Goal: Task Accomplishment & Management: Manage account settings

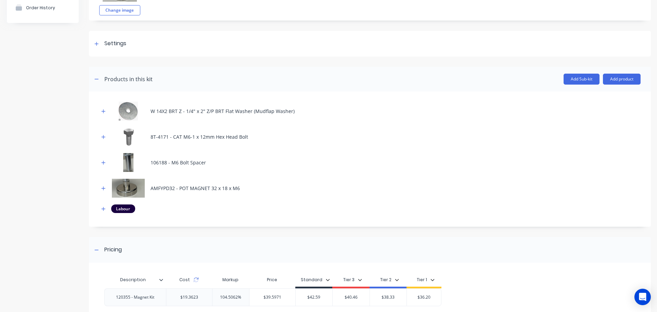
scroll to position [68, 0]
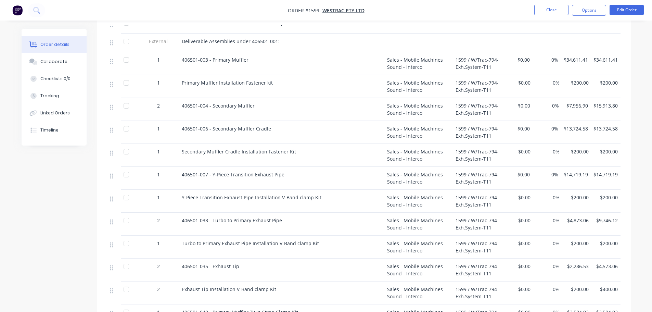
scroll to position [137, 0]
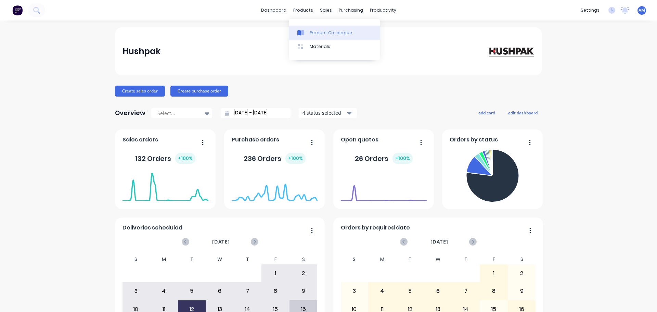
click at [320, 31] on div "Product Catalogue" at bounding box center [331, 33] width 42 height 6
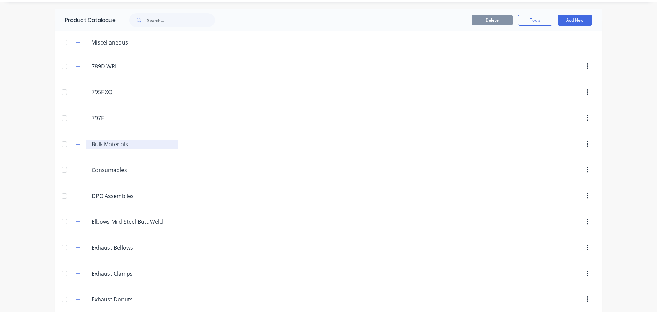
scroll to position [68, 0]
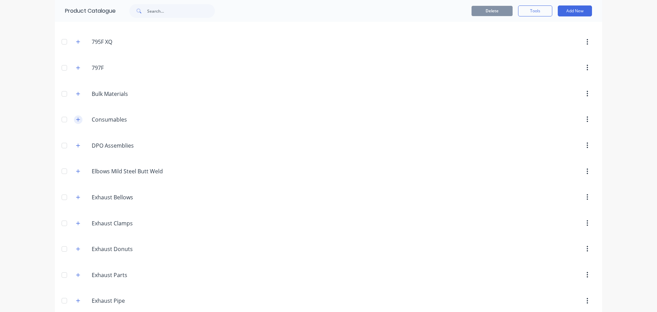
click at [76, 121] on icon "button" at bounding box center [78, 119] width 4 height 5
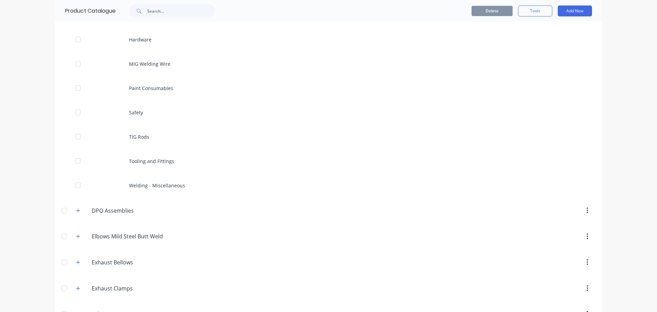
scroll to position [274, 0]
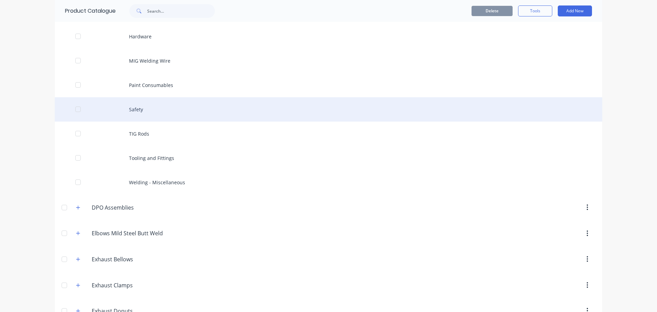
click at [140, 109] on div "Safety" at bounding box center [329, 109] width 548 height 24
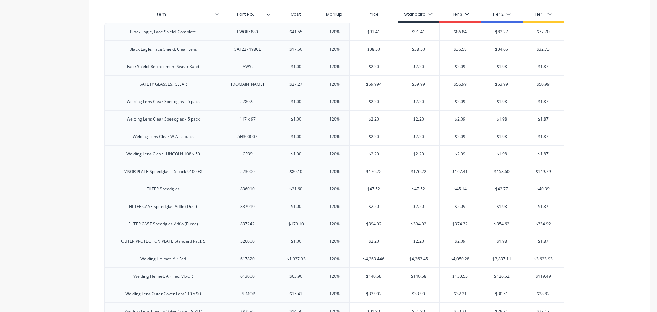
scroll to position [103, 0]
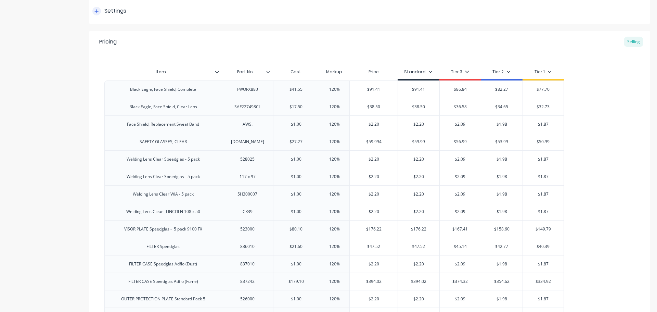
click at [96, 9] on icon at bounding box center [96, 11] width 4 height 5
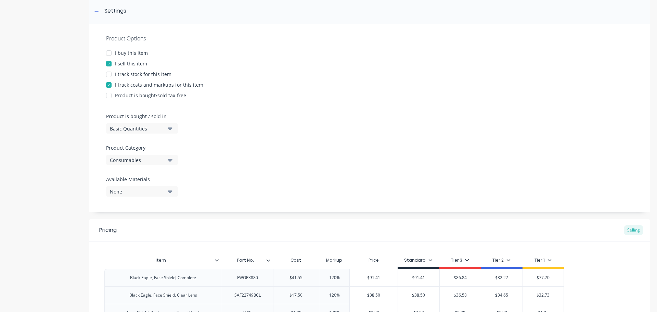
click at [109, 52] on div at bounding box center [109, 53] width 14 height 14
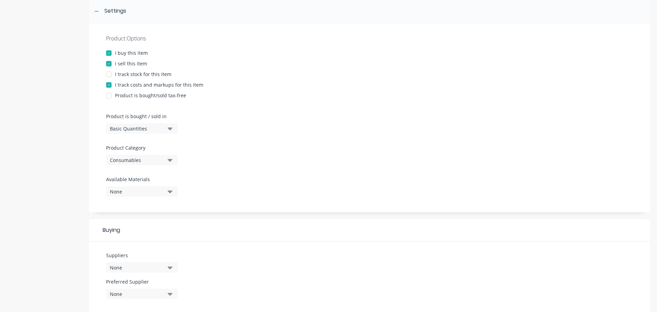
click at [110, 76] on div at bounding box center [109, 74] width 14 height 14
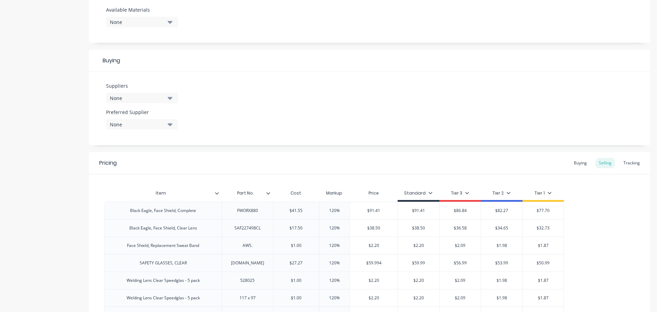
scroll to position [274, 0]
click at [172, 97] on icon "button" at bounding box center [170, 96] width 5 height 8
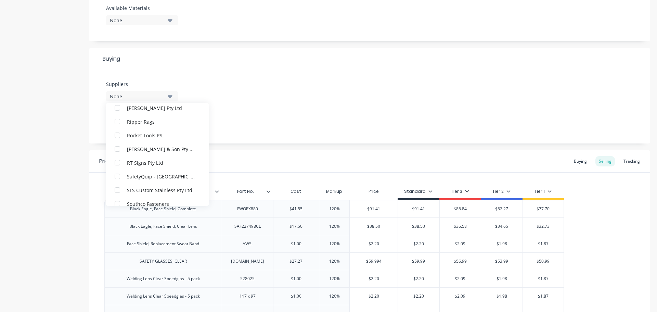
scroll to position [1506, 0]
click at [148, 133] on div "Rocket Tools P/L" at bounding box center [161, 133] width 68 height 7
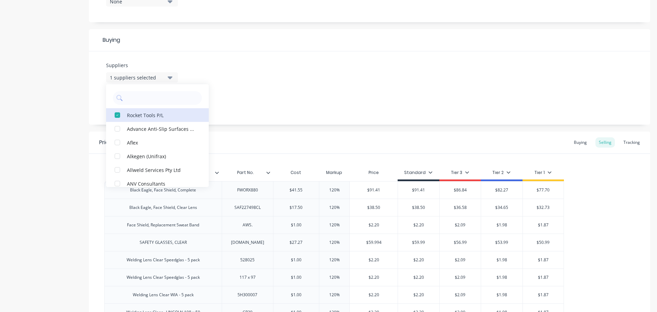
scroll to position [308, 0]
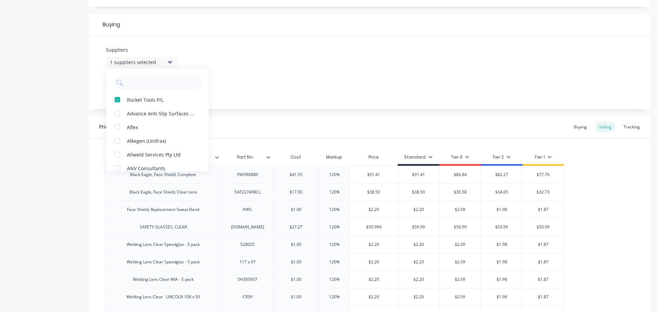
click at [234, 99] on div "Suppliers 1 suppliers selected Rocket Tools P/L Advance Anti-Slip Surfaces Pty …" at bounding box center [370, 72] width 562 height 73
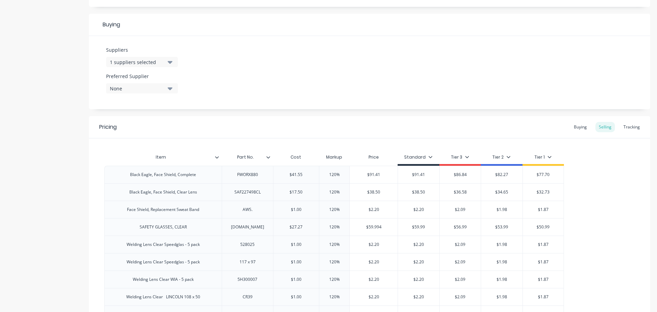
click at [169, 91] on icon "button" at bounding box center [170, 89] width 5 height 8
click at [153, 128] on div "Rocket Tools P/L" at bounding box center [161, 125] width 68 height 7
click at [576, 127] on div "Buying" at bounding box center [581, 127] width 20 height 10
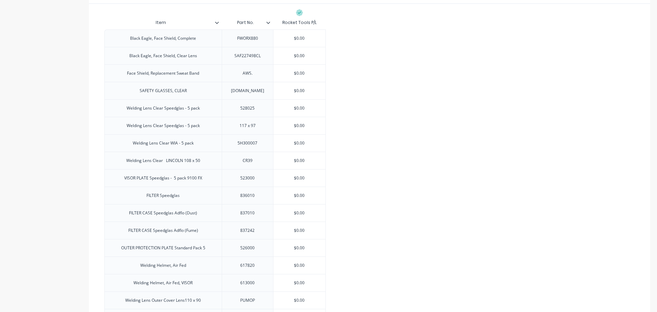
scroll to position [445, 0]
click at [268, 21] on icon at bounding box center [268, 20] width 4 height 2
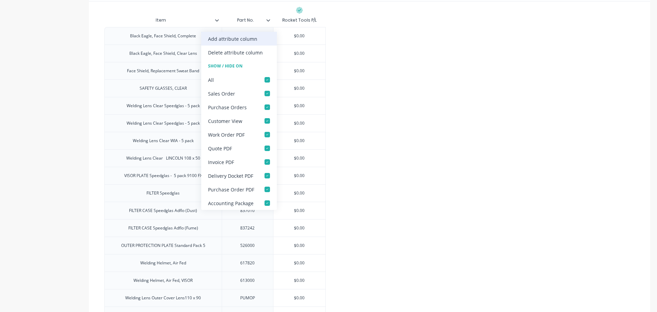
click at [251, 39] on div "Add attribute column" at bounding box center [232, 38] width 49 height 7
type textarea "x"
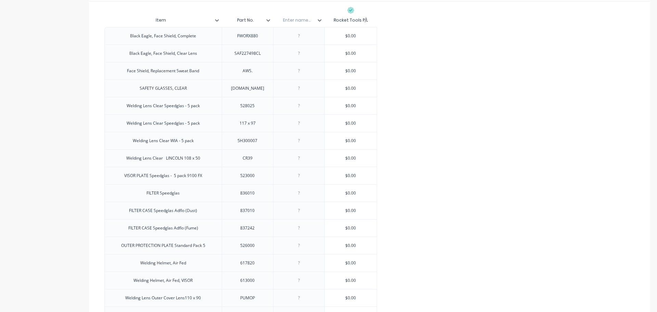
click at [301, 22] on input "text" at bounding box center [296, 20] width 47 height 6
type input "Rocket Part No."
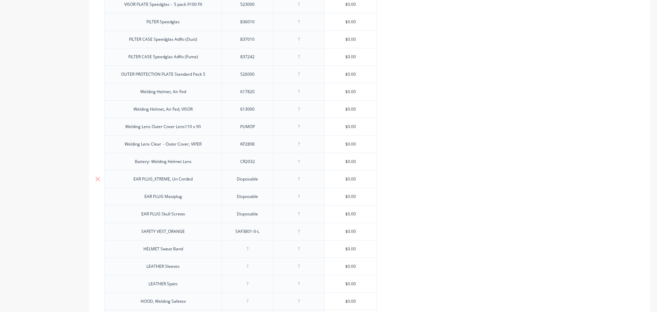
scroll to position [651, 0]
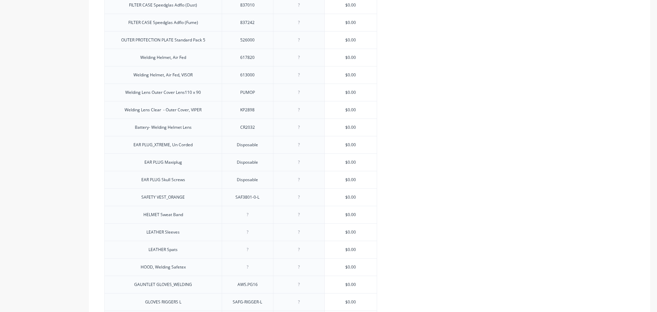
type textarea "x"
click at [299, 164] on div at bounding box center [299, 162] width 34 height 9
paste div
type textarea "x"
type input "$0.00"
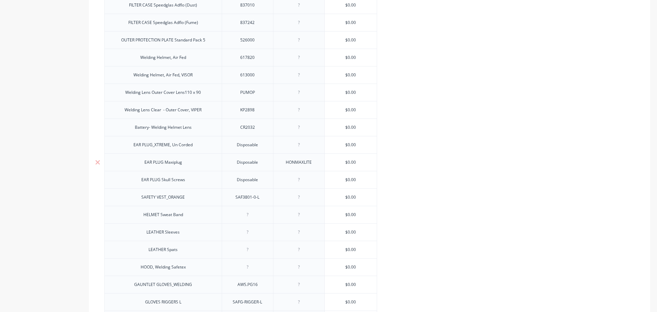
drag, startPoint x: 342, startPoint y: 162, endPoint x: 372, endPoint y: 160, distance: 29.8
click at [372, 160] on input "$0.00" at bounding box center [351, 162] width 52 height 6
paste input "52.73"
type textarea "x"
type input "52.73"
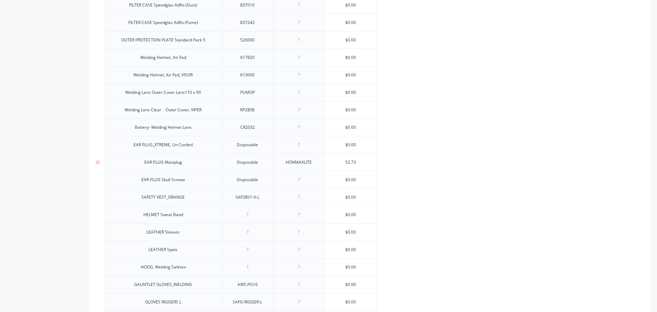
click at [314, 165] on div "HONMAXLITE" at bounding box center [298, 162] width 37 height 9
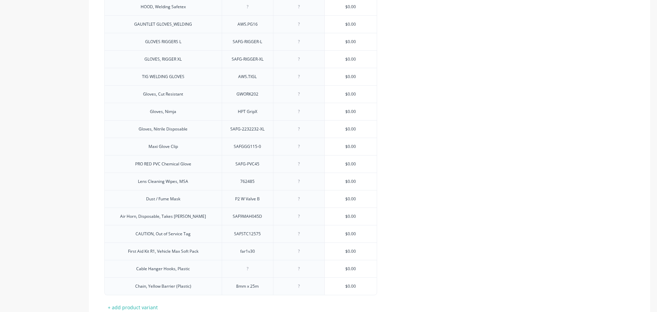
scroll to position [965, 0]
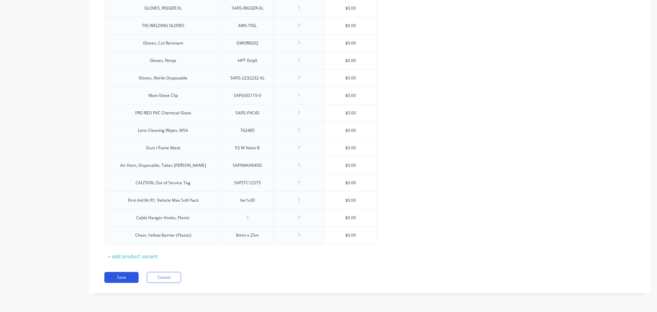
click at [120, 276] on button "Save" at bounding box center [121, 277] width 34 height 11
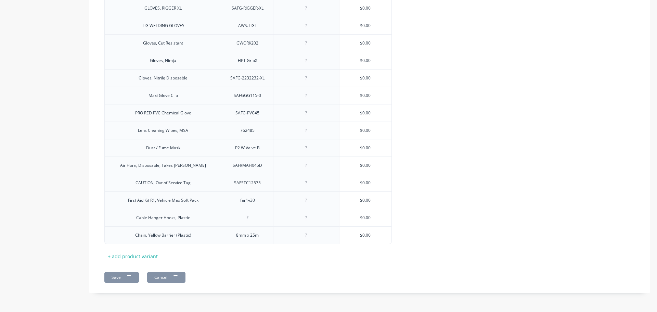
type textarea "x"
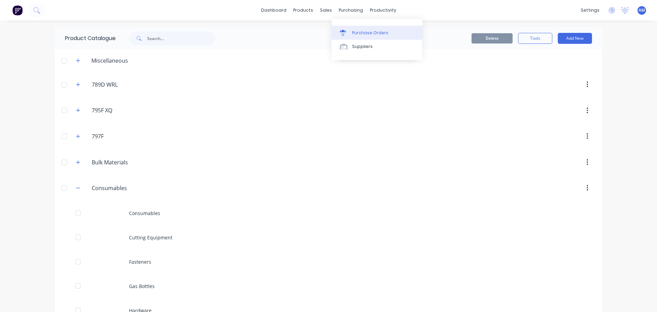
click at [360, 30] on div "Purchase Orders" at bounding box center [370, 33] width 36 height 6
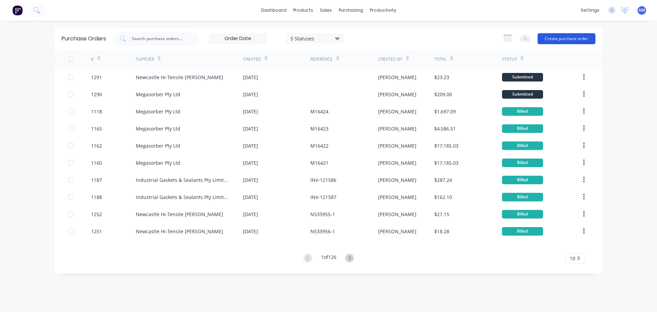
click at [566, 36] on button "Create purchase order" at bounding box center [567, 38] width 58 height 11
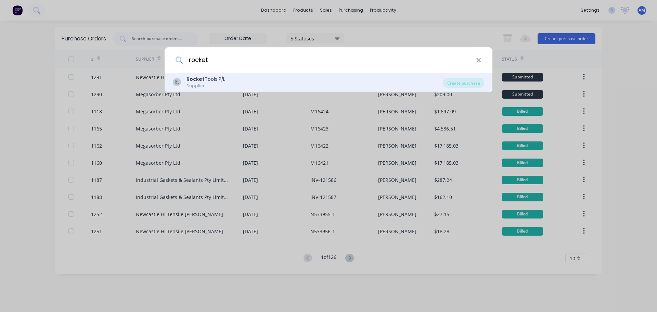
type input "rocket"
click at [202, 79] on b "Rocket" at bounding box center [196, 79] width 18 height 7
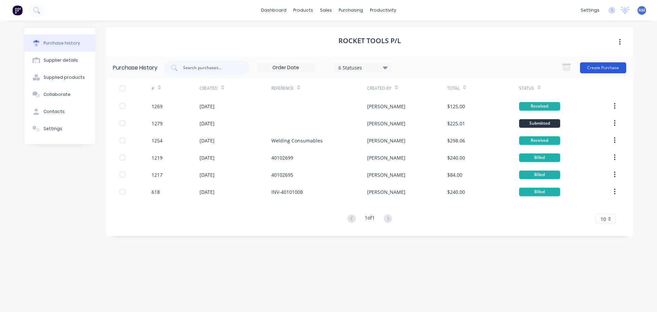
click at [601, 67] on button "Create Purchase" at bounding box center [603, 67] width 46 height 11
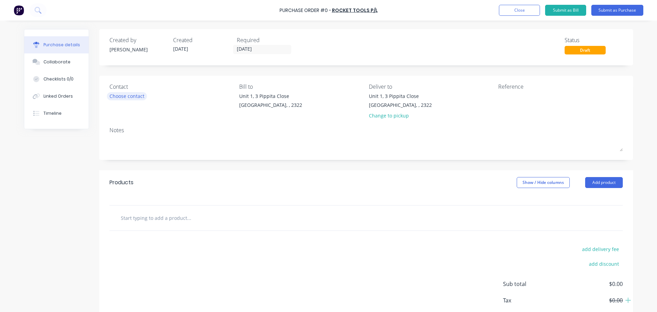
click at [140, 96] on div "Choose contact" at bounding box center [127, 95] width 35 height 7
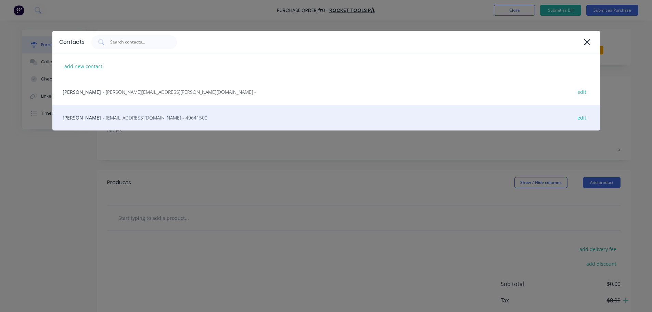
click at [138, 116] on span "- newcastlesales@tools.com.au - 49641500" at bounding box center [155, 117] width 105 height 7
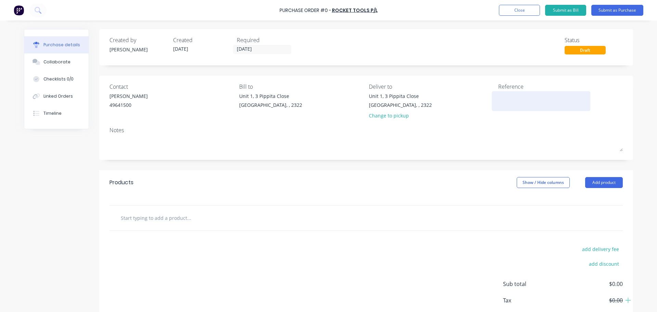
drag, startPoint x: 521, startPoint y: 90, endPoint x: 511, endPoint y: 93, distance: 11.1
click at [519, 90] on div "Reference" at bounding box center [561, 87] width 125 height 8
click at [505, 99] on textarea at bounding box center [542, 99] width 86 height 15
click at [507, 102] on textarea at bounding box center [542, 99] width 86 height 15
paste textarea "Quotation No : 40014246"
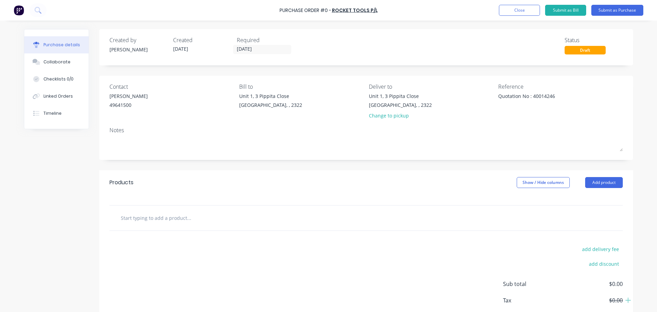
type textarea "Quotation No : 40014246"
type textarea "x"
type textarea "Quotation No : 40014246"
click at [160, 213] on input "text" at bounding box center [189, 218] width 137 height 14
type textarea "x"
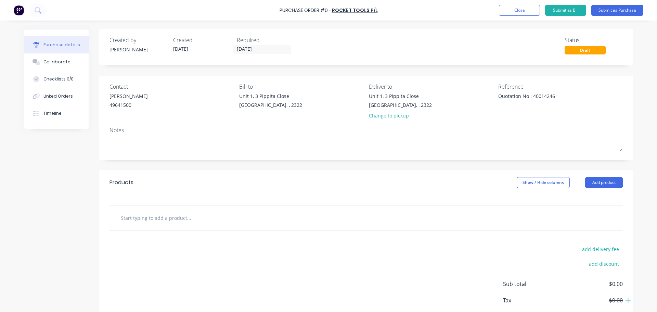
type input "e"
type textarea "x"
type input "ea"
type textarea "x"
type input "ear"
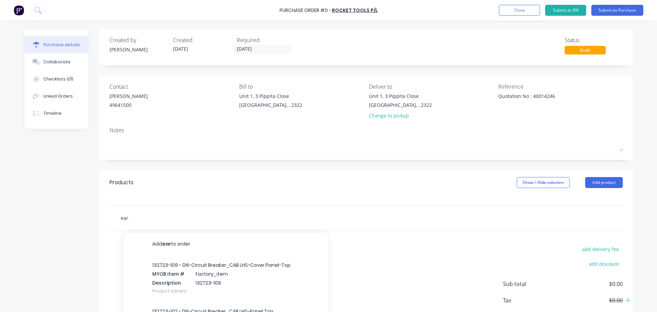
type textarea "x"
type input "ear"
type textarea "x"
type input "ear p"
type textarea "x"
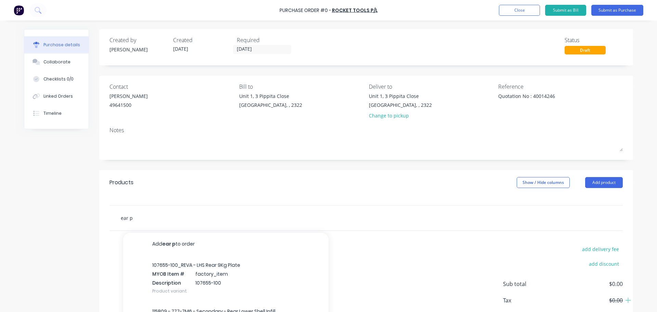
type input "ear pl"
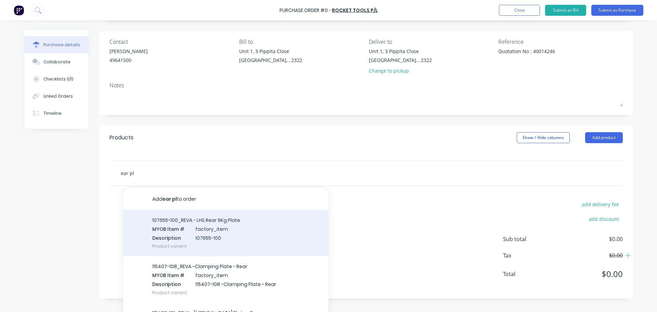
scroll to position [48, 0]
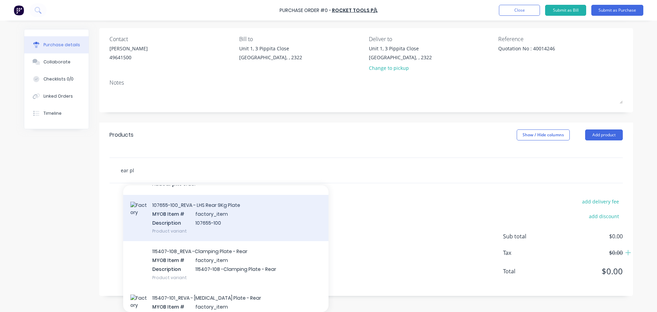
type textarea "x"
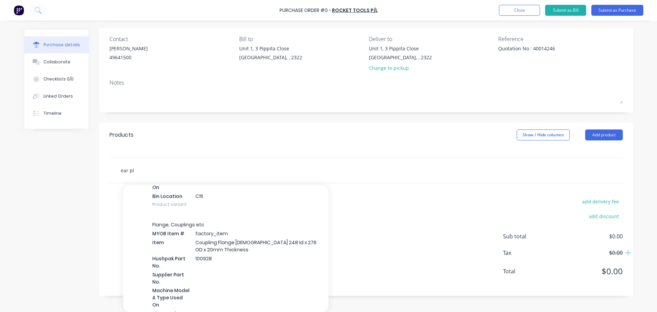
scroll to position [6853, 0]
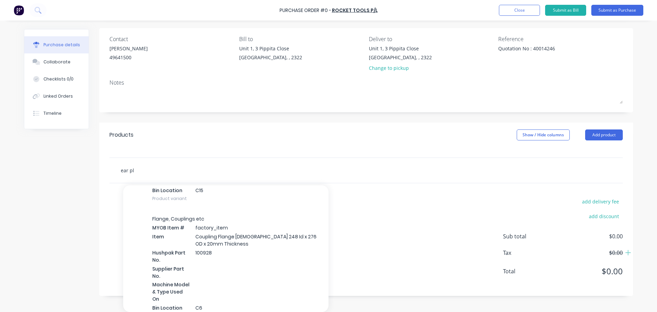
drag, startPoint x: 134, startPoint y: 172, endPoint x: 110, endPoint y: 172, distance: 23.6
click at [110, 172] on div "ear pl Add ear pl to order 132723-109 - D6-Circuit Breaker_CAB LHS-Cover Panel-…" at bounding box center [367, 170] width 514 height 25
type input "m"
type textarea "x"
type input "ma"
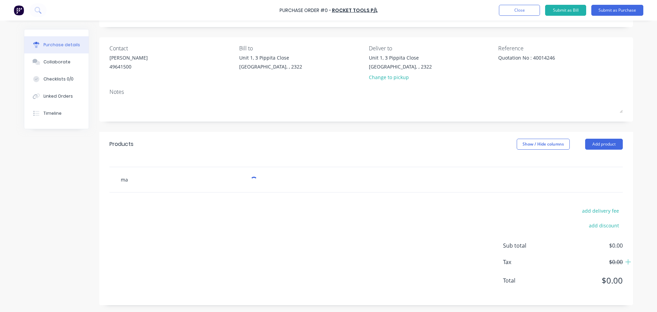
scroll to position [38, 0]
type textarea "x"
type input "max"
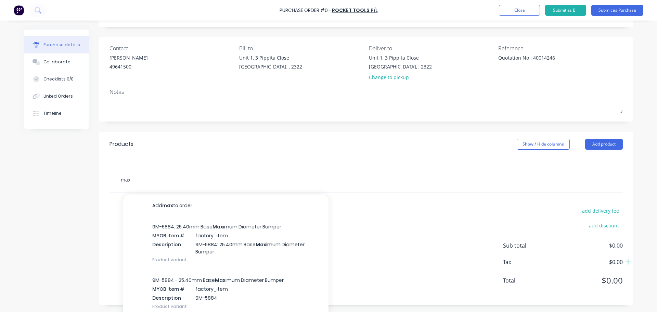
scroll to position [48, 0]
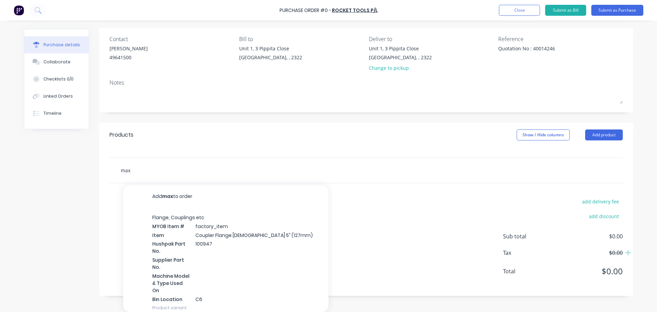
type textarea "x"
type input "maxi"
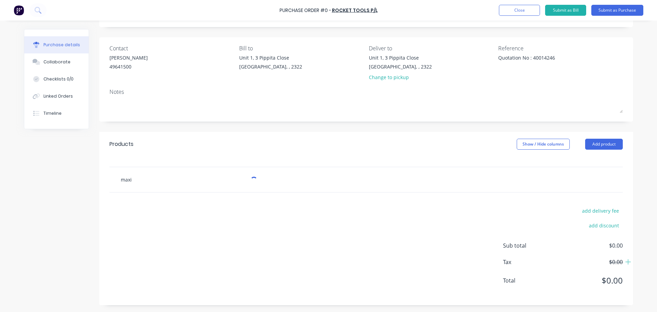
type textarea "x"
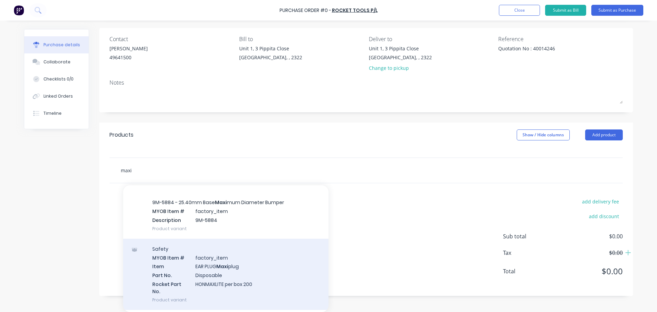
scroll to position [103, 0]
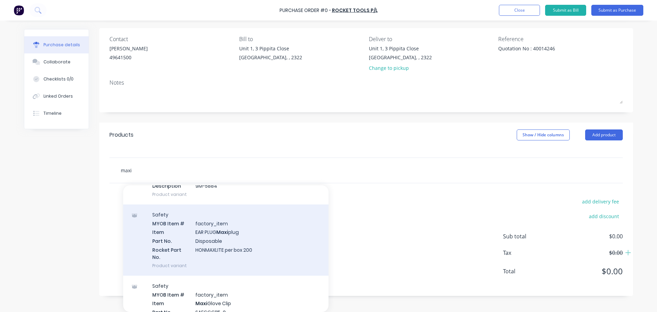
type input "maxi"
click at [211, 236] on div "Safety MYOB Item # factory_item Item EAR PLUG Maxi plug Part No. Disposable Roc…" at bounding box center [225, 239] width 205 height 71
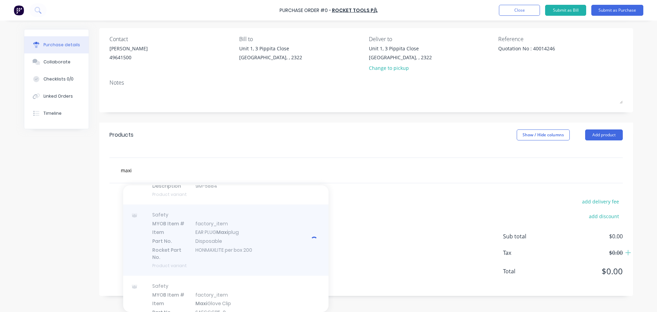
type textarea "x"
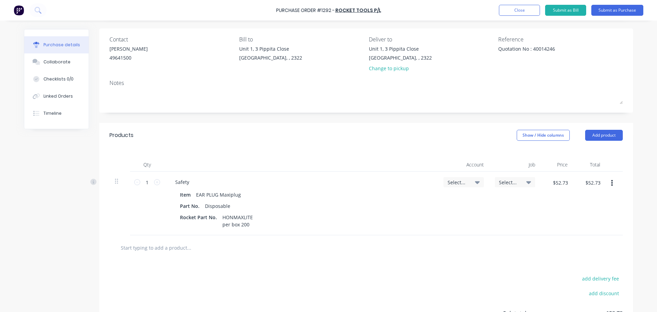
scroll to position [68, 0]
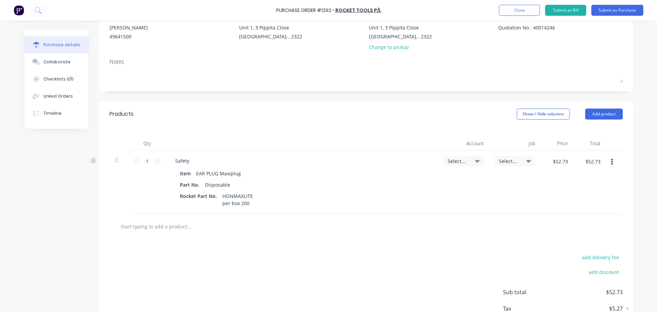
click at [476, 162] on icon at bounding box center [477, 161] width 5 height 3
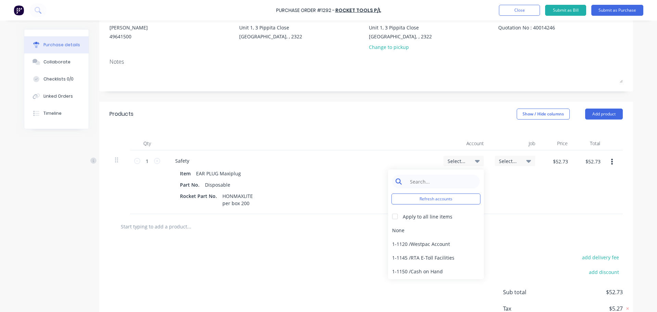
type textarea "x"
click at [420, 180] on input at bounding box center [441, 182] width 70 height 14
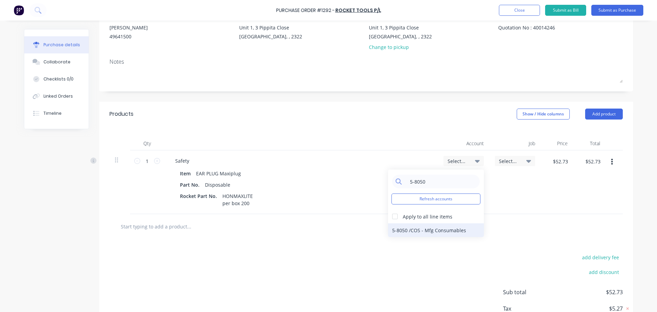
type input "5-8050"
click at [427, 231] on div "5-8050 / COS - Mfg Consumables" at bounding box center [436, 230] width 96 height 14
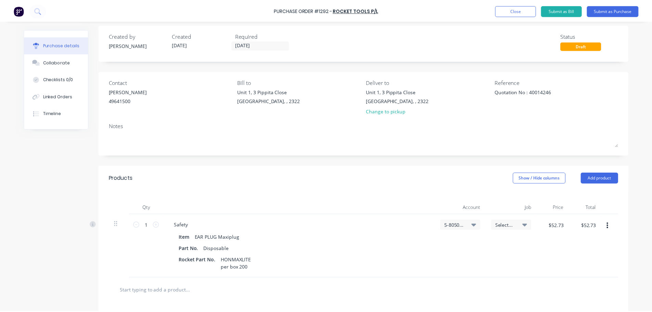
scroll to position [0, 0]
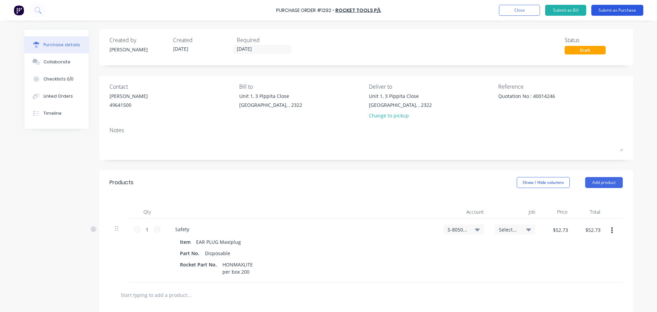
click at [613, 10] on button "Submit as Purchase" at bounding box center [618, 10] width 52 height 11
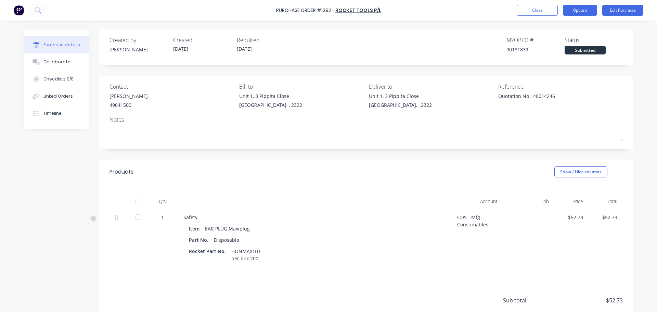
click at [579, 12] on button "Options" at bounding box center [580, 10] width 34 height 11
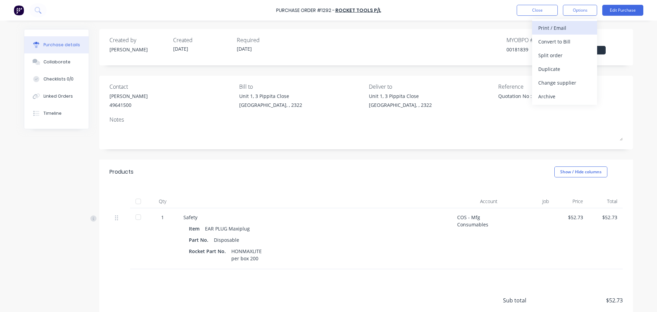
click at [565, 27] on div "Print / Email" at bounding box center [565, 28] width 53 height 10
click at [565, 42] on div "With pricing" at bounding box center [565, 42] width 53 height 10
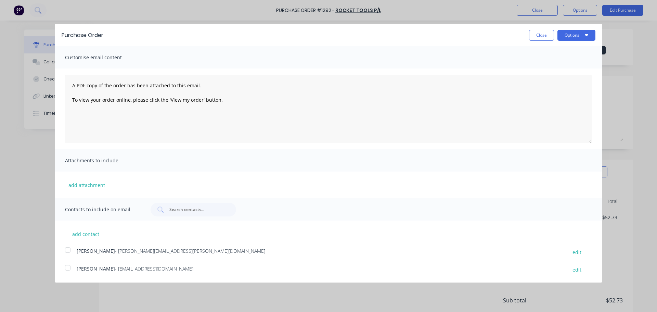
click at [67, 252] on div at bounding box center [68, 250] width 14 height 14
click at [67, 269] on div at bounding box center [68, 268] width 14 height 14
click at [571, 35] on button "Options" at bounding box center [577, 35] width 38 height 11
click at [548, 67] on div "Email" at bounding box center [563, 66] width 53 height 10
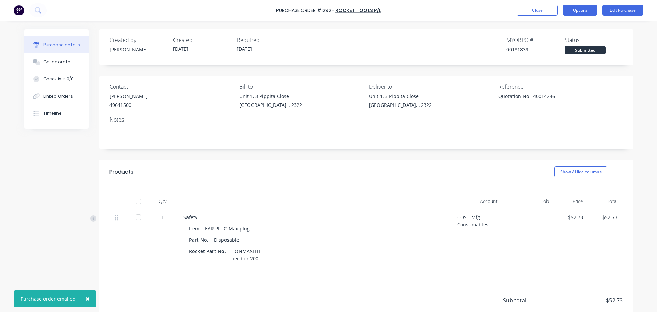
click at [580, 13] on button "Options" at bounding box center [580, 10] width 34 height 11
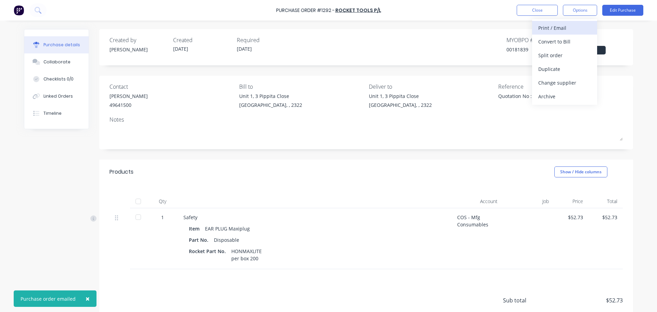
click at [562, 26] on div "Print / Email" at bounding box center [565, 28] width 53 height 10
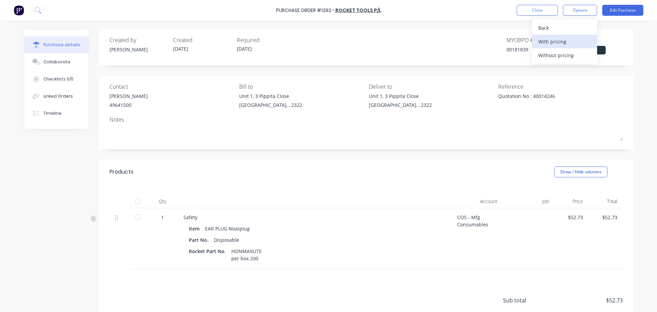
click at [567, 39] on div "With pricing" at bounding box center [565, 42] width 53 height 10
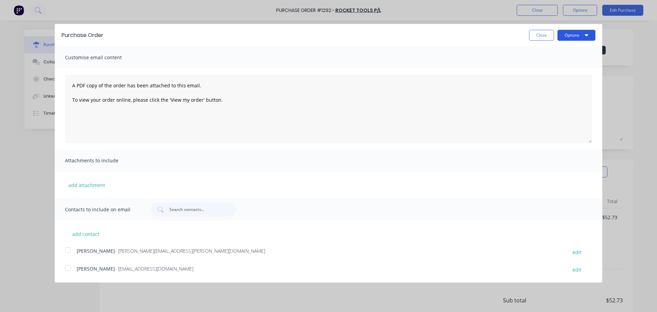
click at [577, 37] on button "Options" at bounding box center [577, 35] width 38 height 11
click at [550, 51] on div "Print" at bounding box center [563, 53] width 53 height 10
click at [537, 33] on button "Close" at bounding box center [541, 35] width 25 height 11
type textarea "x"
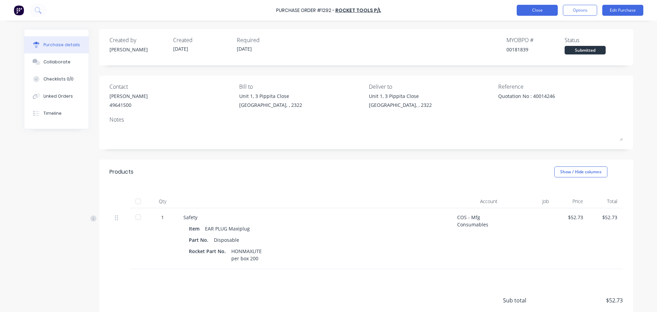
click at [528, 11] on button "Close" at bounding box center [537, 10] width 41 height 11
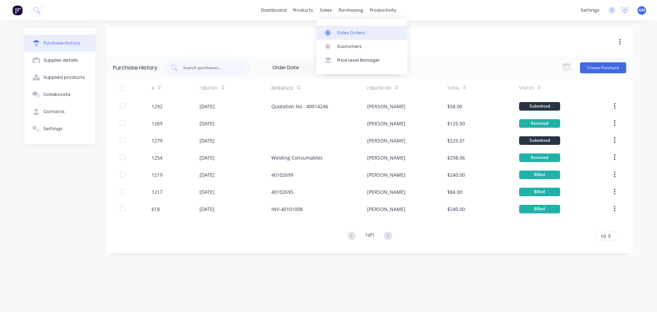
click at [344, 30] on div "Sales Orders" at bounding box center [351, 33] width 28 height 6
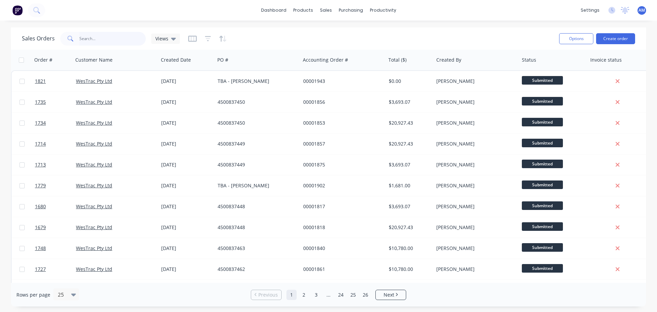
click at [89, 41] on input "text" at bounding box center [112, 39] width 67 height 14
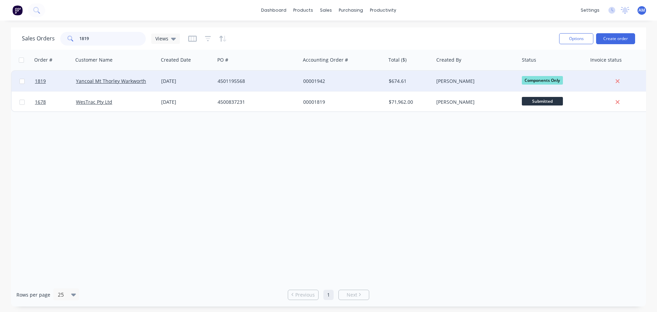
type input "1819"
click at [167, 79] on div "[DATE]" at bounding box center [186, 81] width 51 height 7
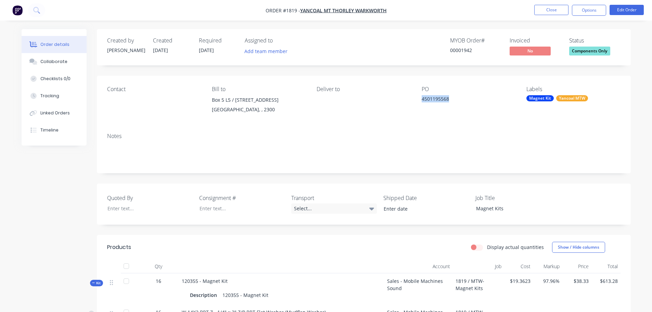
drag, startPoint x: 450, startPoint y: 98, endPoint x: 420, endPoint y: 101, distance: 30.3
click at [420, 101] on div "Contact Bill to Box 5 L5 / 28 Honeysuckle Drive NEWCASTLE, , 2300 Deliver to PO…" at bounding box center [364, 102] width 534 height 52
copy div "4501195568"
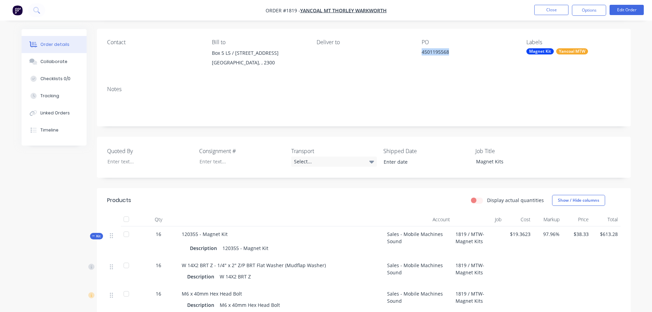
scroll to position [68, 0]
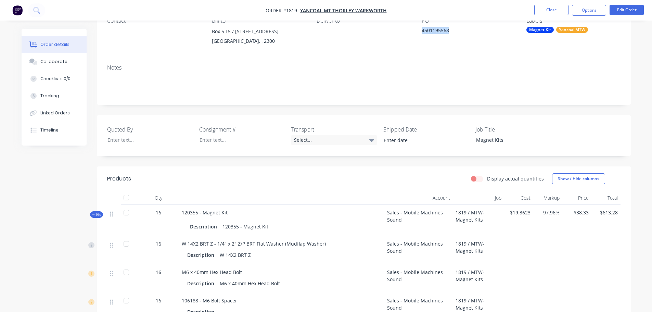
drag, startPoint x: 228, startPoint y: 212, endPoint x: 180, endPoint y: 212, distance: 48.3
click at [180, 212] on div "120355 - Magnet Kit Description 120355 - Magnet Kit" at bounding box center [281, 220] width 205 height 31
copy span "120355 - Magnet Kit"
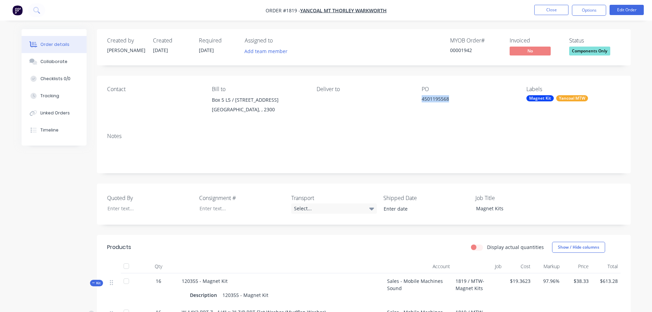
scroll to position [34, 0]
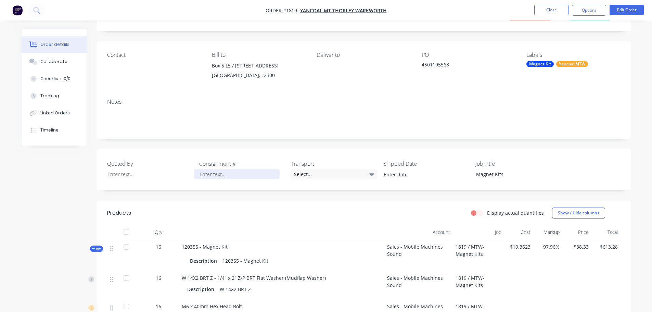
click at [224, 174] on div at bounding box center [237, 174] width 86 height 10
paste div
click at [312, 174] on div "Select..." at bounding box center [334, 174] width 86 height 10
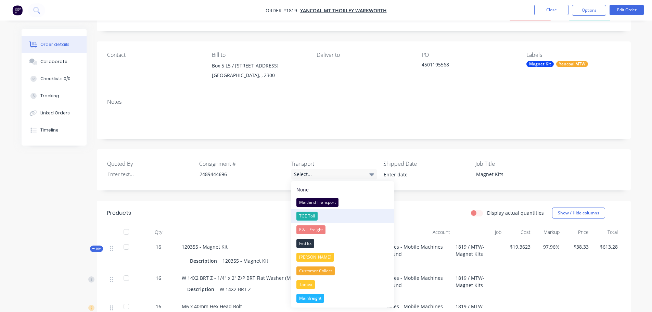
click at [311, 217] on div "TGE Toll" at bounding box center [307, 216] width 21 height 9
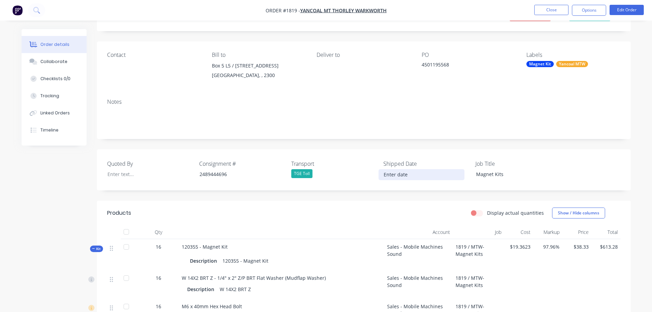
click at [401, 174] on input at bounding box center [421, 174] width 85 height 10
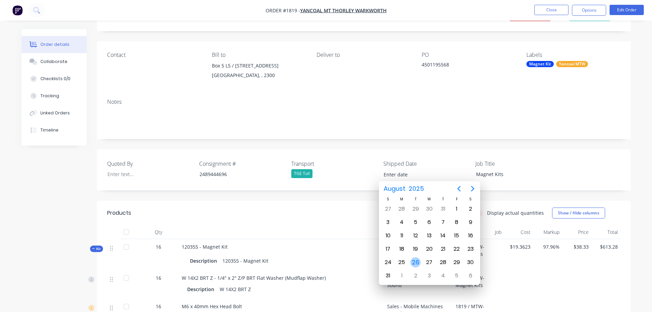
click at [417, 260] on div "26" at bounding box center [416, 262] width 10 height 10
type input "26/08/2025"
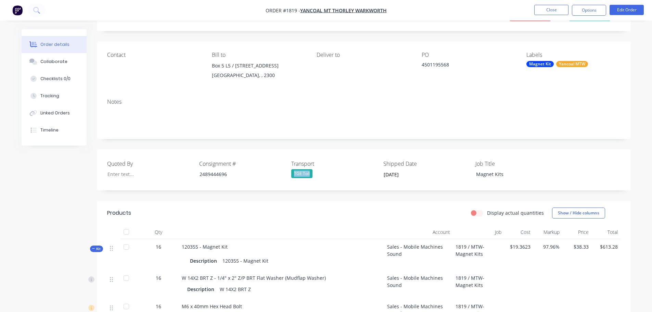
drag, startPoint x: 316, startPoint y: 173, endPoint x: 288, endPoint y: 174, distance: 27.7
click at [288, 174] on div "Quoted By Consignment # 2489444696 Transport TGE Toll Shipped Date 26/08/2025 J…" at bounding box center [364, 169] width 534 height 41
copy div "TGE Toll"
click at [140, 103] on div "Notes" at bounding box center [364, 102] width 514 height 7
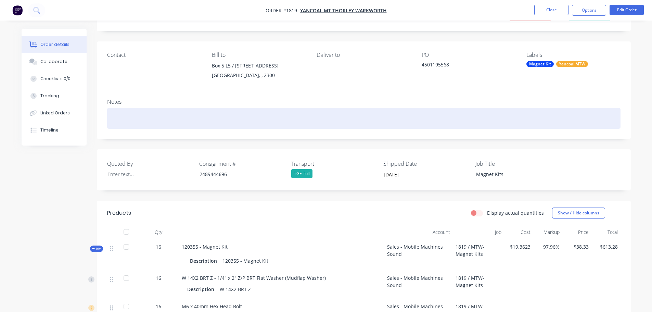
drag, startPoint x: 135, startPoint y: 114, endPoint x: 131, endPoint y: 112, distance: 4.7
click at [134, 114] on div at bounding box center [364, 118] width 514 height 21
paste div
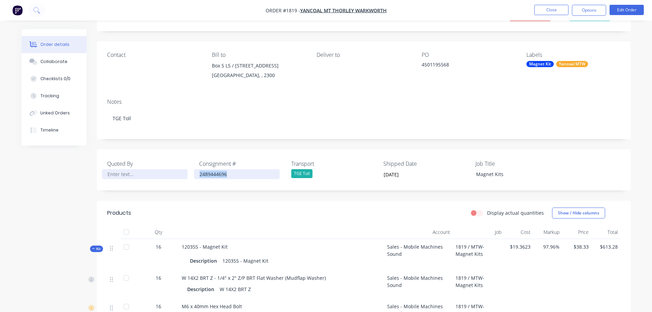
drag, startPoint x: 235, startPoint y: 172, endPoint x: 185, endPoint y: 172, distance: 49.6
click at [185, 172] on div "Quoted By Consignment # 2489444696 Transport TGE Toll Shipped Date 26/08/2025 J…" at bounding box center [364, 169] width 534 height 41
copy div "2489444696"
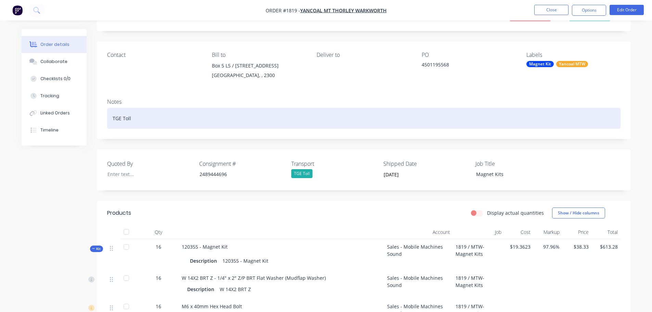
click at [153, 120] on div "TGE Toll" at bounding box center [364, 118] width 514 height 21
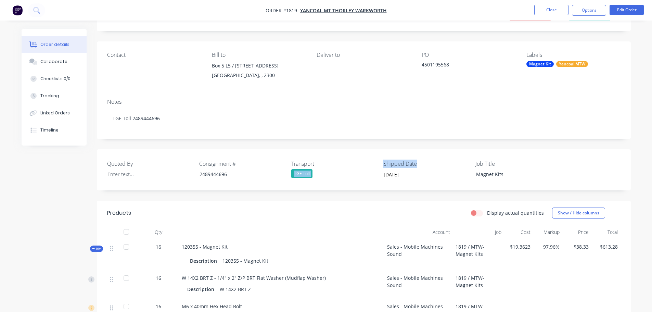
drag, startPoint x: 418, startPoint y: 160, endPoint x: 377, endPoint y: 164, distance: 41.6
click at [377, 164] on div "Quoted By Consignment # 2489444696 Transport TGE Toll Shipped Date 26/08/2025 J…" at bounding box center [364, 169] width 534 height 41
copy div "TGE Toll Shipped Date"
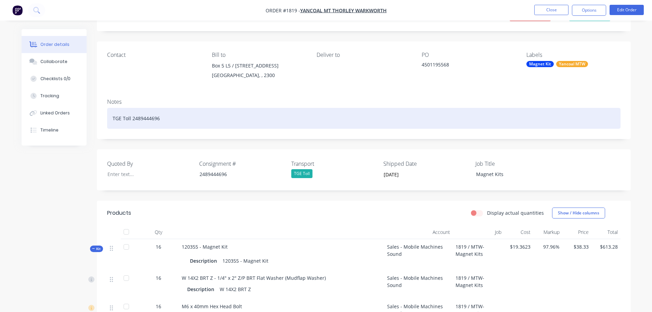
click at [188, 121] on div "TGE Toll 2489444696" at bounding box center [364, 118] width 514 height 21
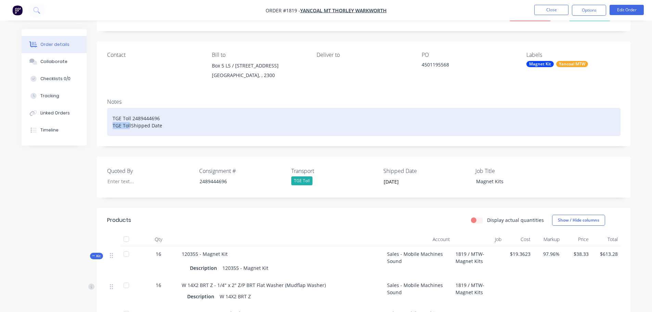
drag, startPoint x: 129, startPoint y: 126, endPoint x: 107, endPoint y: 126, distance: 22.6
click at [107, 126] on div "TGE Toll 2489444696 TGE TollShipped Date" at bounding box center [364, 122] width 514 height 28
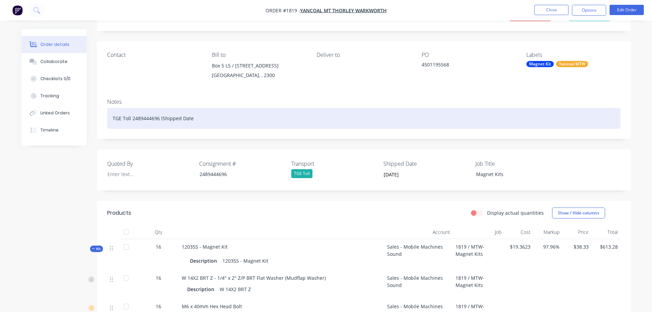
click at [160, 119] on div "TGE Toll 2489444696 lShipped Date" at bounding box center [364, 118] width 514 height 21
click at [162, 119] on div "TGE Toll 2489444696 lShipped Date" at bounding box center [364, 118] width 514 height 21
click at [198, 116] on div "TGE Toll 2489444696 Shipped Date" at bounding box center [364, 118] width 514 height 21
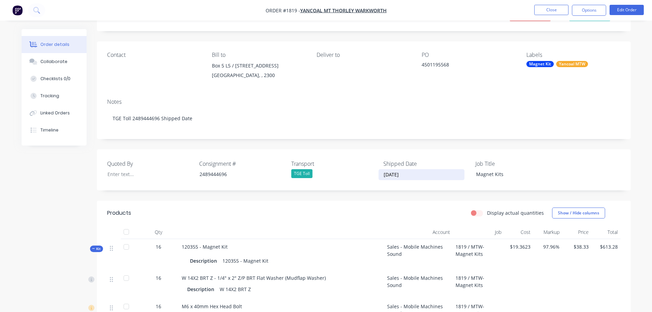
drag, startPoint x: 414, startPoint y: 173, endPoint x: 377, endPoint y: 178, distance: 36.9
click at [377, 178] on div "Quoted By Consignment # 2489444696 Transport TGE Toll Shipped Date 26/08/2025 J…" at bounding box center [364, 169] width 534 height 41
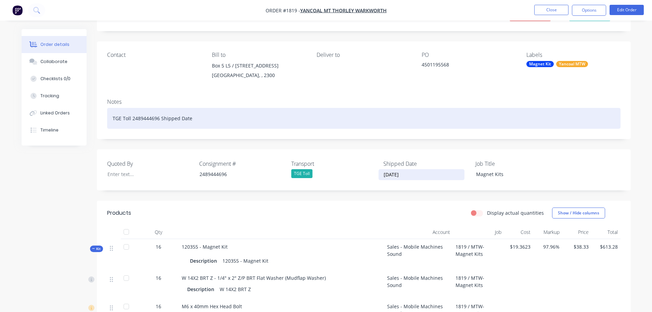
click at [206, 121] on div "TGE Toll 2489444696 Shipped Date" at bounding box center [364, 118] width 514 height 21
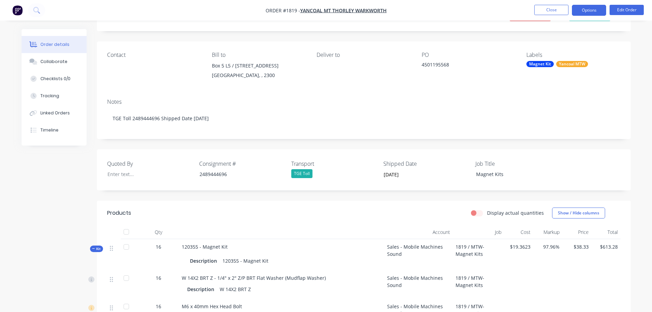
click at [590, 10] on button "Options" at bounding box center [589, 10] width 34 height 11
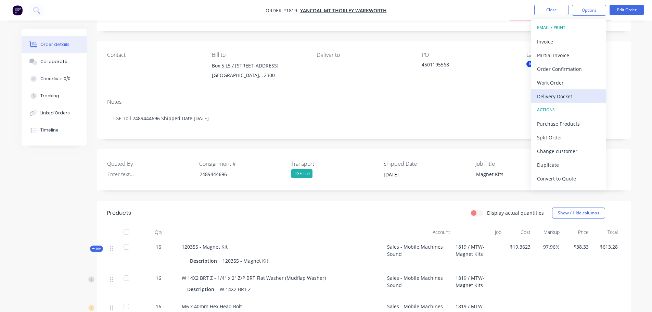
click at [565, 94] on div "Delivery Docket" at bounding box center [568, 96] width 63 height 10
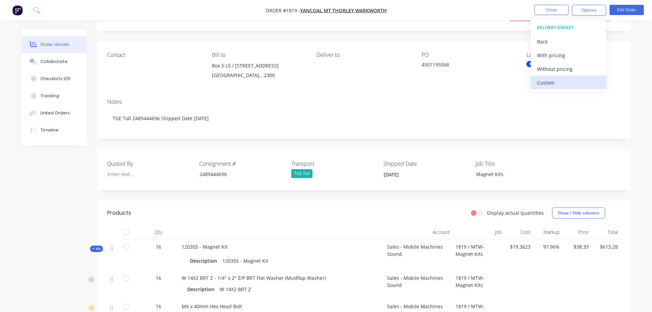
click at [561, 83] on div "Custom" at bounding box center [568, 83] width 63 height 10
click at [562, 70] on div "Without pricing" at bounding box center [568, 69] width 63 height 10
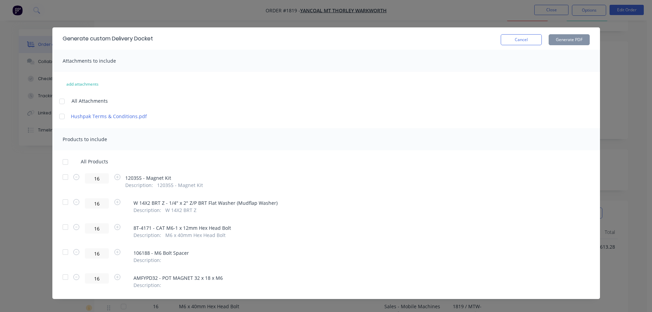
click at [61, 164] on div at bounding box center [66, 162] width 14 height 14
click at [564, 39] on button "Generate PDF" at bounding box center [569, 39] width 41 height 11
click at [61, 164] on div at bounding box center [66, 162] width 14 height 14
click at [565, 42] on button "Generate PDF" at bounding box center [569, 39] width 41 height 11
click at [525, 40] on button "Cancel" at bounding box center [521, 39] width 41 height 11
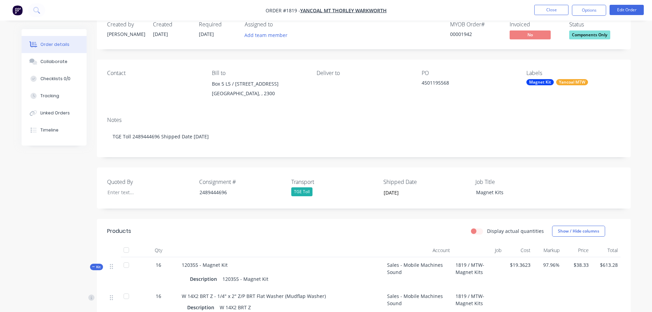
scroll to position [0, 0]
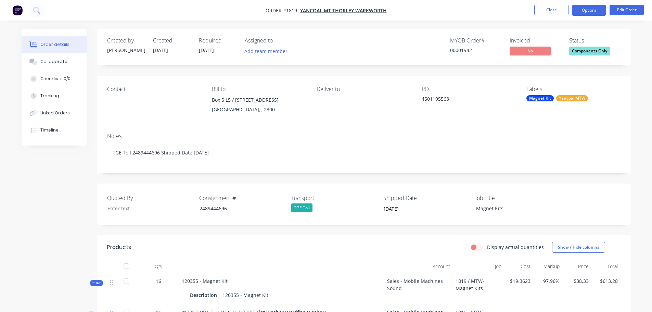
click at [586, 11] on button "Options" at bounding box center [589, 10] width 34 height 11
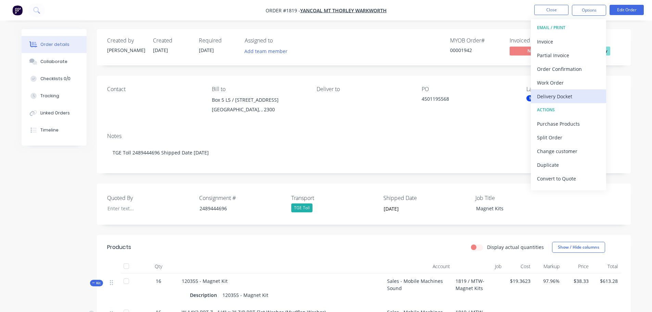
click at [555, 96] on div "Delivery Docket" at bounding box center [568, 96] width 63 height 10
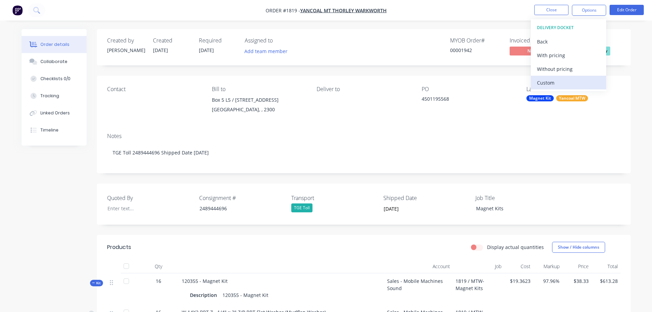
click at [551, 84] on div "Custom" at bounding box center [568, 83] width 63 height 10
click at [551, 67] on div "Without pricing" at bounding box center [568, 69] width 63 height 10
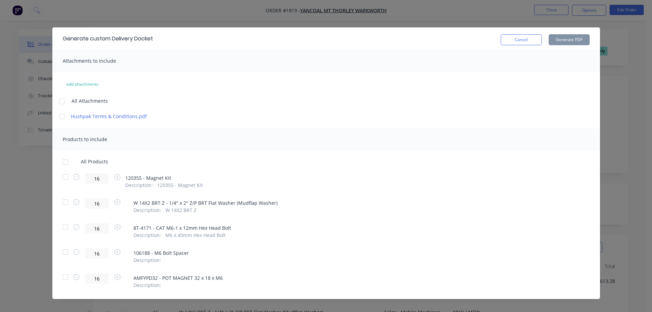
click at [63, 162] on div at bounding box center [66, 162] width 14 height 14
click at [558, 41] on button "Generate PDF" at bounding box center [569, 39] width 41 height 11
click at [526, 41] on button "Cancel" at bounding box center [521, 39] width 41 height 11
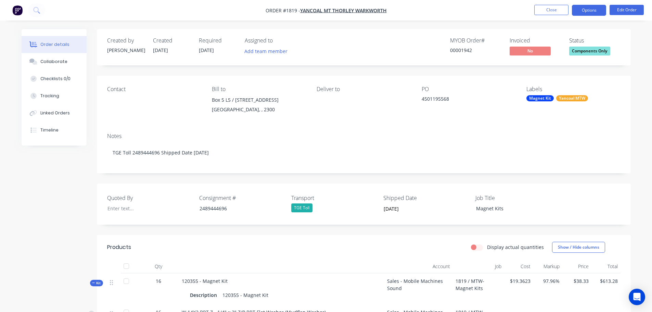
click at [591, 12] on button "Options" at bounding box center [589, 10] width 34 height 11
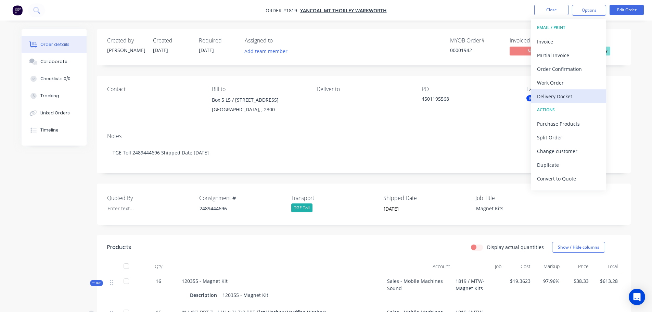
click at [568, 99] on div "Delivery Docket" at bounding box center [568, 96] width 63 height 10
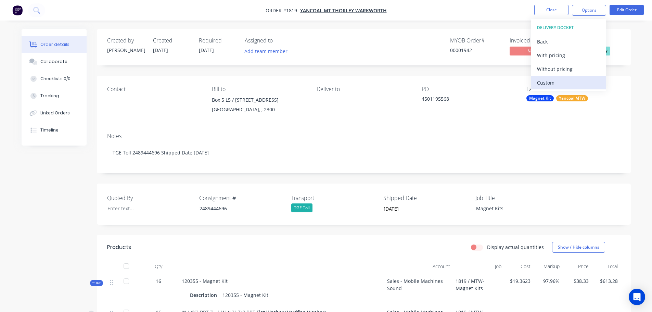
click at [559, 85] on div "Custom" at bounding box center [568, 83] width 63 height 10
click at [556, 69] on div "Without pricing" at bounding box center [568, 69] width 63 height 10
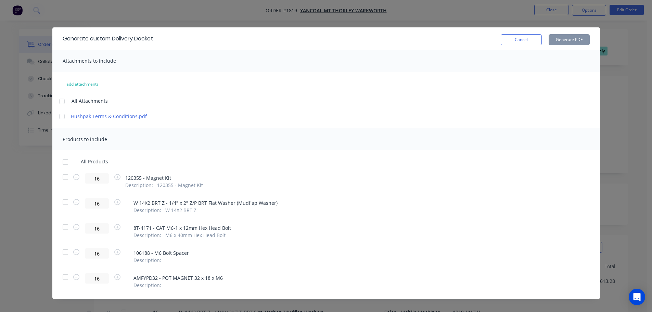
click at [62, 162] on div at bounding box center [66, 162] width 14 height 14
click at [566, 39] on button "Generate PDF" at bounding box center [569, 39] width 41 height 11
click at [518, 43] on button "Cancel" at bounding box center [521, 39] width 41 height 11
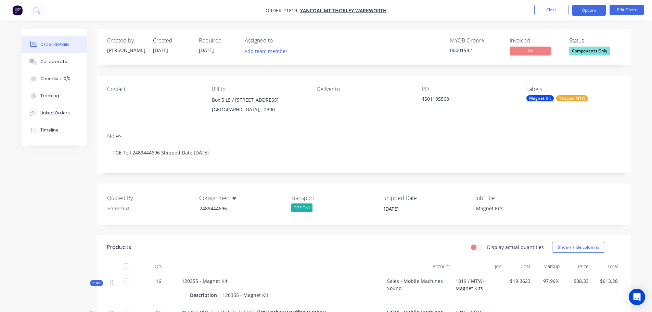
click at [594, 13] on button "Options" at bounding box center [589, 10] width 34 height 11
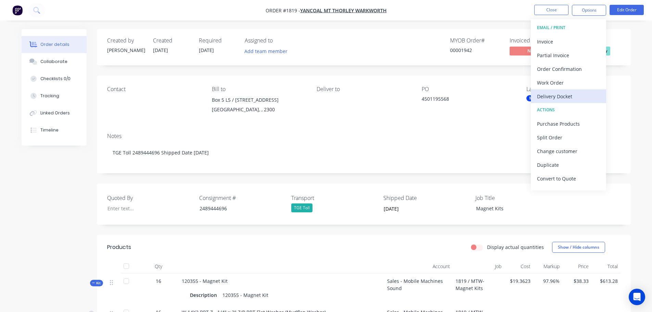
click at [563, 98] on div "Delivery Docket" at bounding box center [568, 96] width 63 height 10
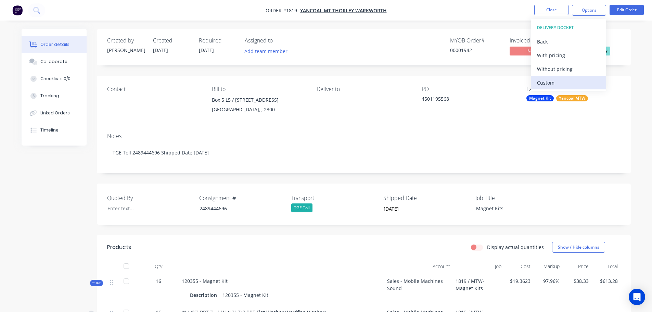
click at [560, 85] on div "Custom" at bounding box center [568, 83] width 63 height 10
click at [558, 74] on button "Without pricing" at bounding box center [568, 69] width 75 height 14
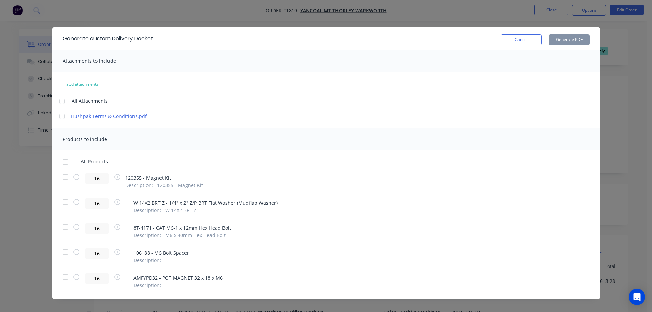
click at [60, 162] on div at bounding box center [66, 162] width 14 height 14
click at [562, 37] on button "Generate PDF" at bounding box center [569, 39] width 41 height 11
click at [508, 42] on button "Cancel" at bounding box center [521, 39] width 41 height 11
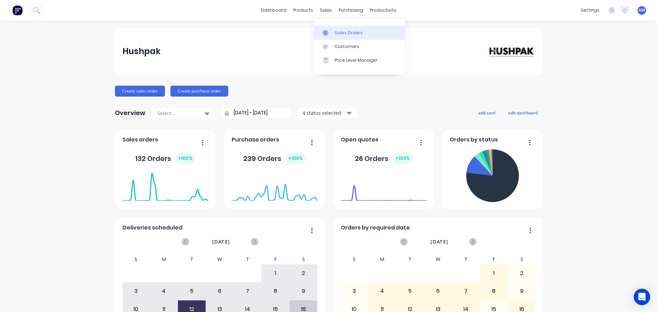
click at [332, 30] on div at bounding box center [328, 33] width 10 height 6
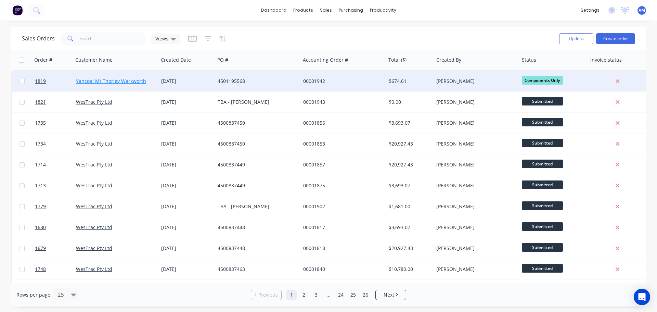
click at [94, 80] on link "Yancoal Mt Thorley Warkworth" at bounding box center [111, 81] width 70 height 7
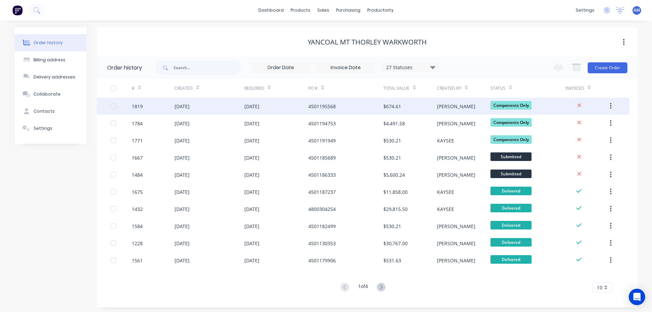
click at [182, 105] on div "[DATE]" at bounding box center [182, 106] width 15 height 7
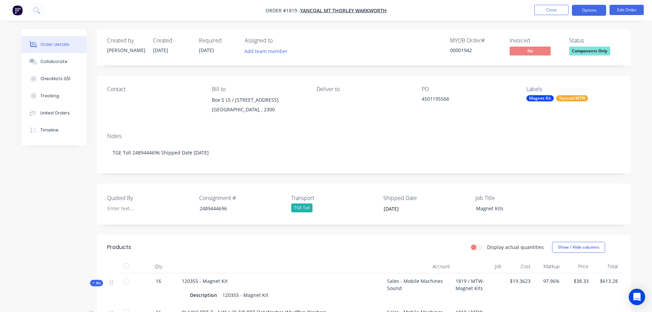
click at [587, 13] on button "Options" at bounding box center [589, 10] width 34 height 11
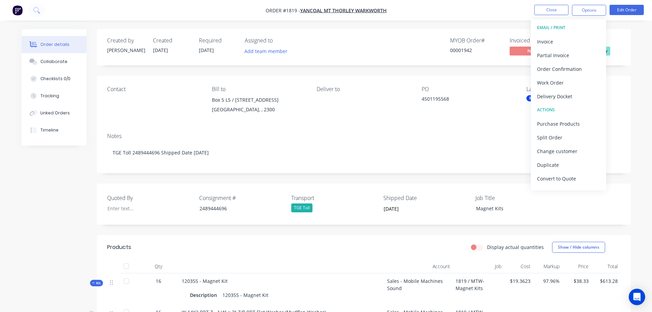
click at [566, 93] on div "Delivery Docket" at bounding box center [568, 96] width 63 height 10
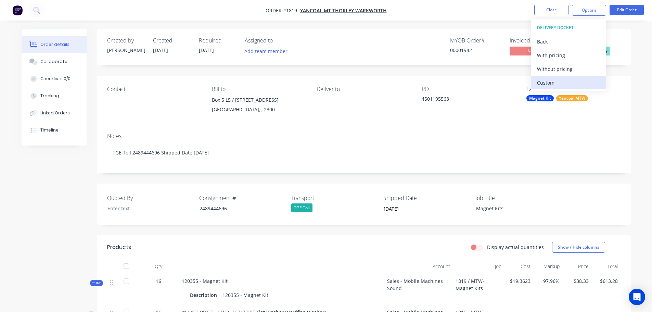
click at [561, 81] on div "Custom" at bounding box center [568, 83] width 63 height 10
click at [559, 69] on div "Without pricing" at bounding box center [568, 69] width 63 height 10
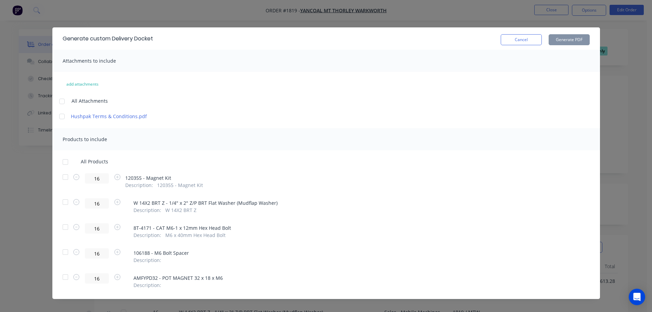
click at [62, 161] on div at bounding box center [66, 162] width 14 height 14
click at [569, 40] on button "Generate PDF" at bounding box center [569, 39] width 41 height 11
click at [519, 36] on button "Cancel" at bounding box center [521, 39] width 41 height 11
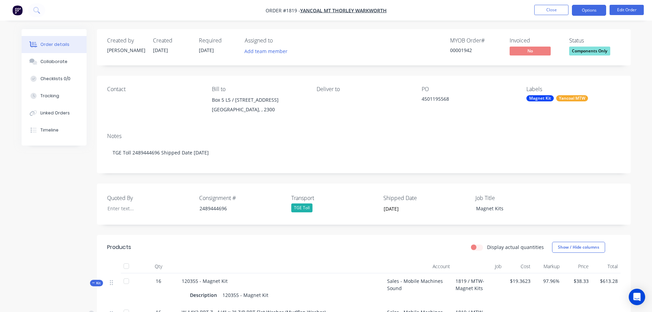
click at [590, 11] on button "Options" at bounding box center [589, 10] width 34 height 11
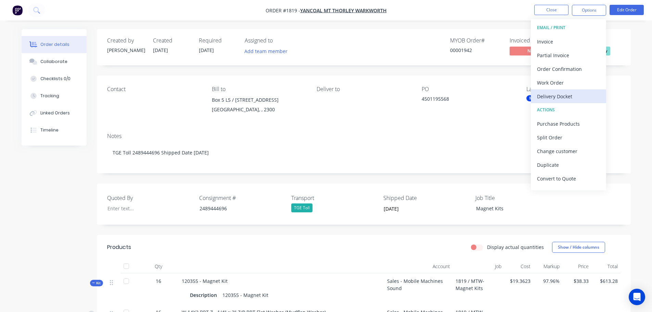
click at [572, 99] on div "Delivery Docket" at bounding box center [568, 96] width 63 height 10
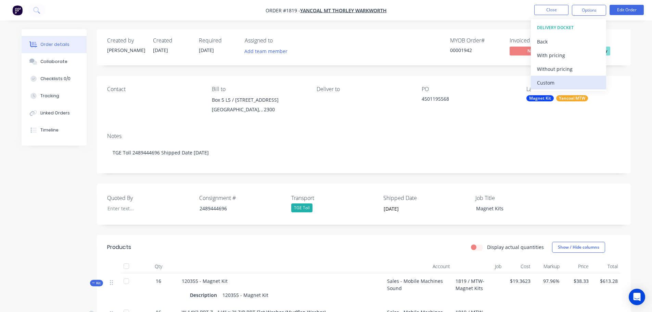
click at [564, 79] on div "Custom" at bounding box center [568, 83] width 63 height 10
click at [563, 70] on div "Without pricing" at bounding box center [568, 69] width 63 height 10
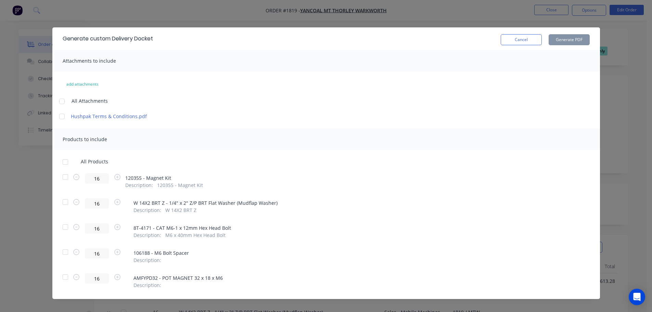
drag, startPoint x: 61, startPoint y: 162, endPoint x: 76, endPoint y: 170, distance: 17.0
click at [62, 163] on div at bounding box center [66, 162] width 14 height 14
click at [557, 38] on button "Generate PDF" at bounding box center [569, 39] width 41 height 11
click at [520, 37] on button "Cancel" at bounding box center [521, 39] width 41 height 11
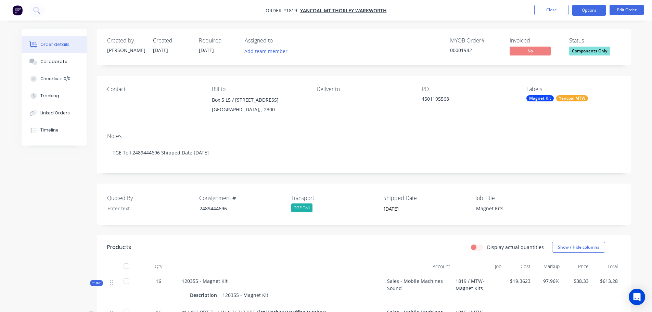
click at [589, 11] on button "Options" at bounding box center [589, 10] width 34 height 11
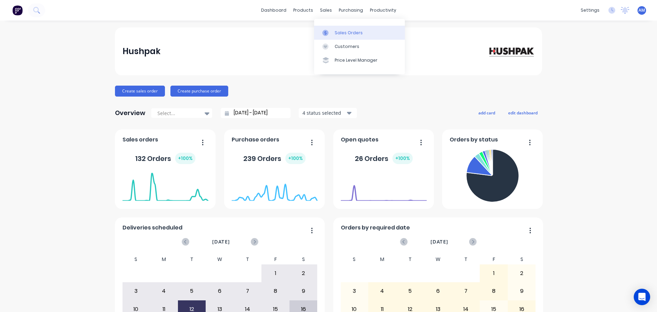
click at [335, 30] on link "Sales Orders" at bounding box center [359, 33] width 91 height 14
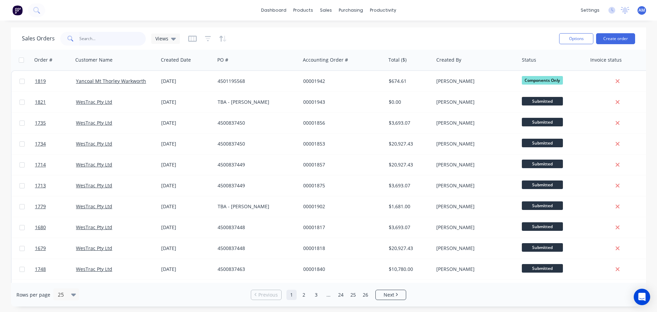
click at [112, 41] on input "text" at bounding box center [112, 39] width 67 height 14
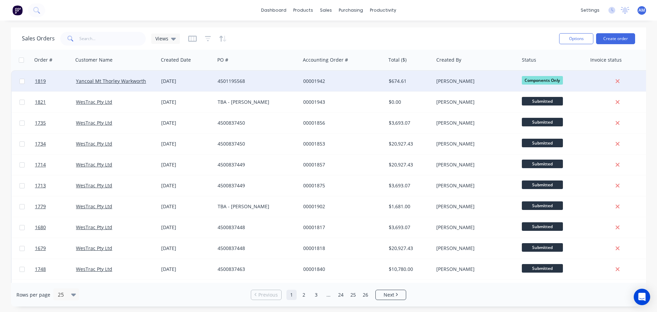
click at [178, 80] on div "[DATE]" at bounding box center [186, 81] width 51 height 7
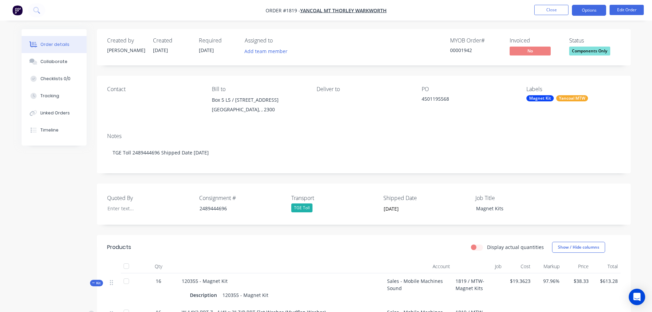
click at [599, 10] on button "Options" at bounding box center [589, 10] width 34 height 11
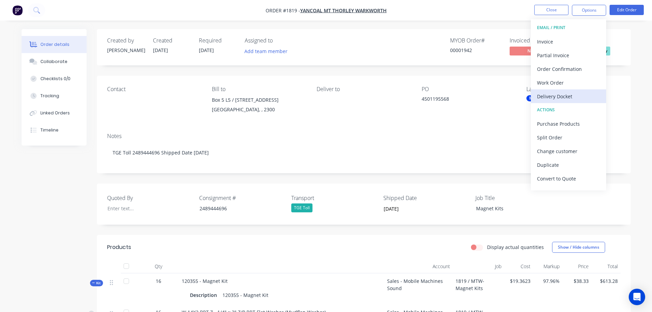
click at [551, 96] on div "Delivery Docket" at bounding box center [568, 96] width 63 height 10
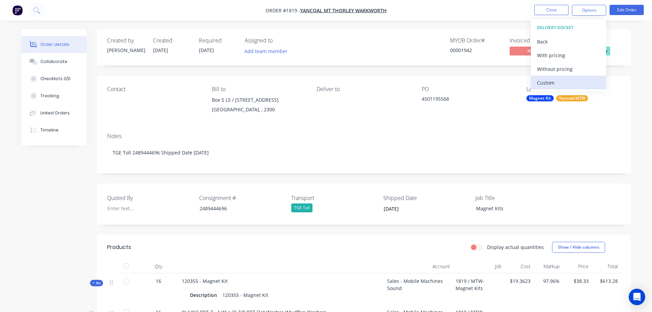
click at [549, 83] on div "Custom" at bounding box center [568, 83] width 63 height 10
click at [550, 67] on div "Without pricing" at bounding box center [568, 69] width 63 height 10
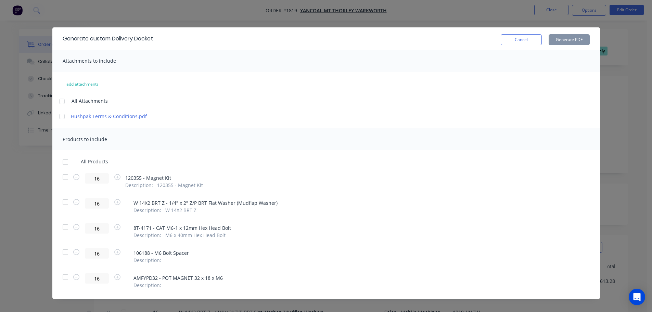
click at [61, 163] on div at bounding box center [66, 162] width 14 height 14
click at [571, 41] on button "Generate PDF" at bounding box center [569, 39] width 41 height 11
click at [61, 164] on div at bounding box center [66, 162] width 14 height 14
click at [565, 40] on button "Generate PDF" at bounding box center [569, 39] width 41 height 11
click at [515, 39] on button "Cancel" at bounding box center [521, 39] width 41 height 11
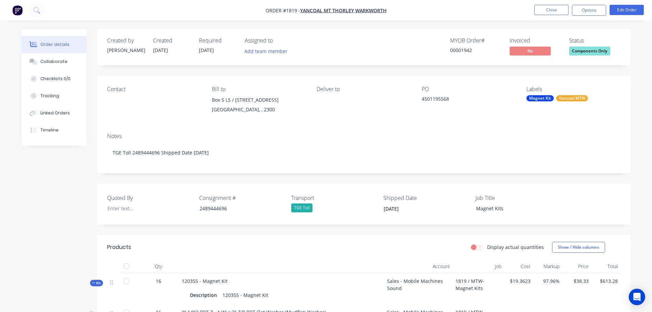
drag, startPoint x: 274, startPoint y: 294, endPoint x: 216, endPoint y: 294, distance: 57.5
click at [216, 294] on div "Description 120355 - Magnet Kit" at bounding box center [282, 295] width 184 height 10
drag, startPoint x: 231, startPoint y: 278, endPoint x: 179, endPoint y: 283, distance: 53.0
click at [179, 283] on div "120355 - Magnet Kit Description 120355 - Magnet Kit" at bounding box center [281, 288] width 205 height 31
copy span "120355 - Magnet Kit"
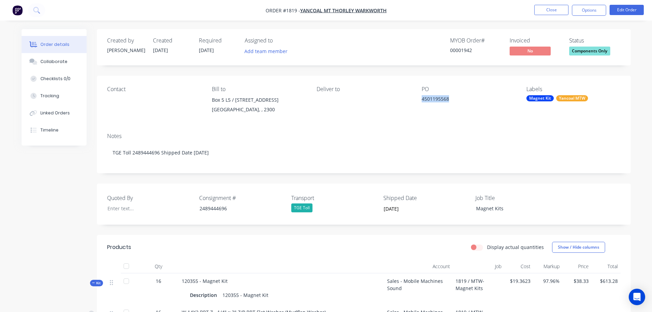
drag, startPoint x: 464, startPoint y: 99, endPoint x: 419, endPoint y: 102, distance: 44.9
click at [419, 102] on div "Contact Bill to Box 5 L5 / 28 Honeysuckle Drive NEWCASTLE, , 2300 Deliver to PO…" at bounding box center [364, 102] width 534 height 52
copy div "4501195568"
click at [45, 64] on div "Collaborate" at bounding box center [53, 62] width 27 height 6
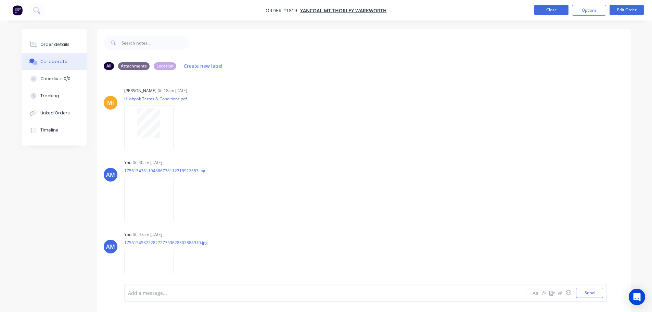
click at [552, 12] on button "Close" at bounding box center [551, 10] width 34 height 10
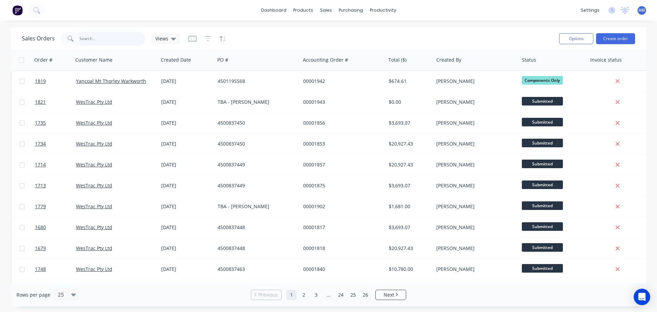
click at [106, 39] on input "text" at bounding box center [112, 39] width 67 height 14
type input "1667"
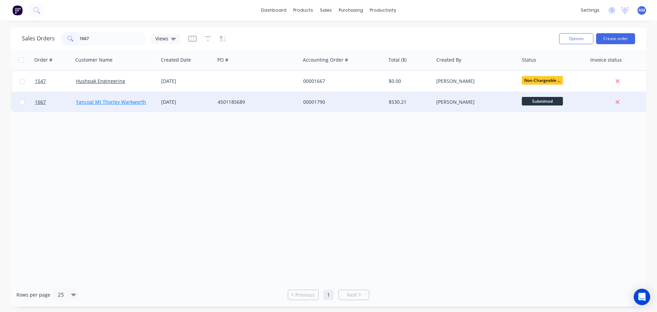
click at [124, 104] on link "Yancoal Mt Thorley Warkworth" at bounding box center [111, 102] width 70 height 7
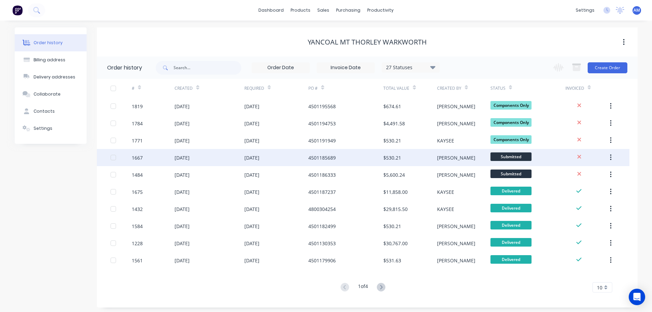
click at [190, 157] on div "04 Aug 2025" at bounding box center [182, 157] width 15 height 7
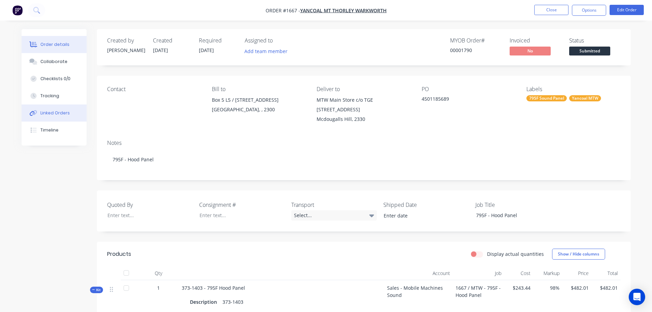
click at [57, 111] on div "Linked Orders" at bounding box center [54, 113] width 29 height 6
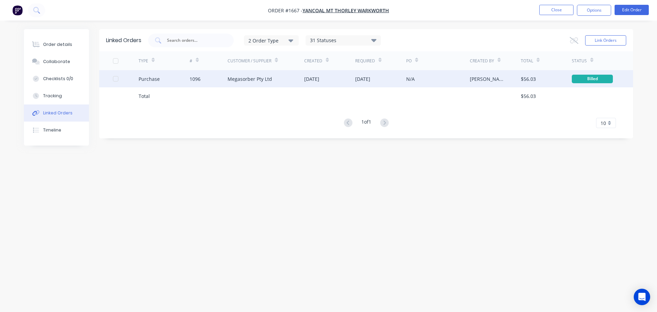
click at [261, 81] on div "Megasorber Pty Ltd" at bounding box center [250, 78] width 45 height 7
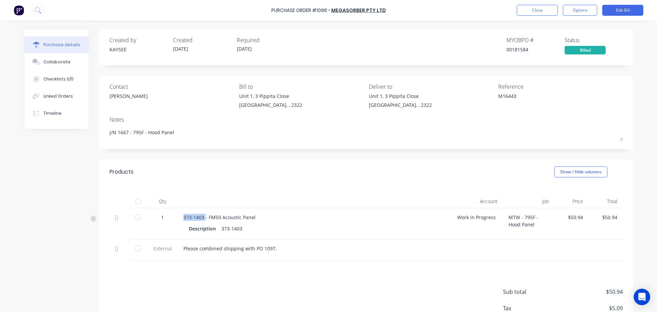
drag, startPoint x: 202, startPoint y: 217, endPoint x: 187, endPoint y: 219, distance: 15.2
click at [184, 217] on div "373-1403 - FM50 Acoustic Panel" at bounding box center [315, 217] width 263 height 7
copy div "373-1403"
click at [543, 11] on button "Close" at bounding box center [537, 10] width 41 height 11
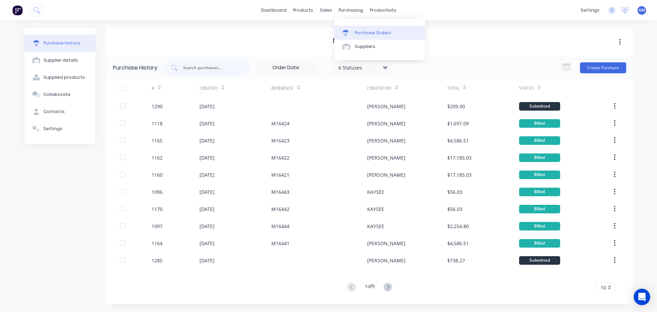
click at [375, 31] on div "Purchase Orders" at bounding box center [373, 33] width 36 height 6
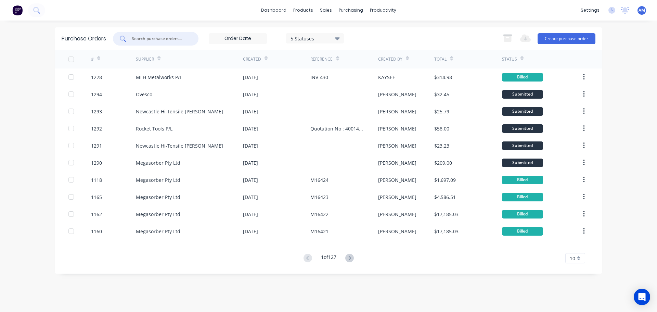
click at [155, 38] on input "text" at bounding box center [159, 38] width 57 height 7
type input "1228"
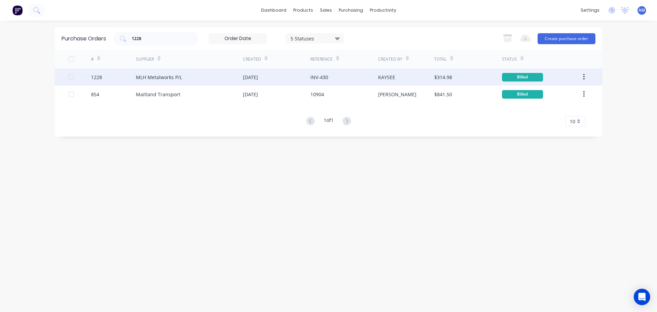
click at [190, 76] on div "MLH Metalworks P/L" at bounding box center [189, 76] width 107 height 17
type textarea "x"
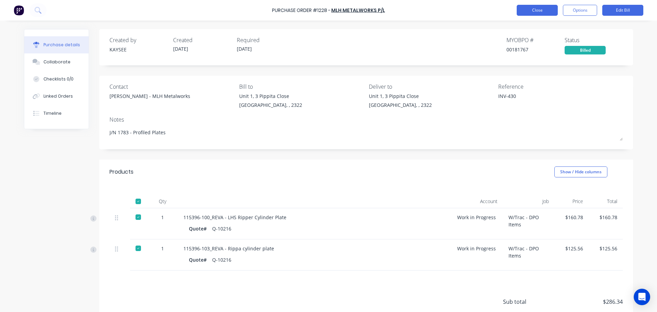
click at [541, 13] on button "Close" at bounding box center [537, 10] width 41 height 11
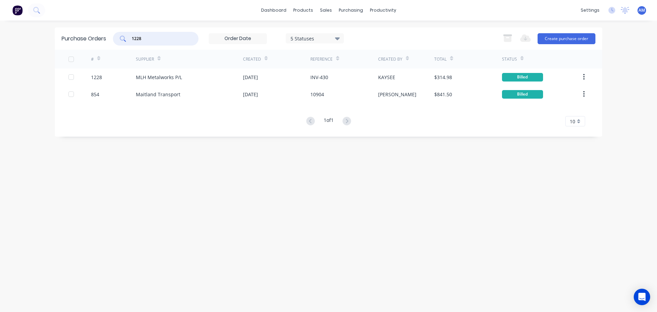
drag, startPoint x: 158, startPoint y: 39, endPoint x: 125, endPoint y: 40, distance: 33.2
click at [125, 40] on div "1228" at bounding box center [156, 39] width 86 height 14
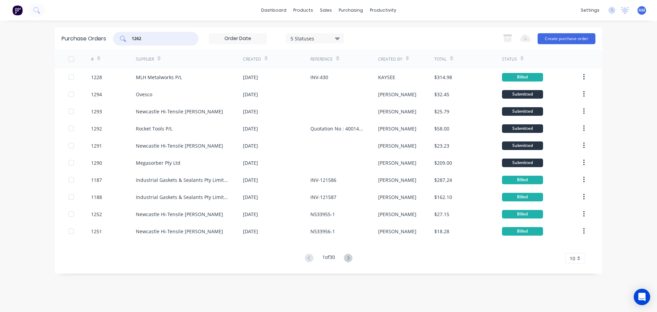
type input "1262"
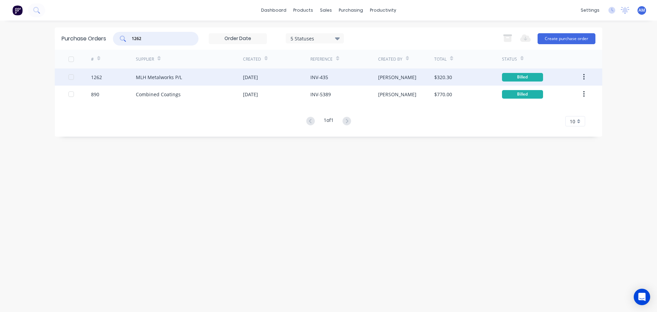
click at [193, 79] on div "MLH Metalworks P/L" at bounding box center [189, 76] width 107 height 17
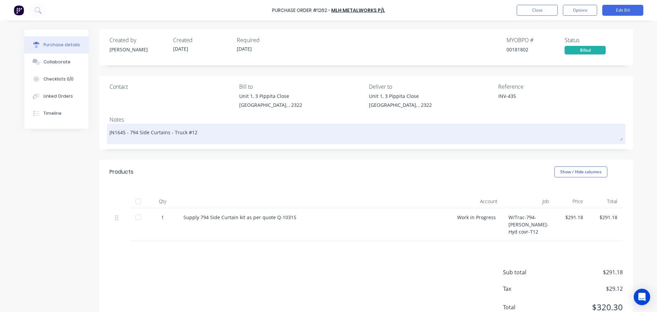
drag, startPoint x: 192, startPoint y: 133, endPoint x: 126, endPoint y: 131, distance: 65.8
click at [126, 131] on textarea "JN1645 - 794 Side Curtains - Truck #12" at bounding box center [367, 132] width 514 height 15
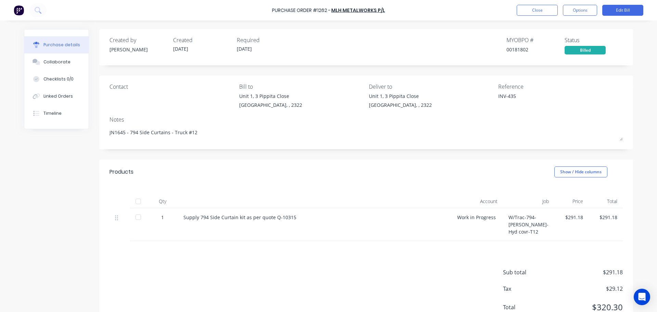
click at [137, 202] on div at bounding box center [138, 201] width 14 height 14
click at [537, 12] on button "Close" at bounding box center [537, 10] width 41 height 11
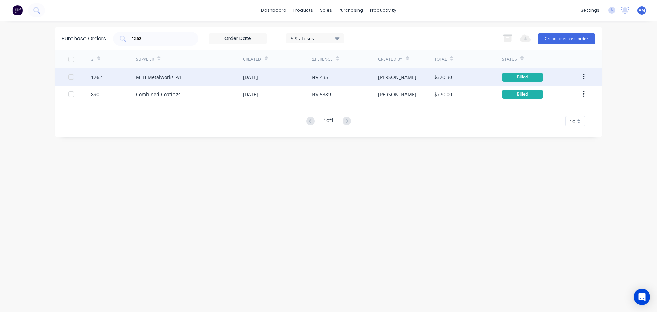
click at [199, 81] on div "MLH Metalworks P/L" at bounding box center [189, 76] width 107 height 17
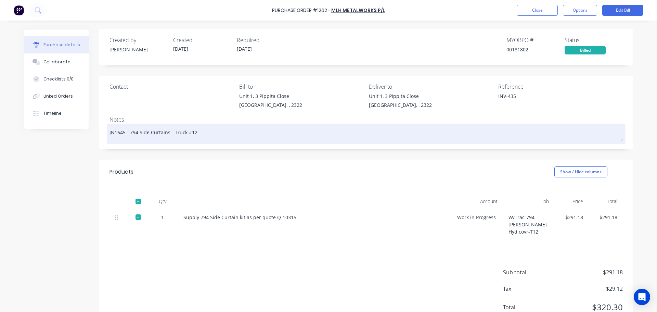
drag, startPoint x: 123, startPoint y: 131, endPoint x: 112, endPoint y: 131, distance: 11.0
click at [112, 131] on textarea "JN1645 - 794 Side Curtains - Truck #12" at bounding box center [367, 132] width 514 height 15
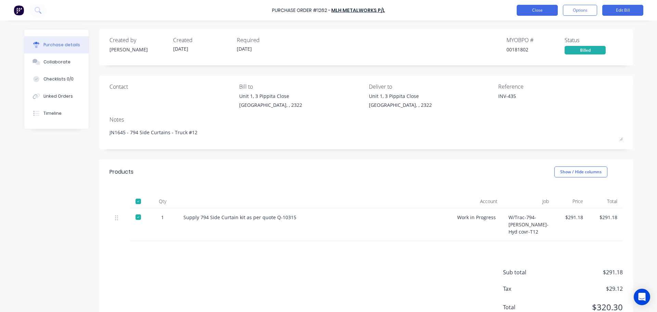
type textarea "x"
click at [544, 13] on button "Close" at bounding box center [537, 10] width 41 height 11
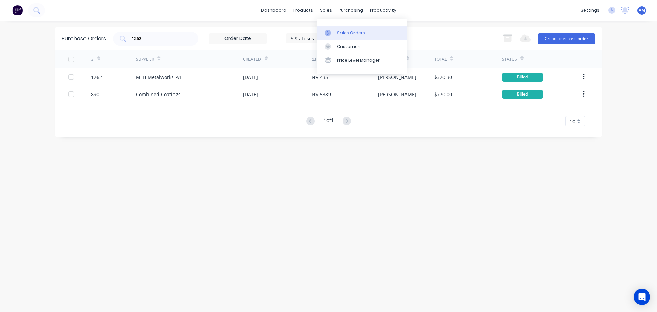
click at [347, 31] on div "Sales Orders" at bounding box center [351, 33] width 28 height 6
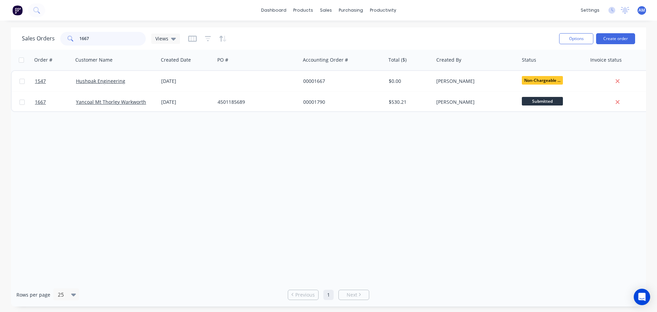
drag, startPoint x: 100, startPoint y: 40, endPoint x: 66, endPoint y: 39, distance: 34.2
click at [66, 39] on div "1667" at bounding box center [103, 39] width 86 height 14
paste input "45"
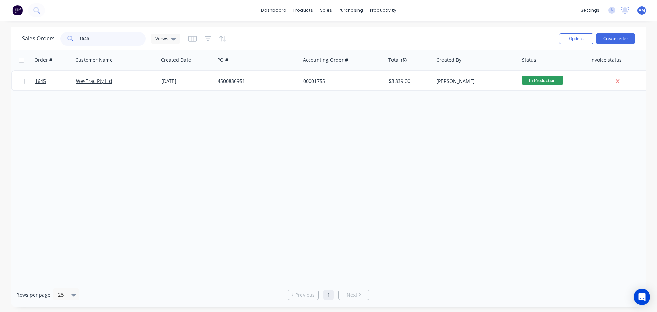
type input "1645"
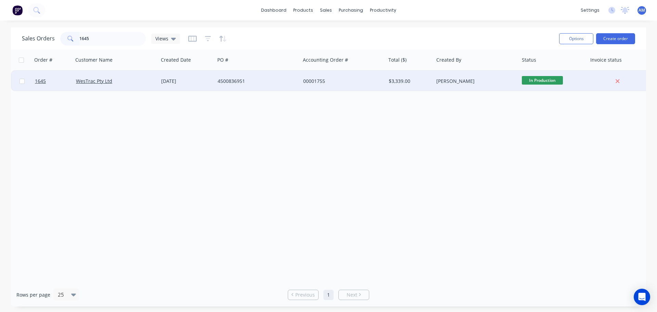
click at [226, 79] on div "4500836951" at bounding box center [256, 81] width 76 height 7
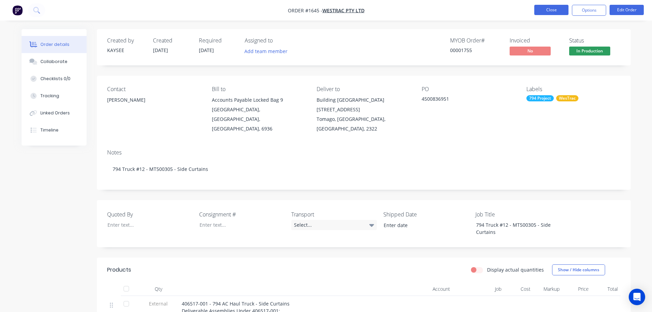
click at [555, 13] on button "Close" at bounding box center [551, 10] width 34 height 10
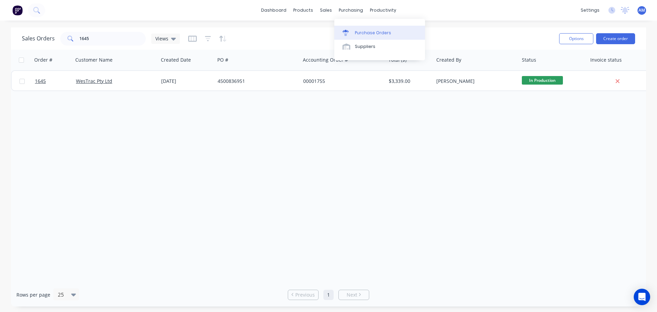
click at [359, 33] on div "Purchase Orders" at bounding box center [373, 33] width 36 height 6
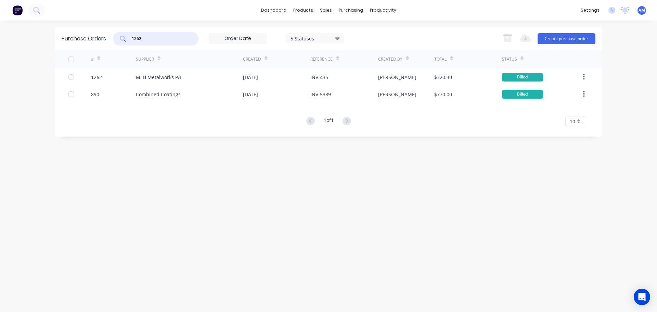
drag, startPoint x: 141, startPoint y: 38, endPoint x: 130, endPoint y: 39, distance: 10.3
click at [126, 39] on div "1262" at bounding box center [156, 39] width 86 height 14
drag, startPoint x: 143, startPoint y: 39, endPoint x: 128, endPoint y: 38, distance: 14.8
click at [128, 38] on div "1262" at bounding box center [156, 39] width 86 height 14
type input "1267"
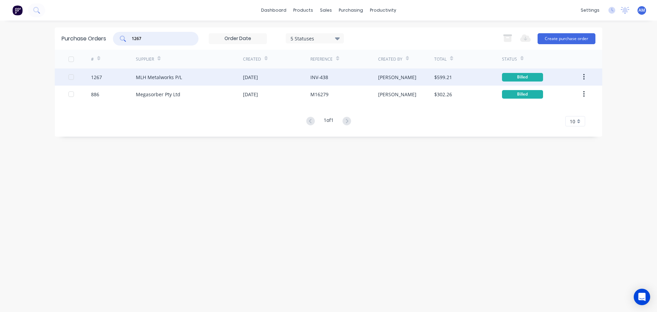
click at [166, 74] on div "MLH Metalworks P/L" at bounding box center [159, 77] width 46 height 7
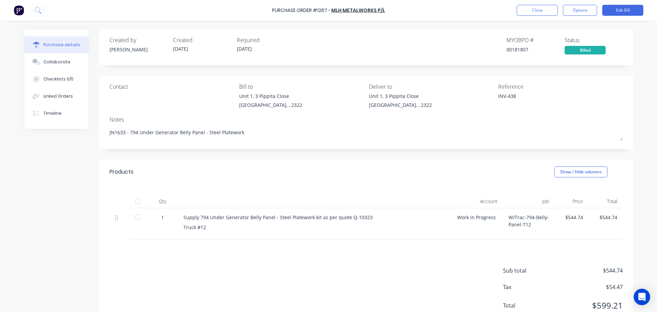
click at [138, 203] on div at bounding box center [138, 201] width 14 height 14
type textarea "x"
click at [540, 10] on button "Close" at bounding box center [537, 10] width 41 height 11
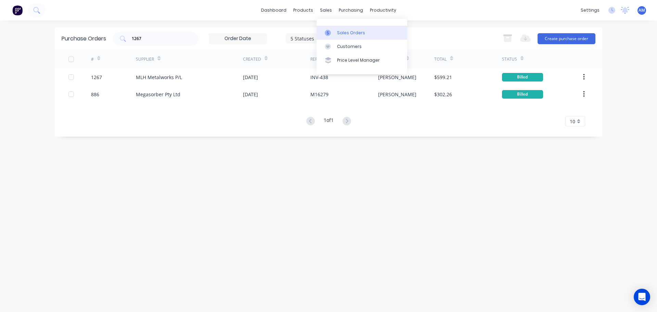
click at [356, 32] on div "Sales Orders" at bounding box center [351, 33] width 28 height 6
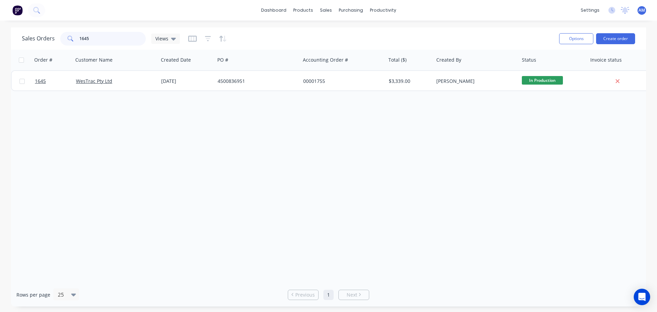
drag, startPoint x: 91, startPoint y: 40, endPoint x: 65, endPoint y: 38, distance: 25.5
click at [66, 38] on div "1645" at bounding box center [103, 39] width 86 height 14
type input "1633"
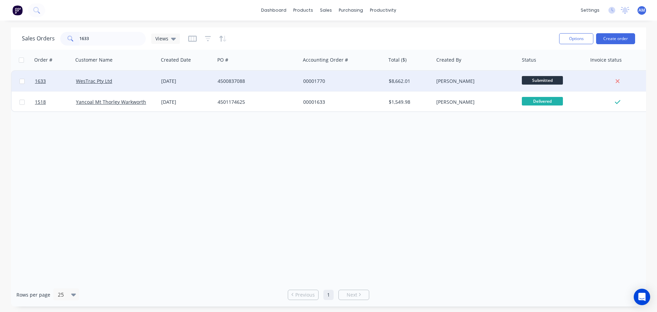
click at [231, 80] on div "4500837088" at bounding box center [256, 81] width 76 height 7
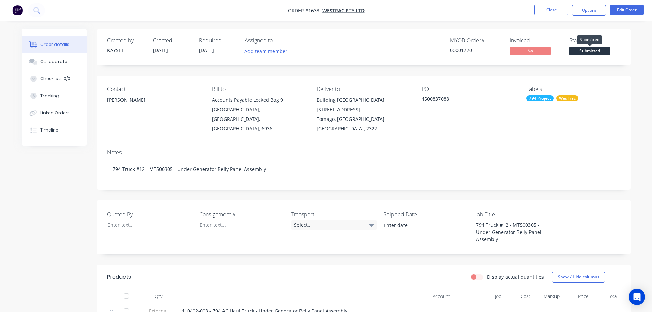
click at [593, 54] on span "Submitted" at bounding box center [589, 51] width 41 height 9
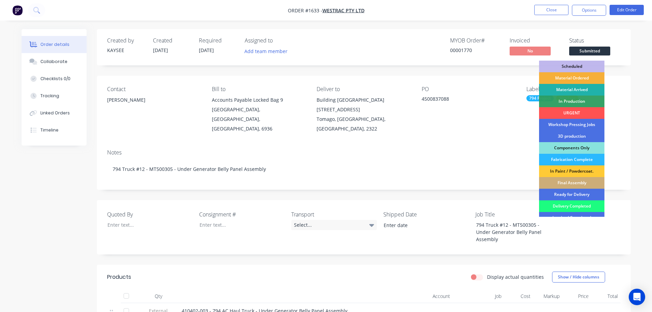
click at [587, 90] on div "Material Arrived" at bounding box center [571, 90] width 65 height 12
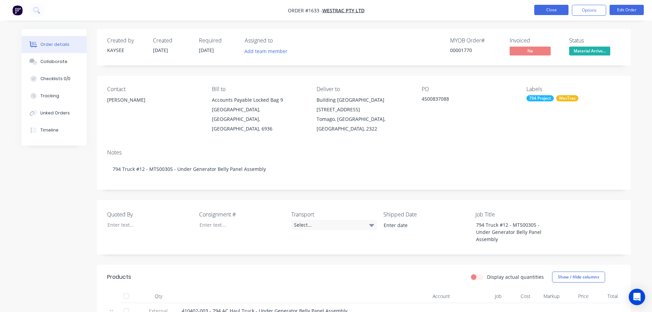
click at [555, 11] on button "Close" at bounding box center [551, 10] width 34 height 10
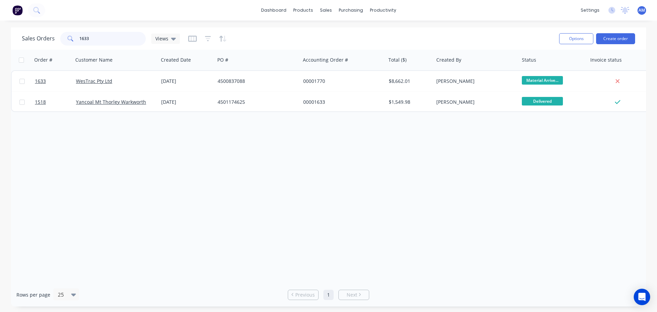
drag, startPoint x: 105, startPoint y: 37, endPoint x: 75, endPoint y: 40, distance: 30.6
click at [75, 39] on div "1633" at bounding box center [103, 39] width 86 height 14
type input "1640"
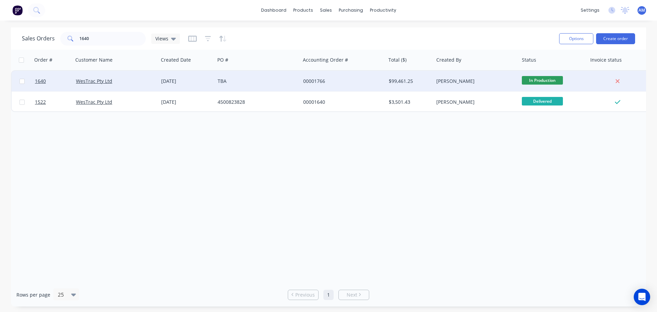
click at [181, 82] on div "[DATE]" at bounding box center [186, 81] width 51 height 7
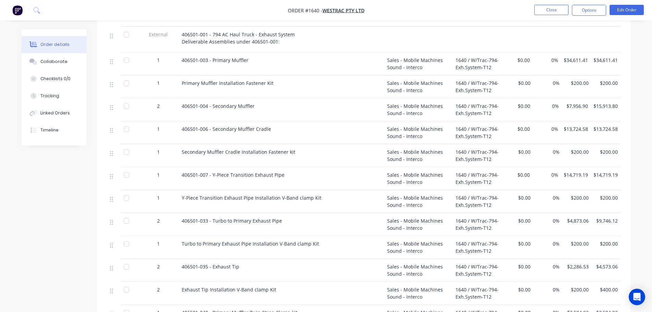
scroll to position [137, 0]
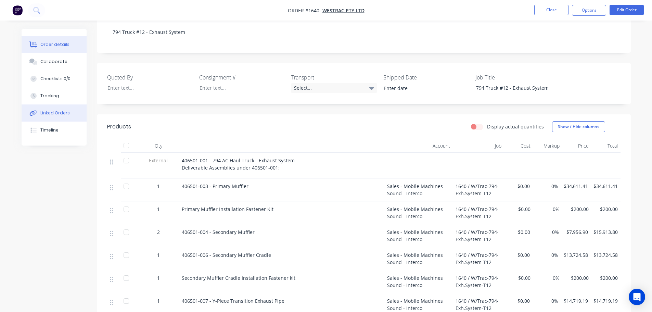
click at [54, 109] on button "Linked Orders" at bounding box center [54, 112] width 65 height 17
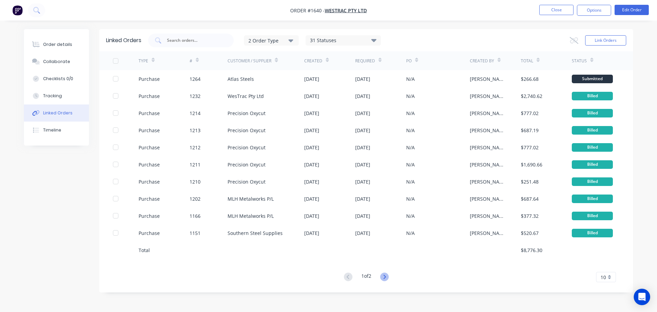
click at [385, 279] on icon at bounding box center [384, 277] width 2 height 4
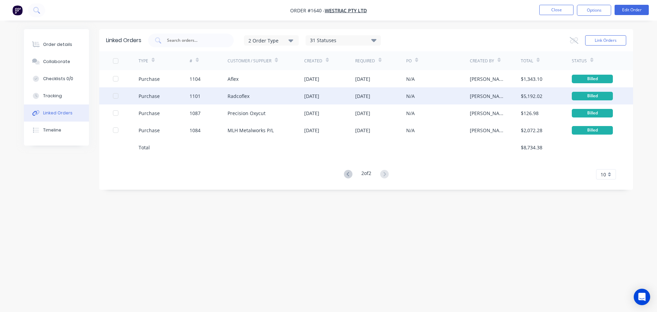
click at [240, 97] on div "Radcoflex" at bounding box center [239, 95] width 22 height 7
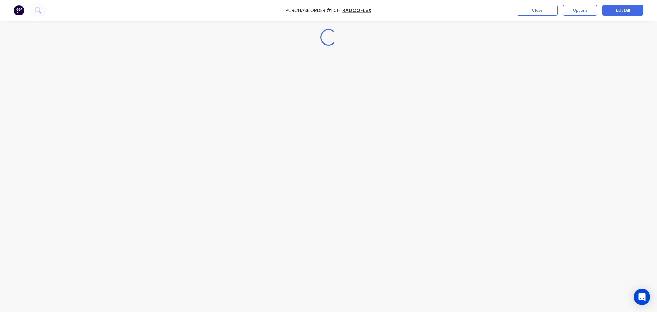
type textarea "x"
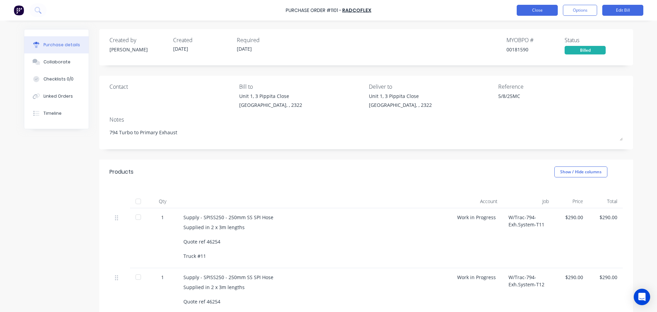
click at [530, 10] on button "Close" at bounding box center [537, 10] width 41 height 11
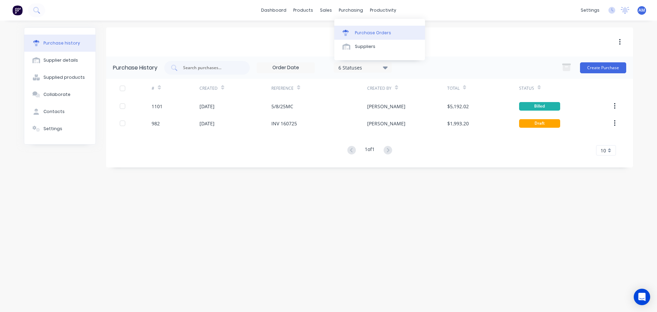
click at [363, 33] on div "Purchase Orders" at bounding box center [373, 33] width 36 height 6
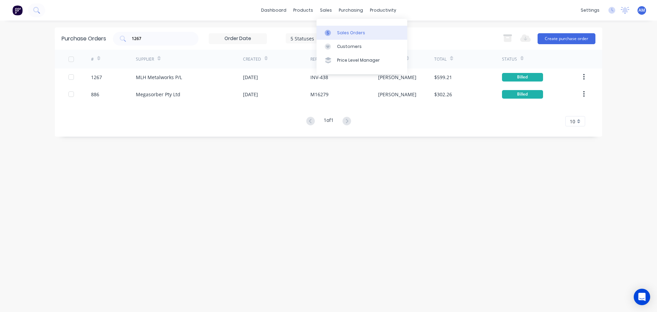
click at [344, 32] on div "Sales Orders" at bounding box center [351, 33] width 28 height 6
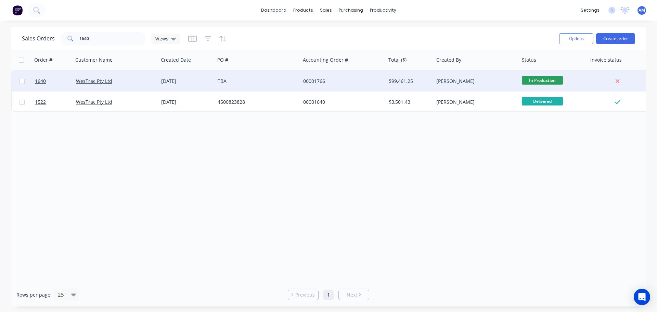
click at [223, 78] on div "TBA" at bounding box center [256, 81] width 76 height 7
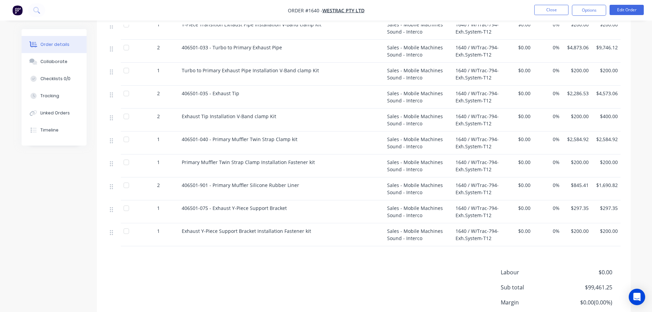
scroll to position [449, 0]
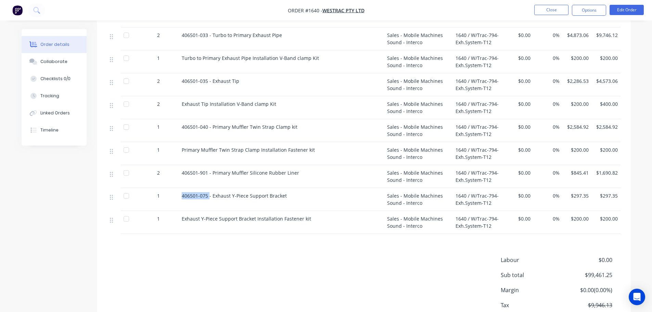
drag, startPoint x: 209, startPoint y: 186, endPoint x: 181, endPoint y: 184, distance: 28.2
click at [181, 188] on div "406501-075 - Exhaust Y-Piece Support Bracket" at bounding box center [281, 199] width 205 height 23
copy span "406501-075"
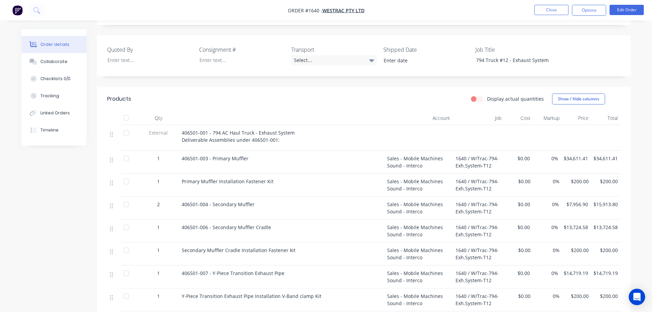
scroll to position [38, 0]
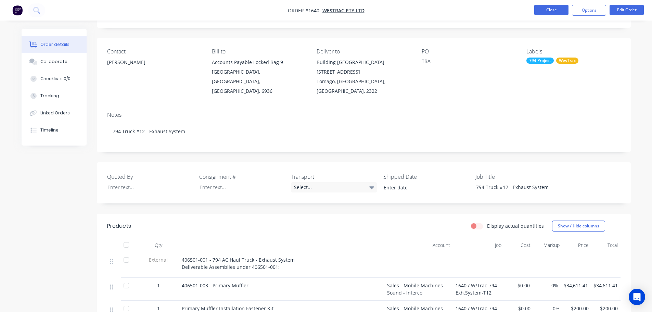
click at [546, 11] on button "Close" at bounding box center [551, 10] width 34 height 10
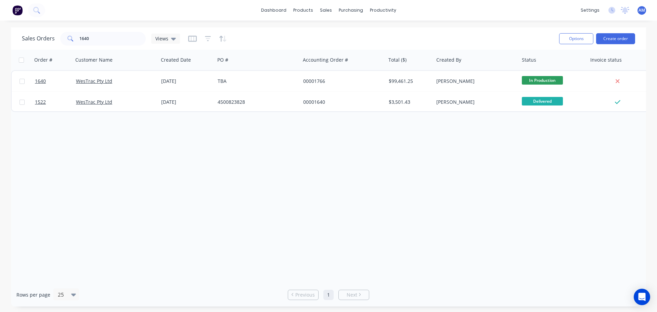
drag, startPoint x: 79, startPoint y: 2, endPoint x: 75, endPoint y: 3, distance: 4.2
click at [78, 2] on div "dashboard products sales purchasing productivity dashboard products Product Cat…" at bounding box center [328, 10] width 657 height 21
click at [71, 7] on div "dashboard products sales purchasing productivity dashboard products Product Cat…" at bounding box center [328, 10] width 657 height 21
drag, startPoint x: 66, startPoint y: 18, endPoint x: 62, endPoint y: 16, distance: 5.1
click at [65, 18] on div "dashboard products sales purchasing productivity dashboard products Product Cat…" at bounding box center [328, 10] width 657 height 21
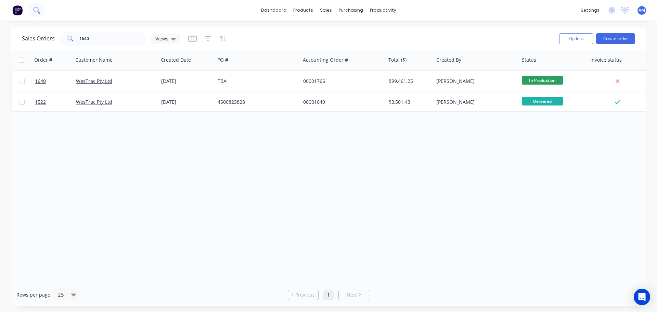
click at [36, 8] on icon at bounding box center [35, 9] width 5 height 5
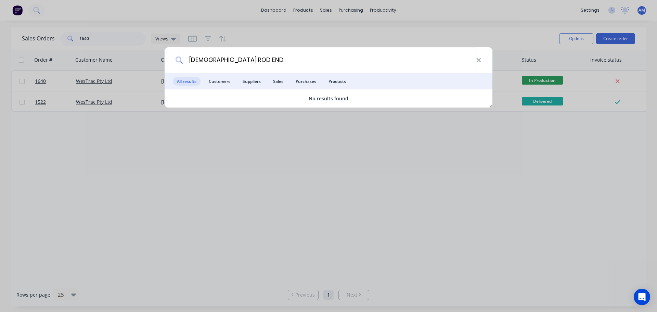
drag, startPoint x: 211, startPoint y: 60, endPoint x: 176, endPoint y: 59, distance: 34.6
click at [176, 59] on div "FEMALE ROD END" at bounding box center [329, 60] width 328 height 26
type input "ROD END"
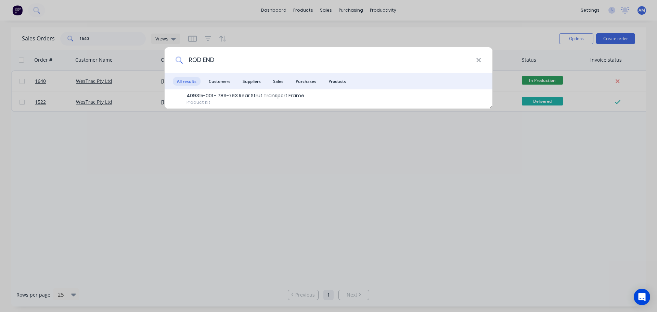
drag, startPoint x: 218, startPoint y: 60, endPoint x: 186, endPoint y: 59, distance: 32.2
click at [186, 59] on input "ROD END" at bounding box center [329, 60] width 293 height 26
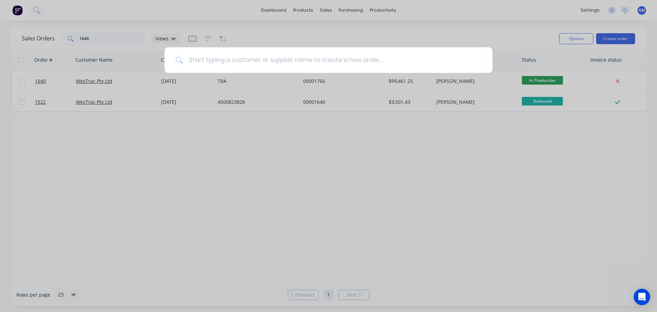
click at [313, 31] on div at bounding box center [328, 156] width 657 height 312
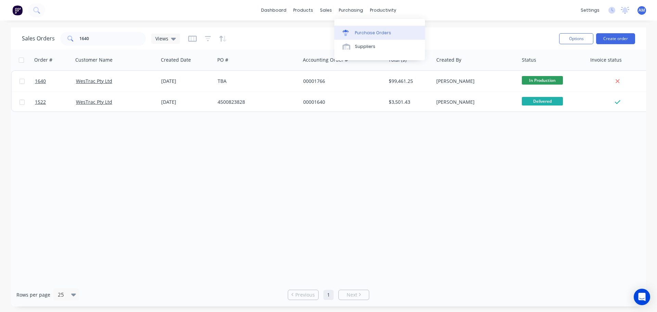
click at [366, 30] on div "Purchase Orders" at bounding box center [373, 33] width 36 height 6
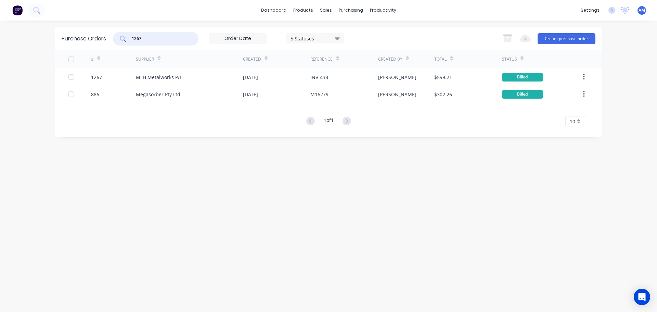
drag, startPoint x: 165, startPoint y: 39, endPoint x: 79, endPoint y: 45, distance: 85.8
click at [79, 45] on div "Purchase Orders 1267 5 Statuses 5 Statuses Export to Excel (XLSX) Create purcha…" at bounding box center [329, 38] width 548 height 22
type input "1109"
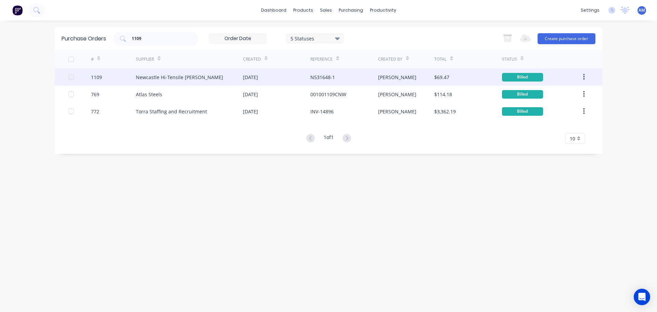
click at [258, 76] on div "05 Aug 2025" at bounding box center [250, 77] width 15 height 7
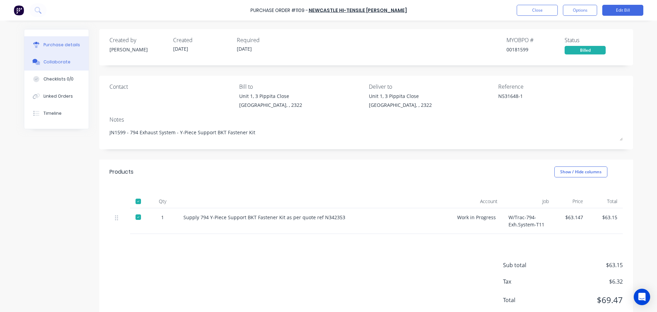
click at [61, 61] on div "Collaborate" at bounding box center [56, 62] width 27 height 6
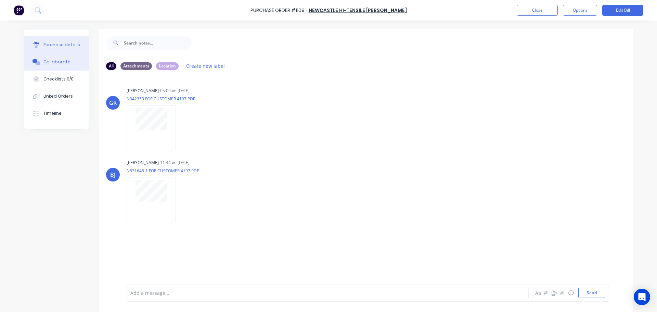
click at [60, 43] on div "Purchase details" at bounding box center [61, 45] width 37 height 6
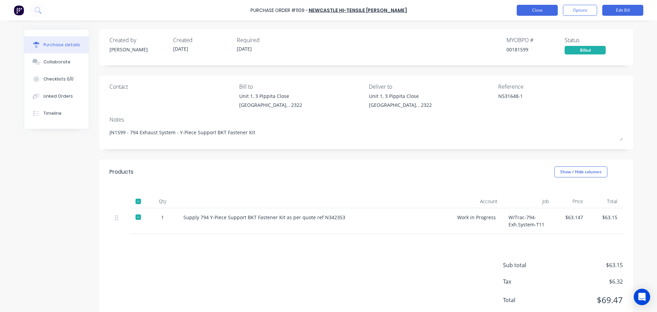
click at [525, 10] on button "Close" at bounding box center [537, 10] width 41 height 11
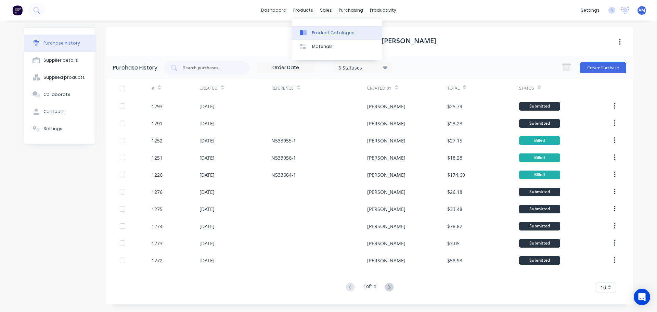
click at [321, 33] on div "Product Catalogue" at bounding box center [333, 33] width 42 height 6
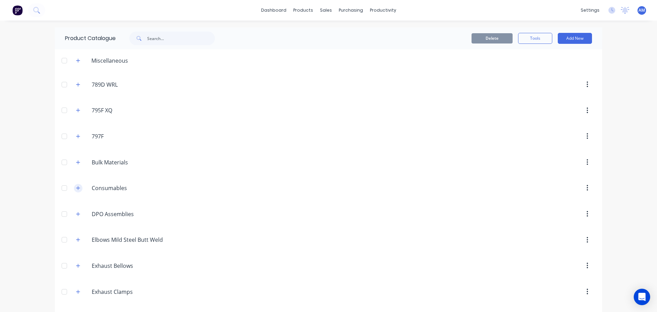
click at [76, 190] on icon "button" at bounding box center [78, 188] width 4 height 5
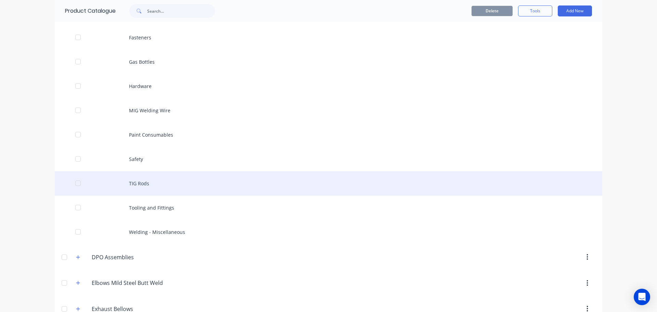
scroll to position [240, 0]
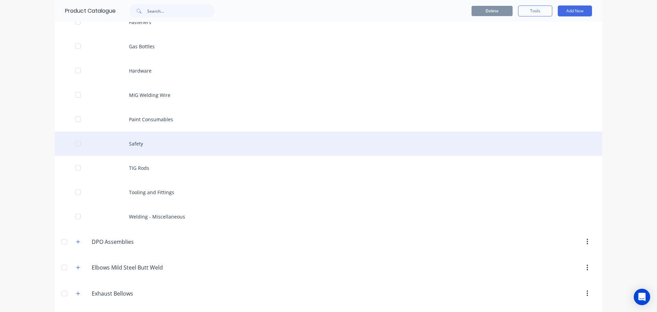
click at [135, 145] on div "Safety" at bounding box center [329, 143] width 548 height 24
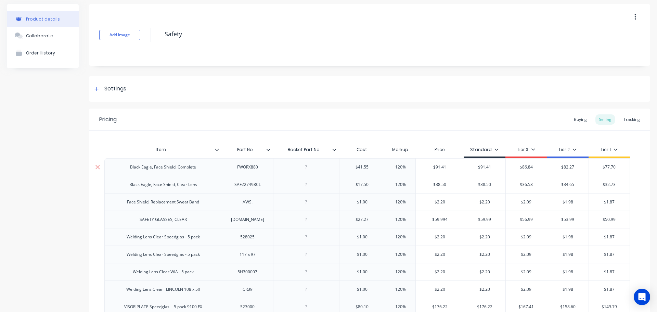
type textarea "x"
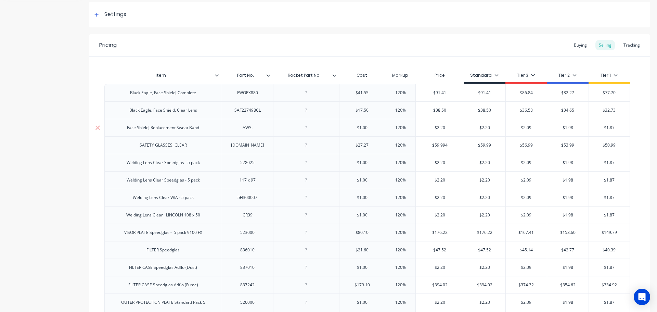
scroll to position [103, 0]
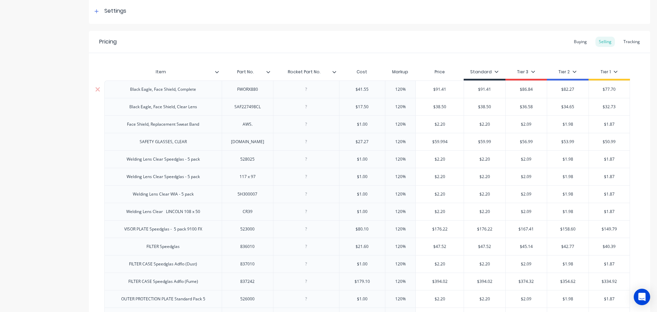
click at [306, 91] on div at bounding box center [306, 89] width 34 height 9
paste div
drag, startPoint x: 305, startPoint y: 107, endPoint x: 308, endPoint y: 108, distance: 3.4
click at [305, 107] on div at bounding box center [306, 106] width 34 height 9
type textarea "x"
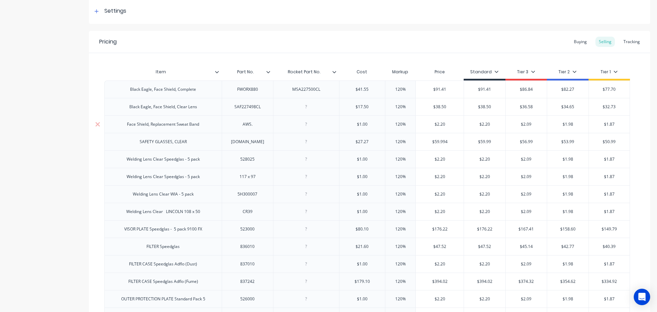
paste div
click at [308, 125] on div at bounding box center [306, 124] width 34 height 9
type textarea "x"
paste div
drag, startPoint x: 308, startPoint y: 145, endPoint x: 320, endPoint y: 144, distance: 12.0
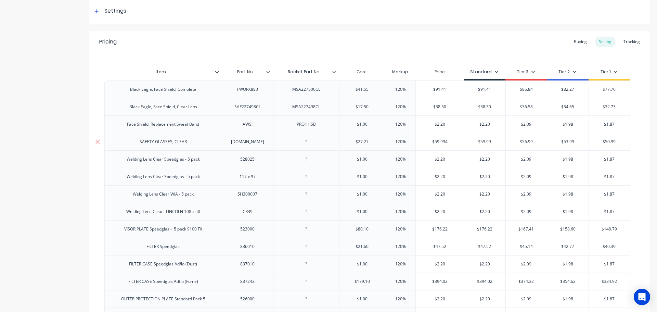
click at [308, 145] on div at bounding box center [306, 141] width 34 height 9
type textarea "x"
paste div
click at [306, 160] on div at bounding box center [306, 159] width 34 height 9
type textarea "x"
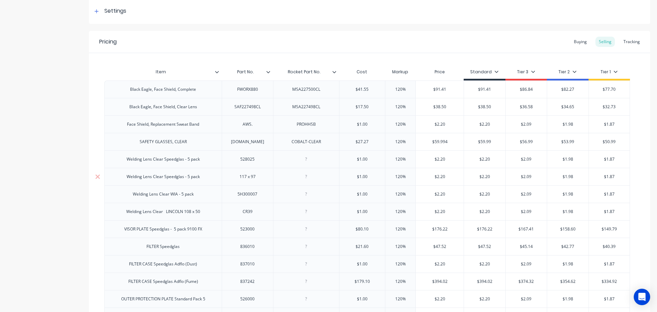
paste div
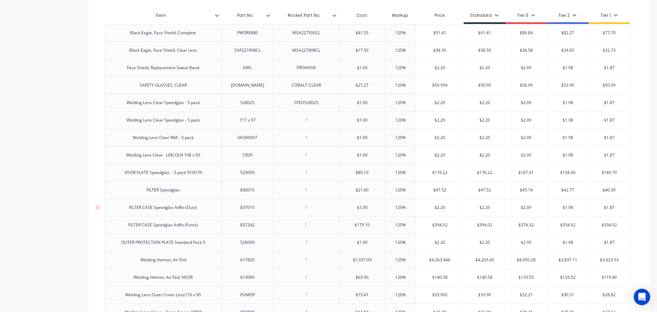
scroll to position [171, 0]
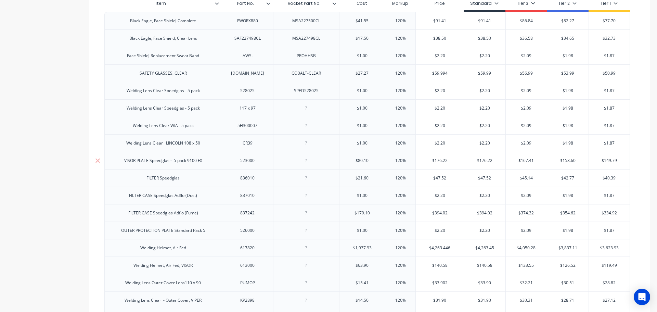
click at [307, 162] on div at bounding box center [306, 160] width 34 height 9
type textarea "x"
paste div
click at [306, 179] on div at bounding box center [306, 178] width 34 height 9
type textarea "x"
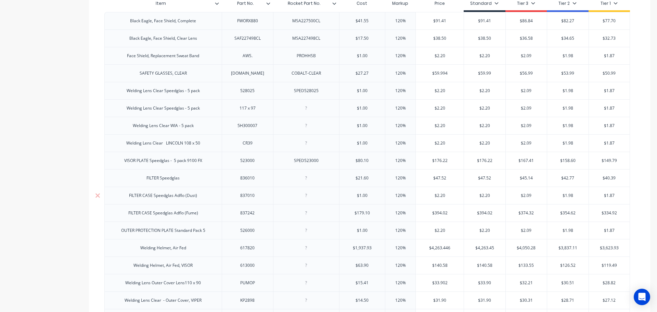
paste div
click at [305, 198] on div at bounding box center [306, 195] width 34 height 9
type textarea "x"
paste div
click at [306, 214] on div at bounding box center [306, 213] width 34 height 9
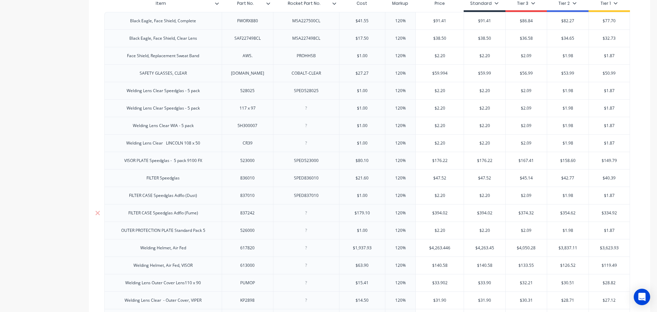
type textarea "x"
paste div
click at [305, 248] on div at bounding box center [306, 247] width 34 height 9
type textarea "x"
paste div
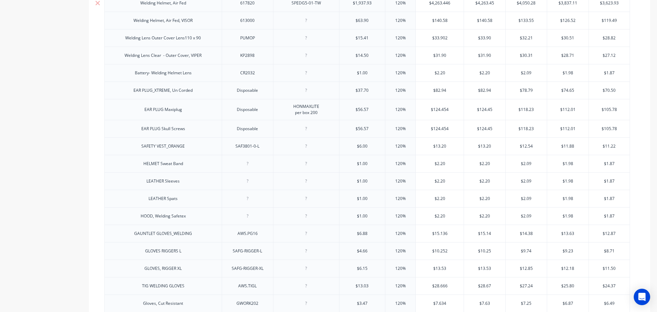
scroll to position [445, 0]
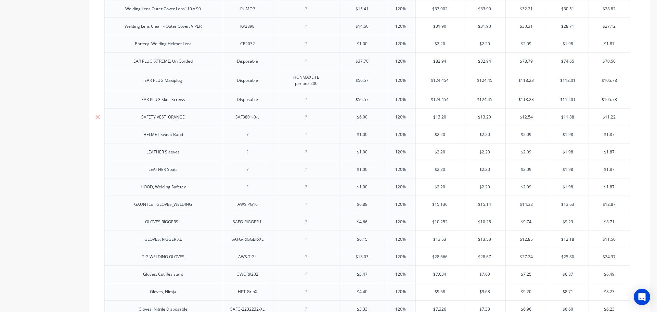
type textarea "x"
drag, startPoint x: 303, startPoint y: 119, endPoint x: 316, endPoint y: 123, distance: 13.2
click at [306, 119] on div at bounding box center [306, 117] width 34 height 9
paste div
type textarea "x"
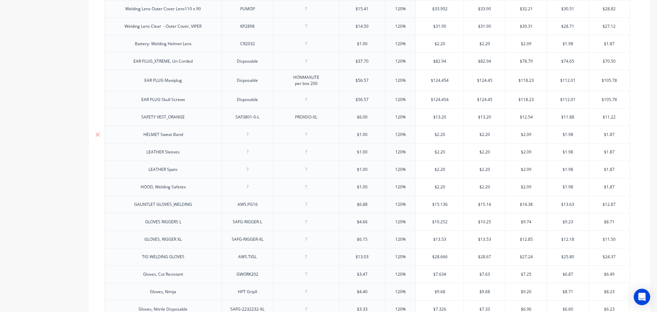
click at [307, 137] on div at bounding box center [306, 134] width 34 height 9
paste div
click at [310, 153] on div at bounding box center [306, 152] width 34 height 9
type textarea "x"
paste div
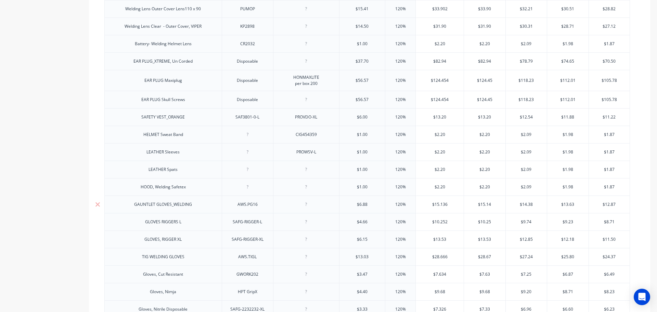
drag, startPoint x: 307, startPoint y: 206, endPoint x: 311, endPoint y: 207, distance: 4.2
click at [307, 206] on div at bounding box center [306, 204] width 34 height 9
type textarea "x"
paste div
type textarea "x"
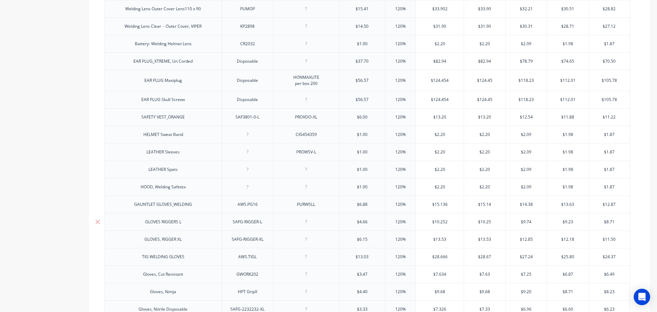
click at [307, 224] on div at bounding box center [306, 221] width 34 height 9
paste div
drag, startPoint x: 305, startPoint y: 241, endPoint x: 310, endPoint y: 242, distance: 5.2
click at [305, 241] on div at bounding box center [306, 239] width 34 height 9
type textarea "x"
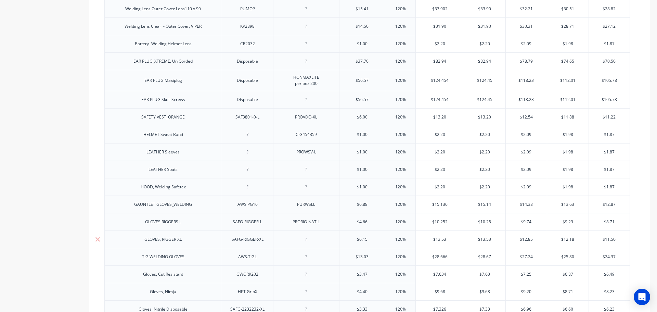
paste div
click at [306, 260] on div at bounding box center [306, 256] width 34 height 9
type textarea "x"
paste div
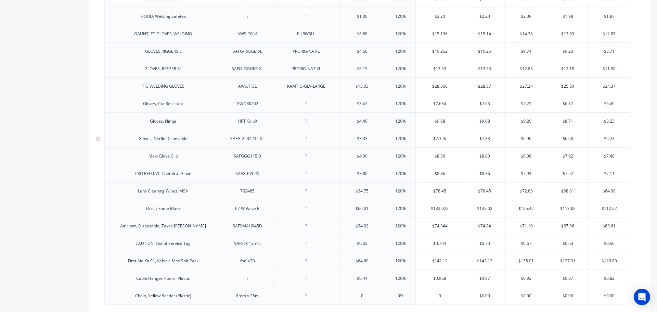
scroll to position [616, 0]
click at [305, 157] on div at bounding box center [306, 155] width 34 height 9
type textarea "x"
paste div
type textarea "x"
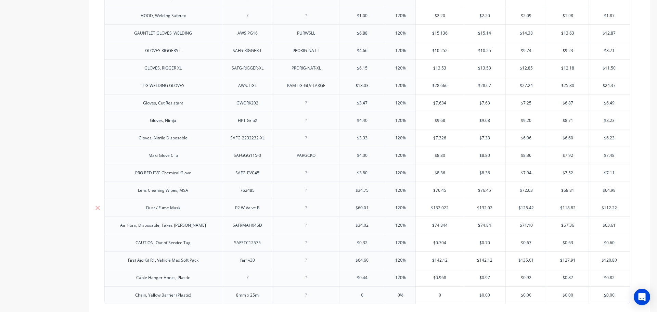
click at [307, 211] on div at bounding box center [306, 207] width 34 height 9
paste div
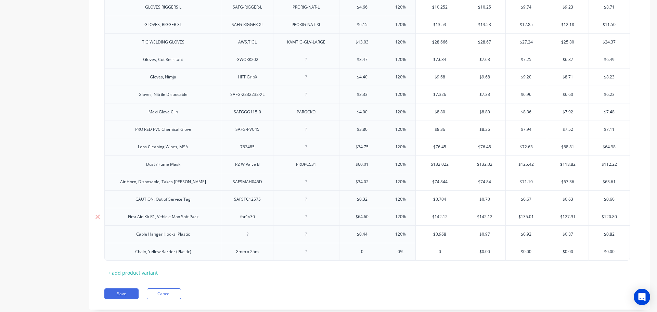
scroll to position [676, 0]
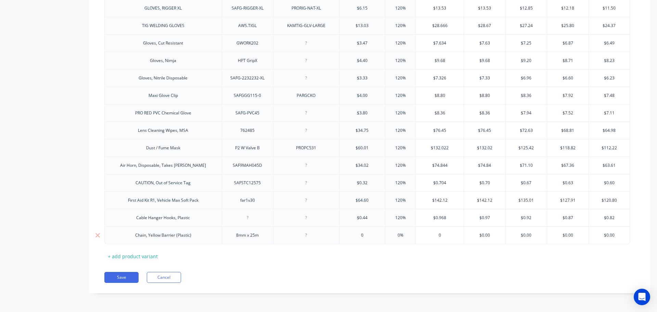
click at [308, 236] on div at bounding box center [306, 235] width 34 height 9
type textarea "x"
paste div
drag, startPoint x: 307, startPoint y: 219, endPoint x: 336, endPoint y: 223, distance: 28.4
click at [307, 219] on div at bounding box center [306, 217] width 34 height 9
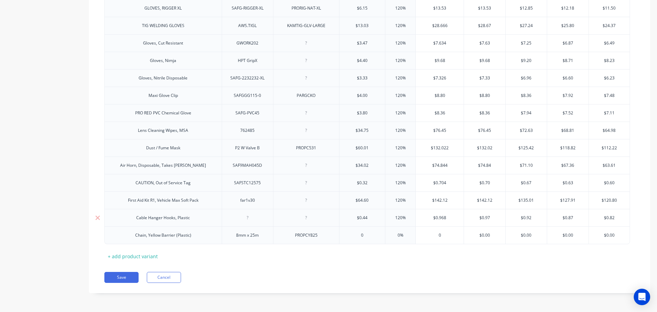
type textarea "x"
paste div
click at [310, 200] on div at bounding box center [306, 200] width 34 height 9
type textarea "x"
paste div
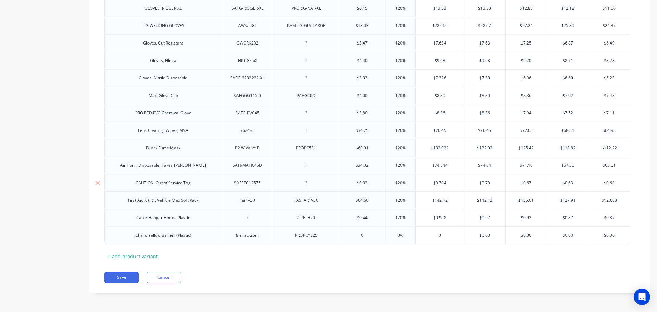
drag, startPoint x: 306, startPoint y: 183, endPoint x: 311, endPoint y: 184, distance: 5.5
click at [307, 183] on div at bounding box center [306, 182] width 34 height 9
type textarea "x"
paste div
click at [308, 166] on div at bounding box center [306, 165] width 34 height 9
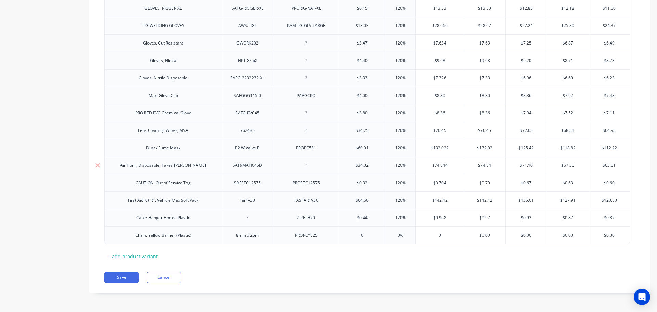
type textarea "x"
paste div
type textarea "x"
click at [307, 131] on div at bounding box center [306, 130] width 34 height 9
paste div
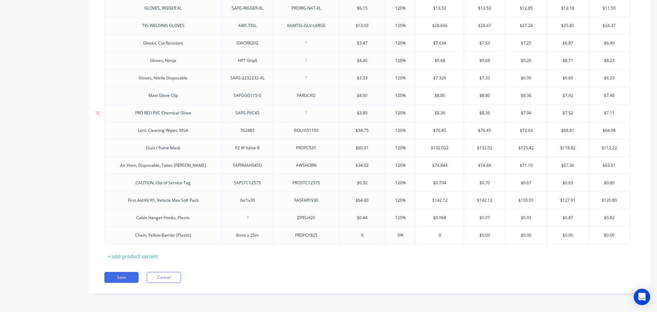
type textarea "x"
click at [308, 115] on div at bounding box center [306, 113] width 34 height 9
paste div
click at [306, 83] on div at bounding box center [306, 77] width 66 height 17
type textarea "x"
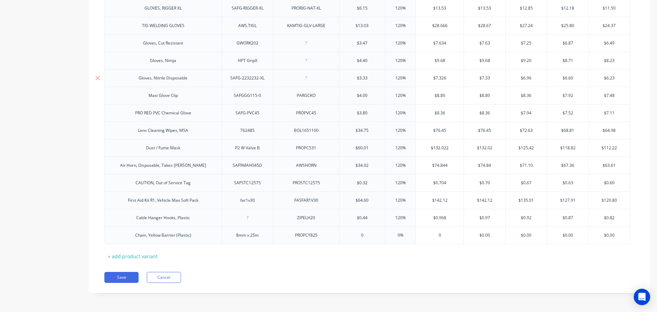
click at [310, 82] on div at bounding box center [306, 78] width 34 height 9
paste div
click at [124, 278] on button "Save" at bounding box center [121, 277] width 34 height 11
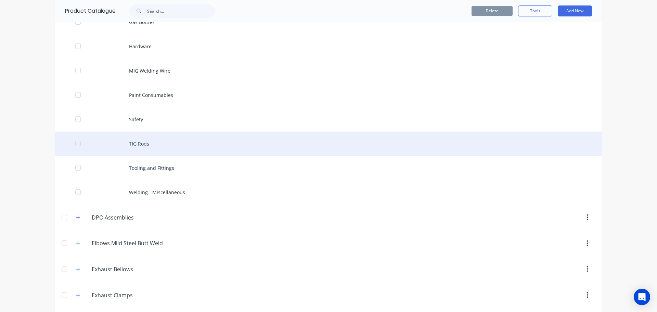
scroll to position [274, 0]
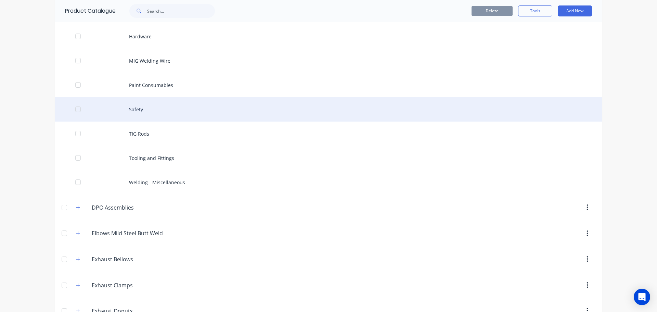
click at [140, 110] on div "Safety" at bounding box center [329, 109] width 548 height 24
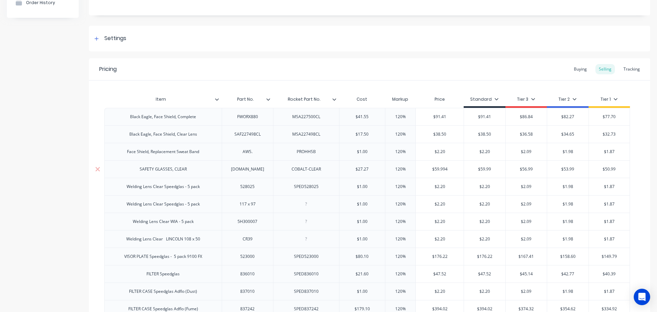
type textarea "x"
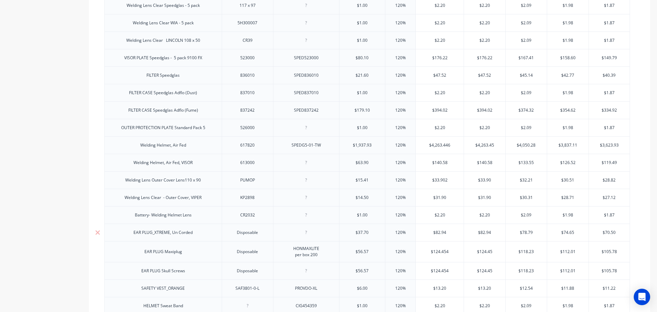
scroll to position [34, 0]
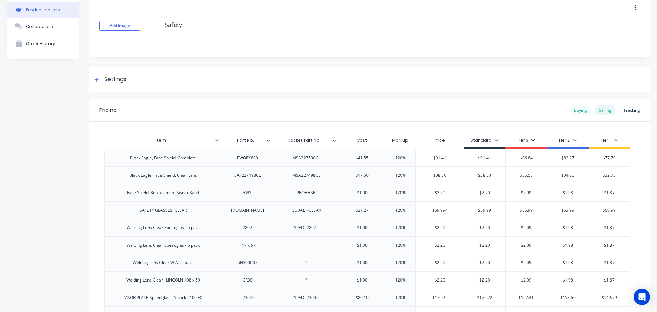
click at [576, 109] on div "Buying" at bounding box center [581, 110] width 20 height 10
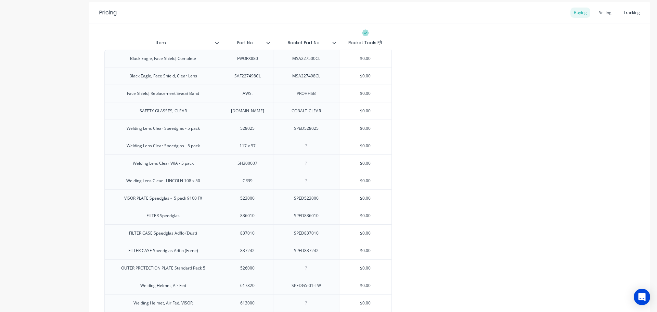
scroll to position [137, 0]
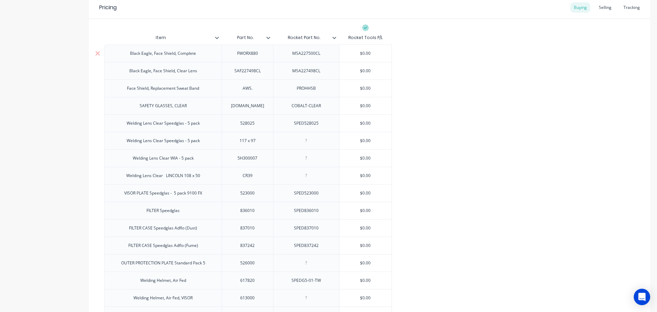
type input "$0.00"
drag, startPoint x: 360, startPoint y: 52, endPoint x: 403, endPoint y: 52, distance: 43.5
paste input "37.73"
type textarea "x"
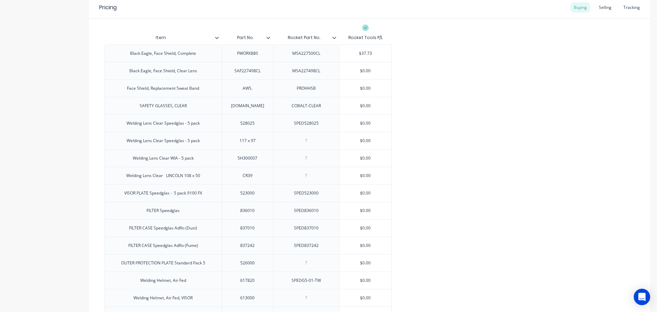
type input "$37.73"
type input "$0.00"
paste input "16.82"
type textarea "x"
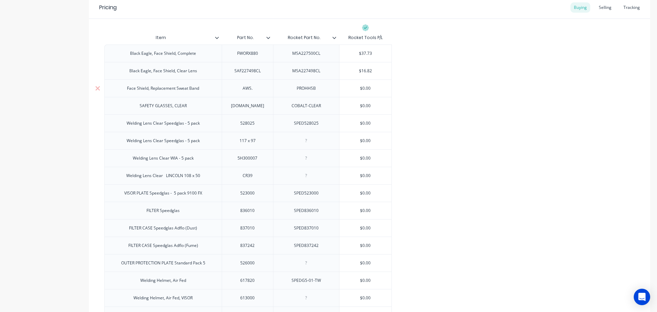
type input "$16.82"
type input "$0.00"
drag, startPoint x: 361, startPoint y: 90, endPoint x: 387, endPoint y: 88, distance: 26.8
click at [387, 88] on input "$0.00" at bounding box center [366, 88] width 52 height 6
paste input "2.27"
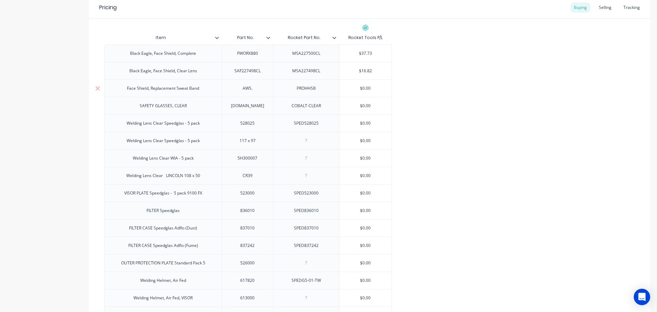
type textarea "x"
type input "2.27"
type input "$0.00"
drag, startPoint x: 351, startPoint y: 105, endPoint x: 383, endPoint y: 104, distance: 32.2
click at [383, 104] on input "$0.00" at bounding box center [366, 106] width 52 height 6
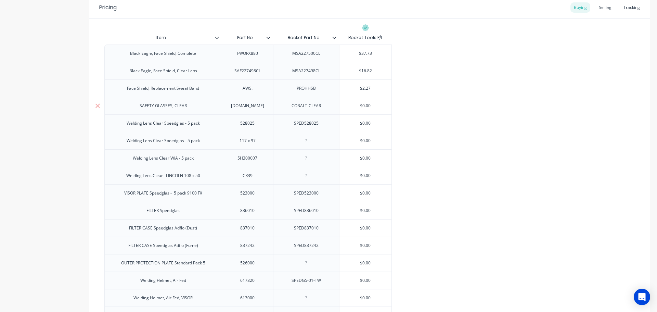
drag, startPoint x: 357, startPoint y: 105, endPoint x: 379, endPoint y: 105, distance: 21.9
click at [379, 105] on input "$0.00" at bounding box center [366, 106] width 52 height 6
paste input "2.27"
type textarea "x"
type input "$2.27"
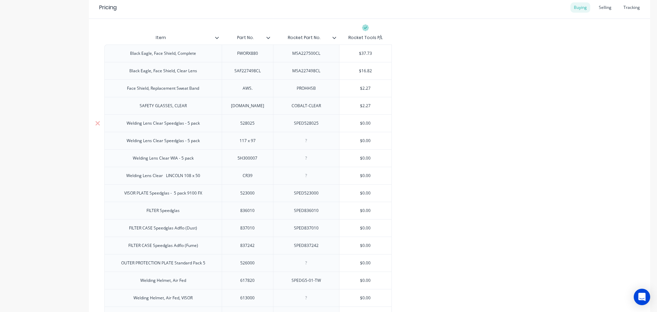
type input "$0.00"
drag, startPoint x: 358, startPoint y: 123, endPoint x: 379, endPoint y: 122, distance: 21.2
click at [379, 122] on input "$0.00" at bounding box center [366, 123] width 52 height 6
paste input "3"
type textarea "x"
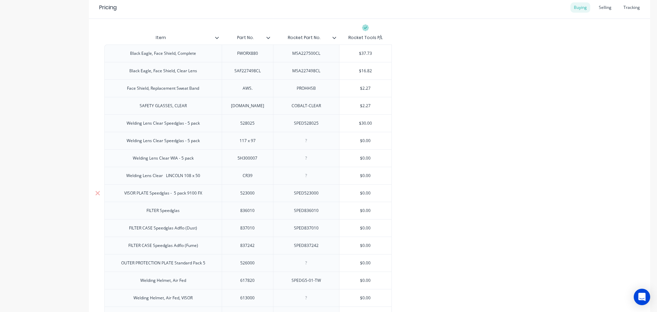
type input "$30.00"
type input "$0.00"
drag, startPoint x: 359, startPoint y: 193, endPoint x: 379, endPoint y: 193, distance: 19.9
click at [379, 193] on input "$0.00" at bounding box center [366, 193] width 52 height 6
paste input "84.09"
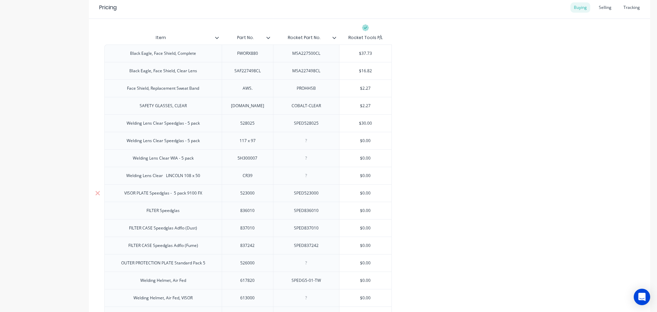
type textarea "x"
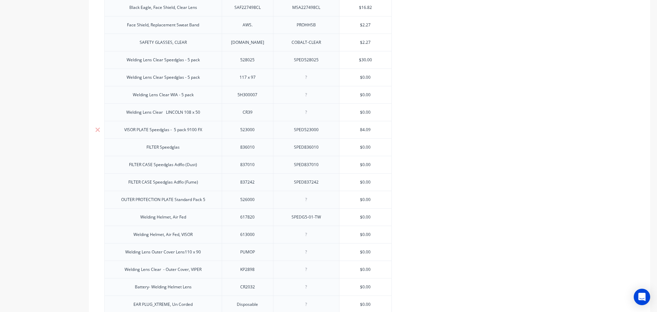
scroll to position [240, 0]
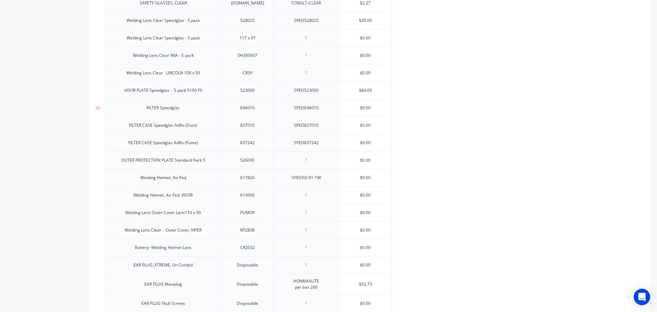
type input "$84.09"
type input "$0.00"
drag, startPoint x: 355, startPoint y: 109, endPoint x: 379, endPoint y: 110, distance: 23.7
click at [378, 109] on input "$0.00" at bounding box center [366, 108] width 52 height 6
paste input "25"
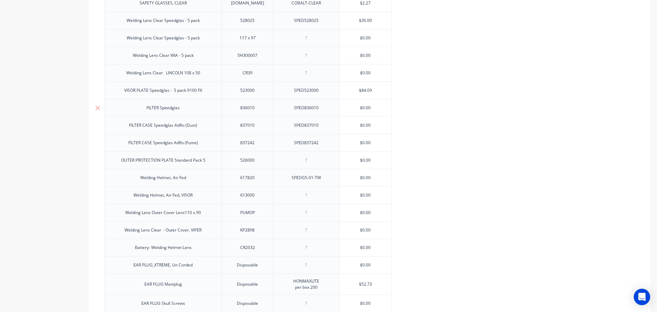
type textarea "x"
type input "$25.00"
drag, startPoint x: 355, startPoint y: 129, endPoint x: 362, endPoint y: 125, distance: 7.7
click at [366, 125] on div "Black Eagle, Face Shield, Complete FWORX880 MSA227500CL $37.73 $37.73 Black Eag…" at bounding box center [369, 310] width 531 height 737
type input "$0.00"
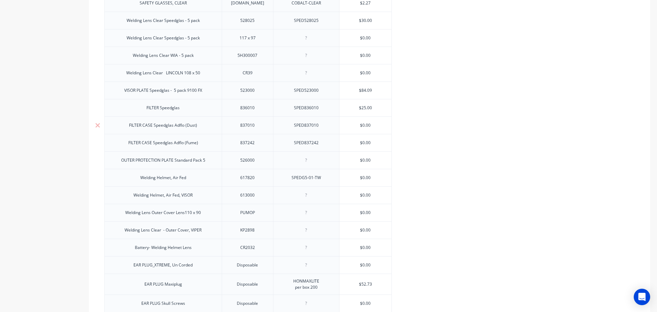
drag, startPoint x: 353, startPoint y: 125, endPoint x: 377, endPoint y: 131, distance: 24.7
click at [377, 128] on div "$0.00 $0.00" at bounding box center [366, 125] width 52 height 17
paste input "50.00"
type textarea "x"
type input "50.00$0.00"
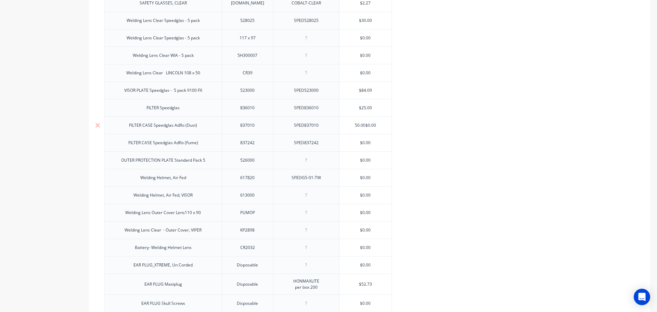
drag, startPoint x: 381, startPoint y: 127, endPoint x: 366, endPoint y: 126, distance: 14.8
click at [366, 126] on input "50.00$0.00" at bounding box center [366, 125] width 52 height 6
type textarea "x"
type input "$50.00"
type input "$0.00"
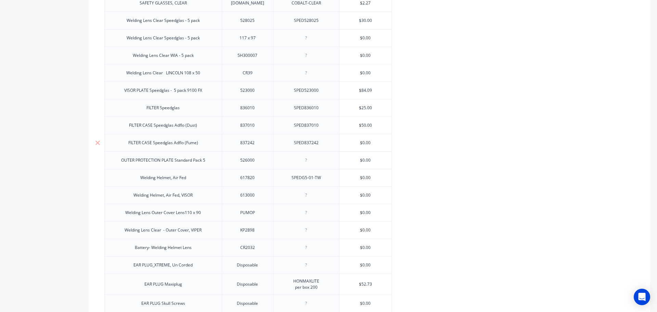
drag, startPoint x: 358, startPoint y: 142, endPoint x: 380, endPoint y: 140, distance: 22.7
click at [380, 140] on input "$0.00" at bounding box center [366, 143] width 52 height 6
paste input "177.27"
type textarea "x"
type input "$177.27"
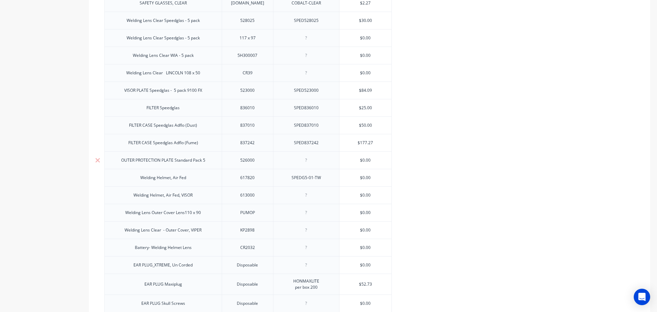
type input "$0.00"
drag, startPoint x: 358, startPoint y: 160, endPoint x: 375, endPoint y: 160, distance: 17.1
click at [375, 160] on input "$0.00" at bounding box center [366, 160] width 52 height 6
paste input "36.36"
type textarea "x"
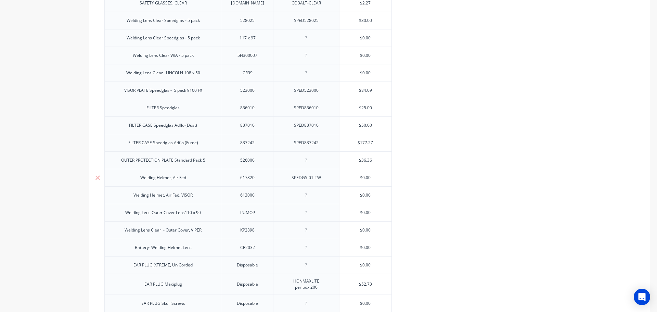
type input "$36.36"
type input "$0.00"
drag, startPoint x: 353, startPoint y: 177, endPoint x: 375, endPoint y: 177, distance: 21.6
click at [375, 177] on input "$0.00" at bounding box center [366, 178] width 52 height 6
paste input "1,909.09"
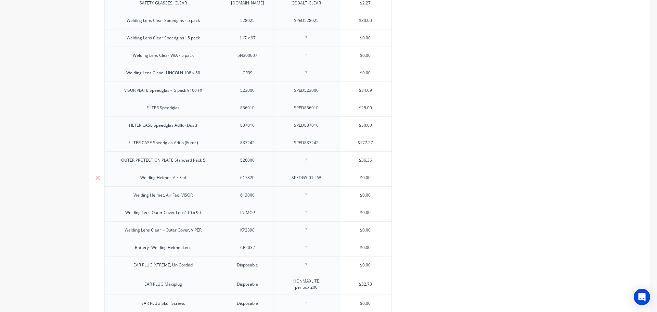
type textarea "x"
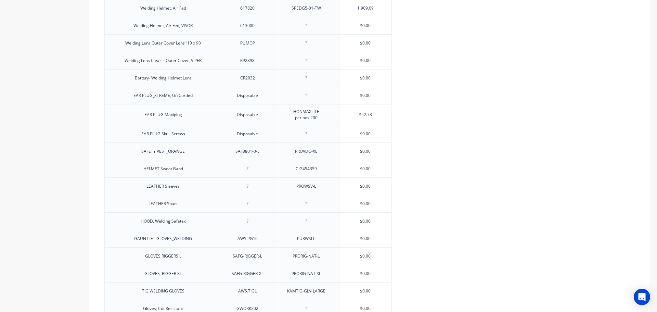
scroll to position [411, 0]
type input "$1,909.09"
type input "$0.00"
drag, startPoint x: 369, startPoint y: 151, endPoint x: 381, endPoint y: 152, distance: 11.3
click at [381, 152] on input "$0.00" at bounding box center [366, 150] width 52 height 6
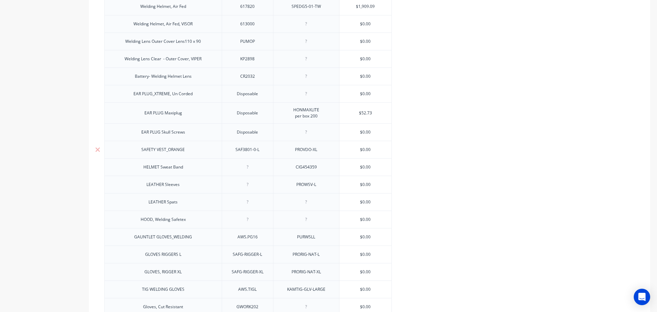
paste input "5"
type textarea "x"
type input "$5.00"
type input "$0.00"
drag, startPoint x: 364, startPoint y: 168, endPoint x: 377, endPoint y: 167, distance: 12.3
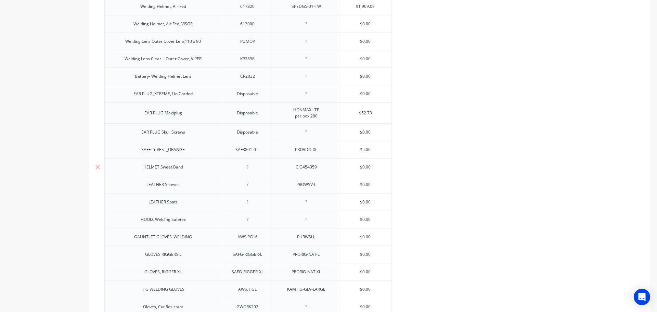
click at [377, 167] on input "$0.00" at bounding box center [366, 167] width 52 height 6
paste input "6"
type textarea "x"
type input "$6.00"
type input "$0.00"
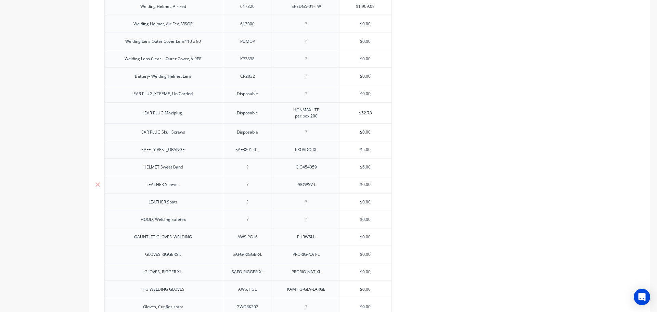
drag, startPoint x: 359, startPoint y: 184, endPoint x: 381, endPoint y: 184, distance: 21.6
click at [381, 184] on input "$0.00" at bounding box center [366, 184] width 52 height 6
paste input "25"
type textarea "x"
type input "$25.00"
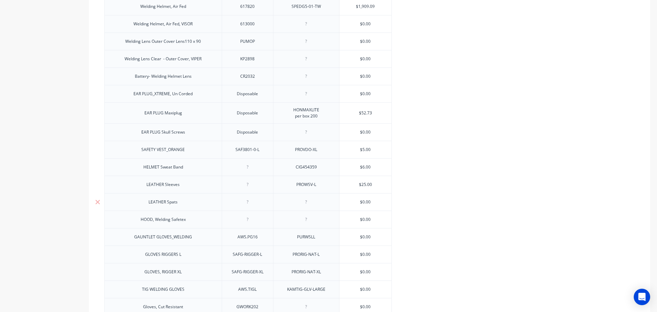
type input "$0.00"
drag, startPoint x: 358, startPoint y: 201, endPoint x: 384, endPoint y: 202, distance: 26.4
click at [384, 202] on input "$0.00" at bounding box center [366, 202] width 52 height 6
paste input "36.36"
type textarea "x"
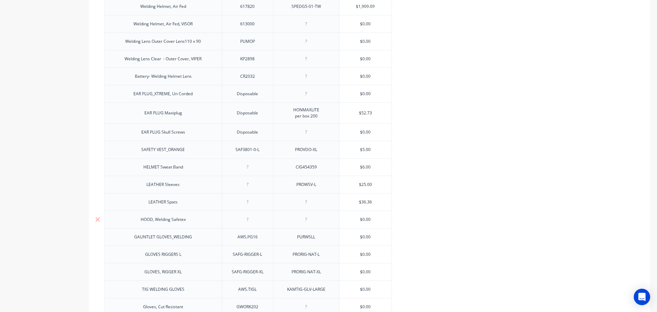
type input "$36.36"
click at [306, 221] on div at bounding box center [306, 219] width 34 height 9
paste div
type textarea "x"
click at [306, 203] on div at bounding box center [306, 202] width 34 height 9
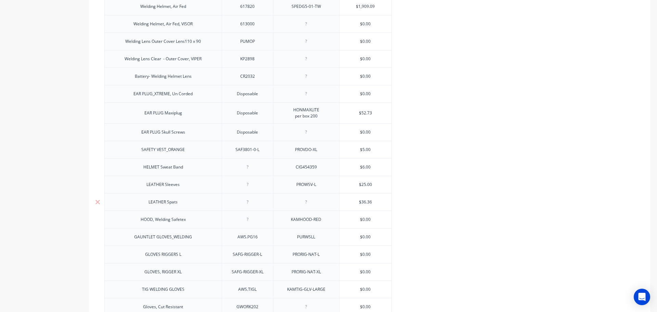
paste div
drag, startPoint x: 319, startPoint y: 187, endPoint x: 293, endPoint y: 187, distance: 25.7
click at [293, 187] on div "PROWSV-L" at bounding box center [306, 184] width 34 height 9
type textarea "x"
drag, startPoint x: 317, startPoint y: 238, endPoint x: 292, endPoint y: 238, distance: 25.0
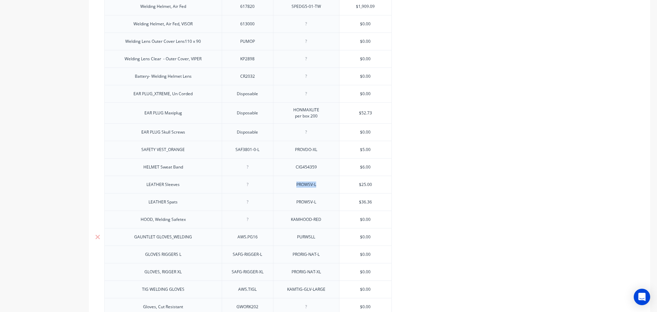
click at [292, 238] on div "PURWSLL" at bounding box center [306, 236] width 34 height 9
paste div
type textarea "x"
drag, startPoint x: 317, startPoint y: 186, endPoint x: 291, endPoint y: 187, distance: 26.0
click at [293, 187] on div "PROWSV-L" at bounding box center [306, 184] width 34 height 9
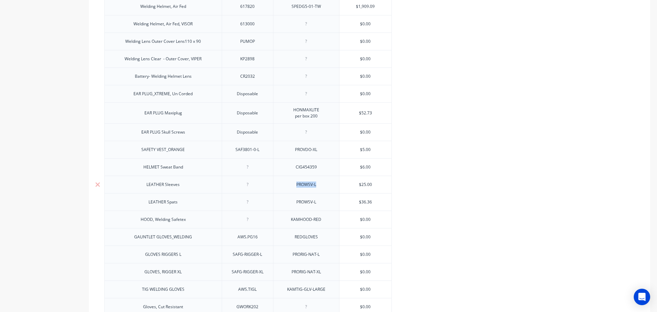
paste div
type textarea "x"
type input "$0.00"
drag, startPoint x: 374, startPoint y: 219, endPoint x: 355, endPoint y: 217, distance: 18.9
click at [355, 217] on input "$0.00" at bounding box center [366, 219] width 52 height 6
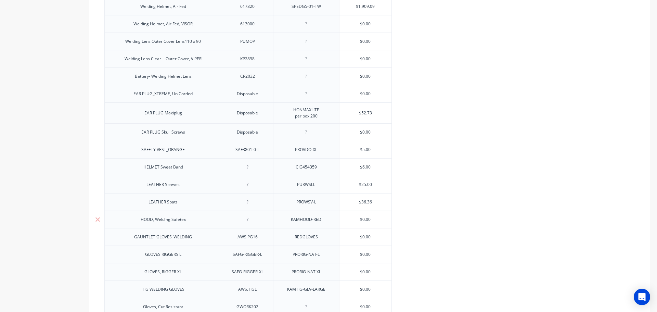
paste input "18.18"
type textarea "x"
type input "$18.18"
type input "$0.00"
drag, startPoint x: 373, startPoint y: 237, endPoint x: 352, endPoint y: 237, distance: 20.5
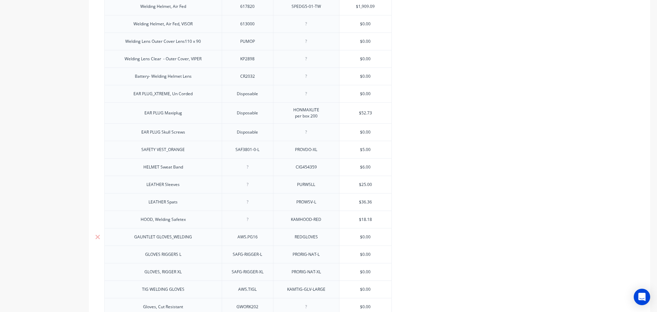
click at [352, 237] on input "$0.00" at bounding box center [366, 237] width 52 height 6
paste input "8"
type textarea "x"
type input "$8.00"
type input "$0.00"
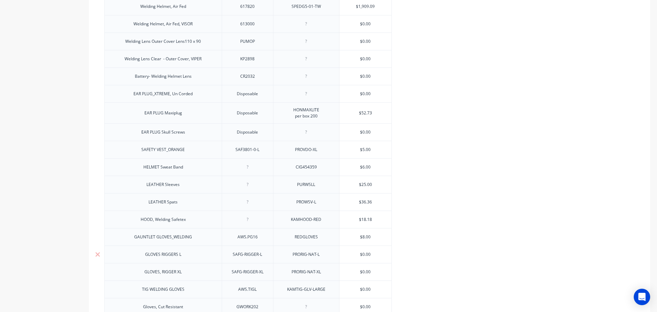
drag, startPoint x: 373, startPoint y: 253, endPoint x: 356, endPoint y: 254, distance: 16.8
click at [356, 254] on input "$0.00" at bounding box center [366, 254] width 52 height 6
paste input "3.64"
type textarea "x"
type input "$3.64"
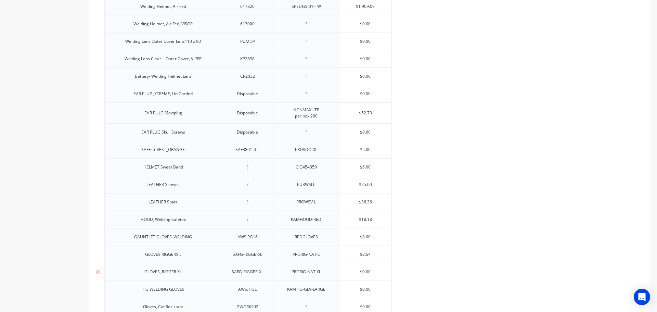
type input "$0.00"
drag, startPoint x: 372, startPoint y: 272, endPoint x: 349, endPoint y: 272, distance: 23.3
click at [349, 272] on input "$0.00" at bounding box center [366, 272] width 52 height 6
paste input "3.64"
type textarea "x"
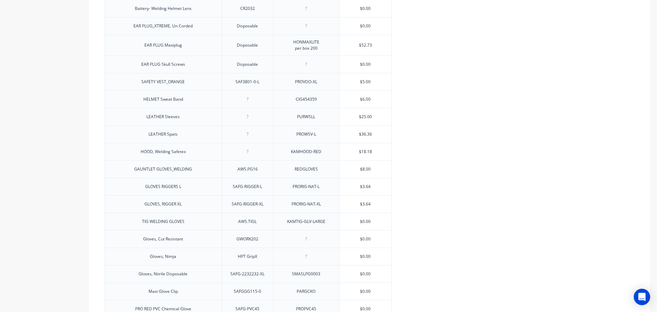
scroll to position [479, 0]
type input "$3.64"
type input "$0.00"
drag, startPoint x: 374, startPoint y: 237, endPoint x: 352, endPoint y: 238, distance: 21.6
click at [352, 238] on input "$0.00" at bounding box center [366, 238] width 52 height 6
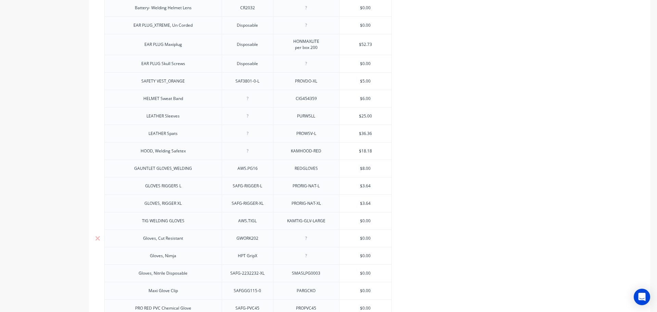
paste input "15"
type textarea "x"
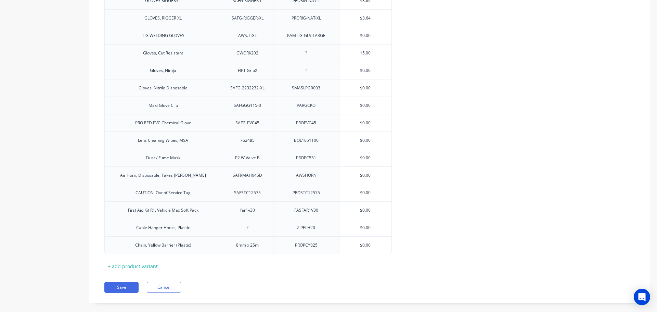
scroll to position [674, 0]
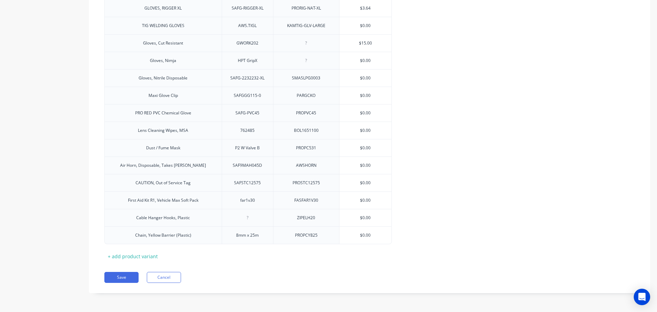
type input "$15.00"
type input "$0.00"
drag, startPoint x: 375, startPoint y: 235, endPoint x: 345, endPoint y: 235, distance: 30.1
click at [345, 235] on input "$0.00" at bounding box center [366, 235] width 52 height 6
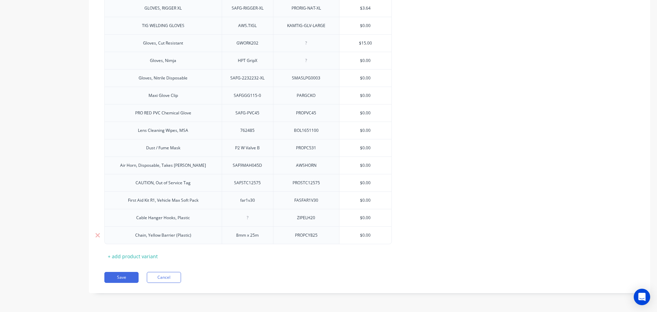
drag, startPoint x: 375, startPoint y: 236, endPoint x: 351, endPoint y: 234, distance: 24.1
click at [351, 234] on input "$0.00" at bounding box center [366, 235] width 52 height 6
paste input "10"
type textarea "x"
type input "100.00"
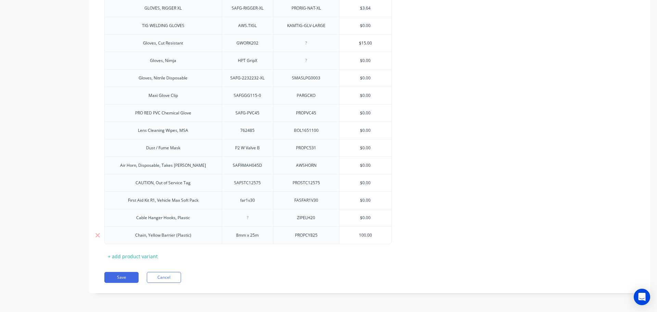
click at [320, 237] on div "PROPCY825" at bounding box center [306, 235] width 34 height 9
type textarea "x"
type input "$0.00"
drag, startPoint x: 371, startPoint y: 216, endPoint x: 353, endPoint y: 216, distance: 17.8
click at [353, 216] on input "$0.00" at bounding box center [366, 218] width 52 height 6
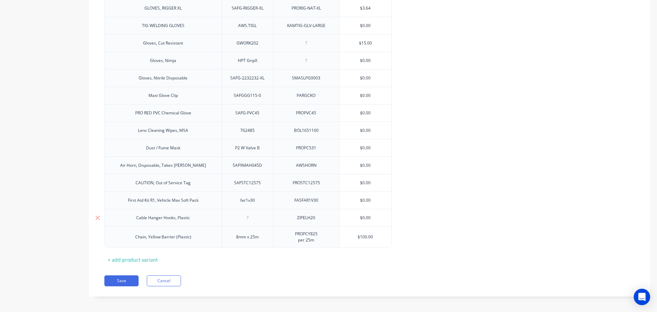
paste input "4"
type textarea "x"
type input "$40.00"
type input "$0.00"
drag, startPoint x: 373, startPoint y: 198, endPoint x: 353, endPoint y: 198, distance: 20.2
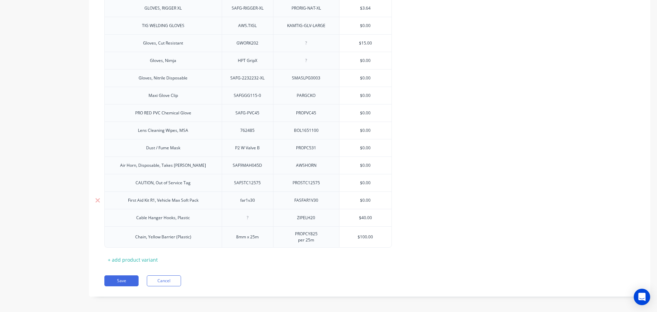
click at [353, 198] on input "$0.00" at bounding box center [366, 200] width 52 height 6
paste input "6"
type textarea "x"
type input "60.00"
type input "$0.00"
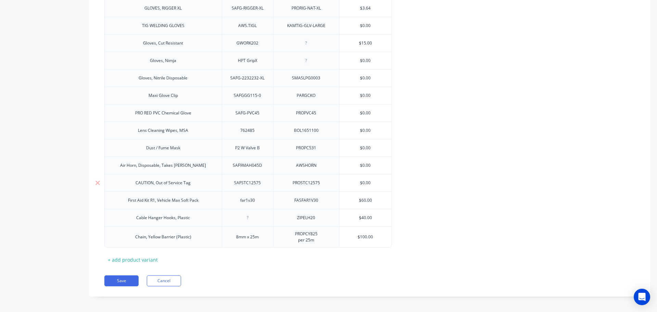
type input "$60.00"
drag, startPoint x: 381, startPoint y: 182, endPoint x: 353, endPoint y: 182, distance: 28.4
click at [353, 182] on input "$0.00" at bounding box center [366, 183] width 52 height 6
paste input "54.55"
type textarea "x"
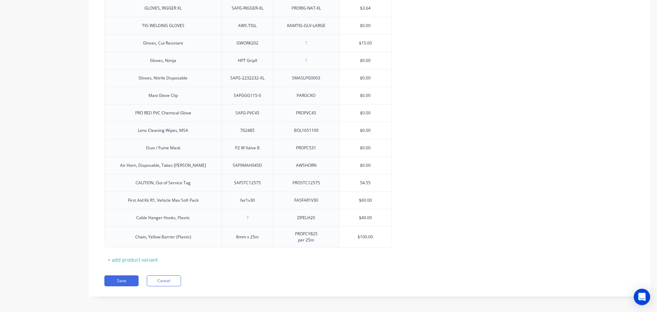
type input "54.55"
type input "$0.00"
type input "$54.55"
drag, startPoint x: 360, startPoint y: 164, endPoint x: 348, endPoint y: 165, distance: 11.3
click at [348, 165] on input "$0.00" at bounding box center [366, 165] width 52 height 6
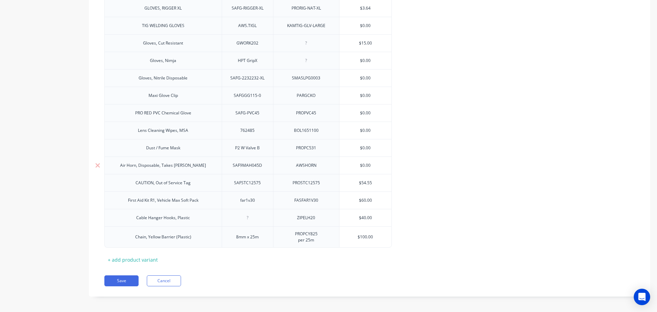
drag, startPoint x: 375, startPoint y: 163, endPoint x: 347, endPoint y: 165, distance: 27.8
click at [347, 165] on input "$0.00" at bounding box center [366, 165] width 52 height 6
paste input "35"
type textarea "x"
type input "$35.00"
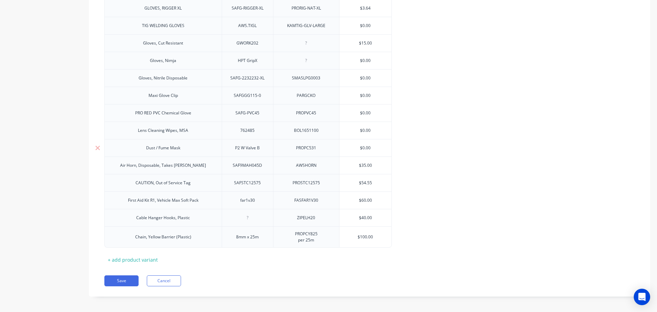
type input "$0.00"
drag, startPoint x: 373, startPoint y: 147, endPoint x: 353, endPoint y: 145, distance: 19.9
click at [353, 145] on input "$0.00" at bounding box center [366, 148] width 52 height 6
paste input "31.82"
type textarea "x"
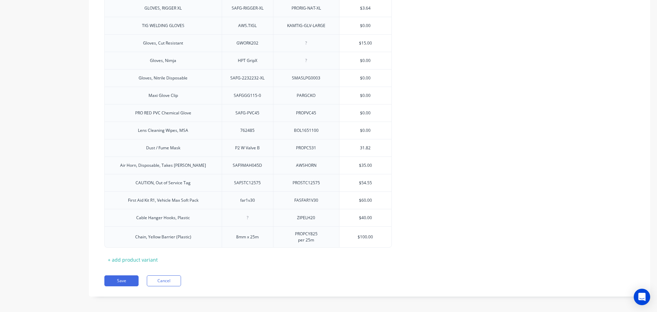
type input "31.82"
type input "$0.00"
type input "$31.82"
drag, startPoint x: 372, startPoint y: 131, endPoint x: 350, endPoint y: 126, distance: 22.8
click at [350, 126] on div "$0.00 $0.00" at bounding box center [366, 130] width 52 height 17
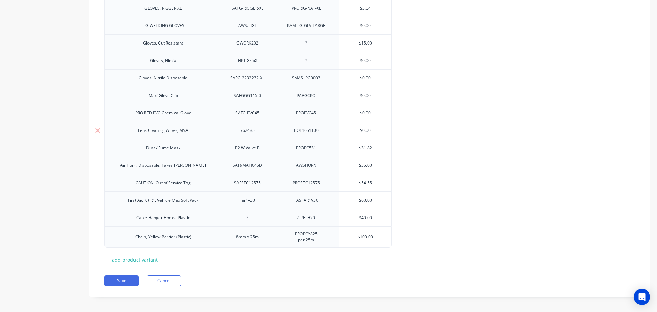
paste input "13.64"
type textarea "x"
type input "13.64"
type input "$0.00"
type input "$13.64"
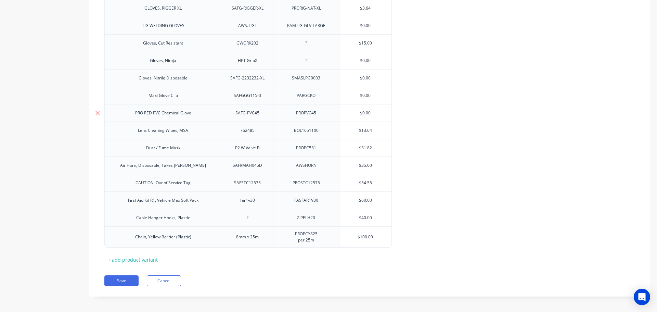
drag, startPoint x: 373, startPoint y: 113, endPoint x: 355, endPoint y: 108, distance: 18.7
click at [355, 108] on div "$0.00 $0.00" at bounding box center [366, 112] width 52 height 17
paste input "4.23"
type textarea "x"
type input "4.23"
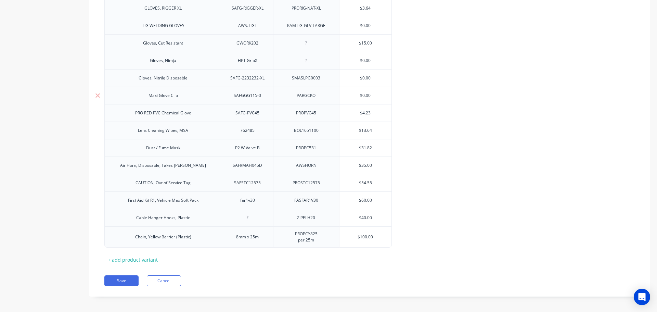
type input "$0.00"
type input "$4.23"
drag, startPoint x: 374, startPoint y: 96, endPoint x: 352, endPoint y: 94, distance: 22.0
click at [352, 94] on input "$0.00" at bounding box center [366, 95] width 52 height 6
paste input "3"
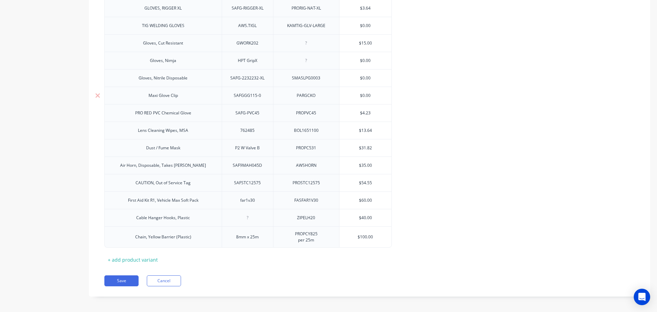
type textarea "x"
type input "3.00"
type input "$0.00"
type input "$3.00"
drag, startPoint x: 355, startPoint y: 78, endPoint x: 371, endPoint y: 78, distance: 15.4
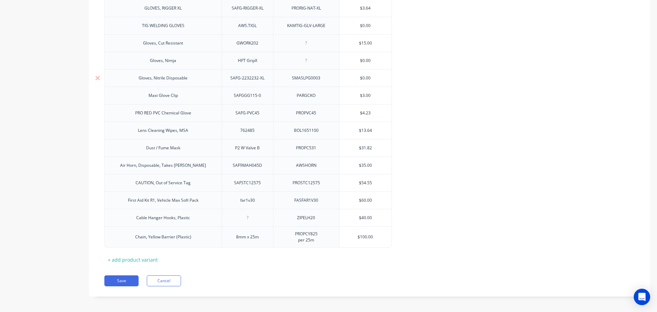
click at [371, 78] on input "$0.00" at bounding box center [366, 78] width 52 height 6
paste input "16.36"
type textarea "x"
type input "16.36"
drag, startPoint x: 118, startPoint y: 281, endPoint x: 120, endPoint y: 277, distance: 4.9
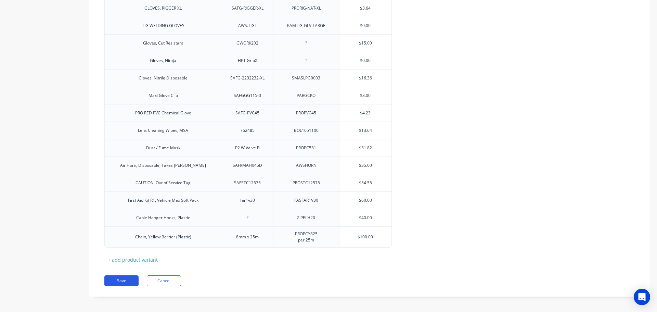
click at [118, 281] on button "Save" at bounding box center [121, 280] width 34 height 11
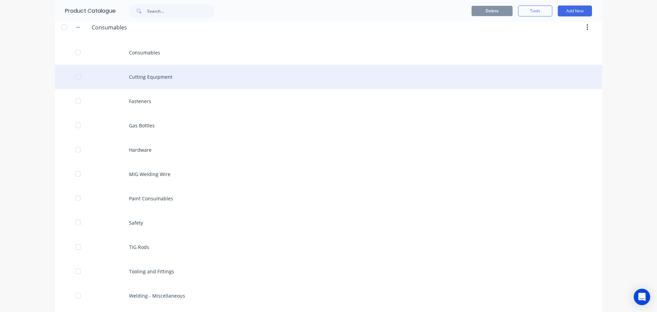
scroll to position [171, 0]
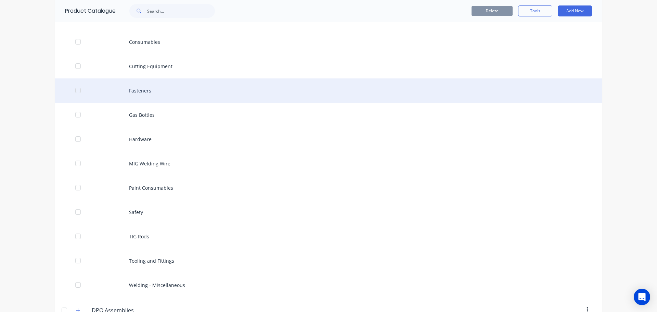
click at [149, 90] on div "Fasteners" at bounding box center [329, 90] width 548 height 24
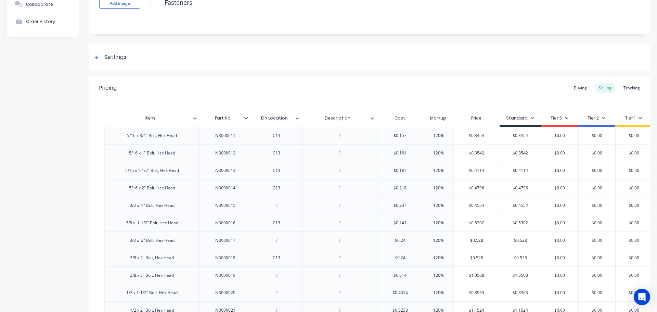
scroll to position [34, 0]
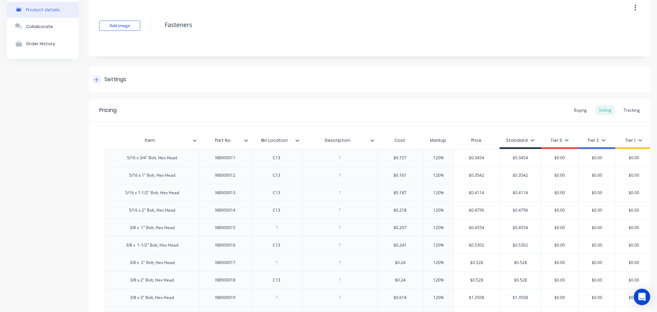
click at [96, 79] on icon at bounding box center [96, 79] width 4 height 5
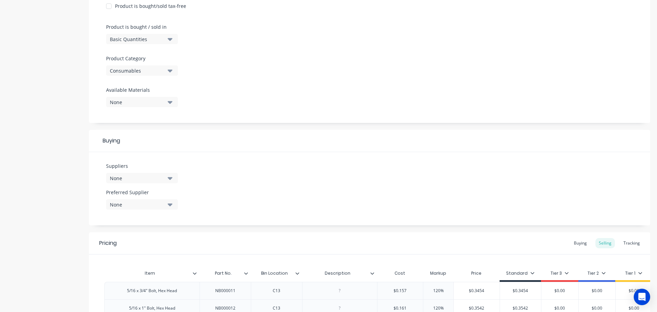
scroll to position [274, 0]
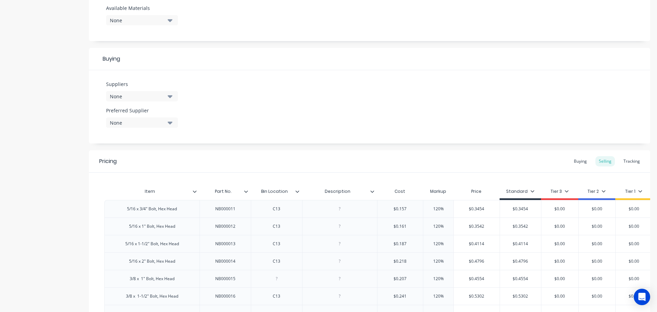
click at [170, 95] on icon "button" at bounding box center [170, 96] width 5 height 8
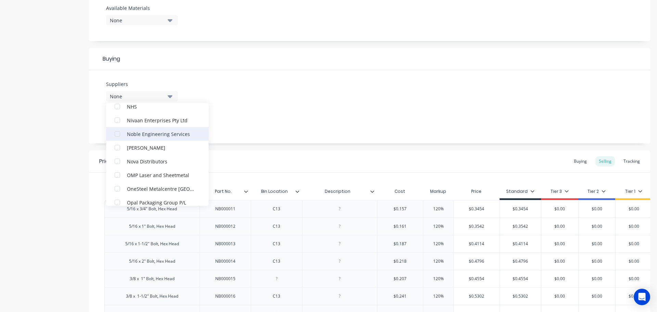
scroll to position [1198, 0]
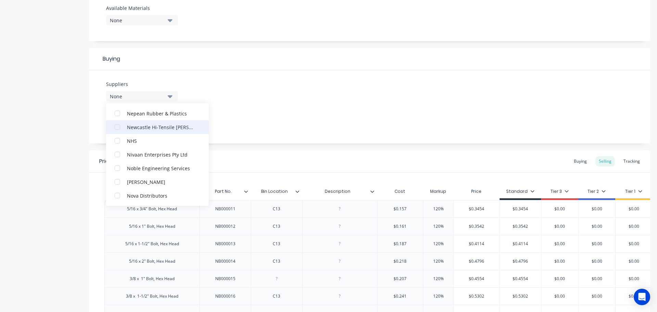
click at [165, 127] on div "Newcastle Hi-Tensile [PERSON_NAME]" at bounding box center [161, 126] width 68 height 7
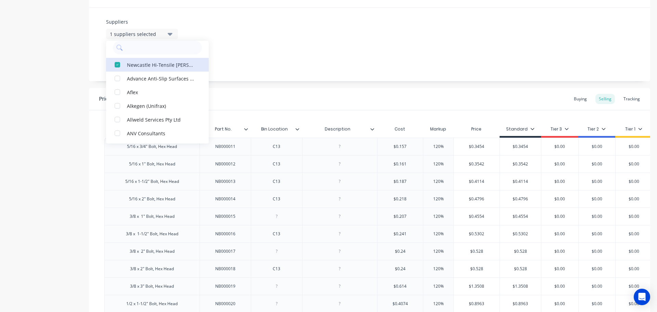
scroll to position [342, 0]
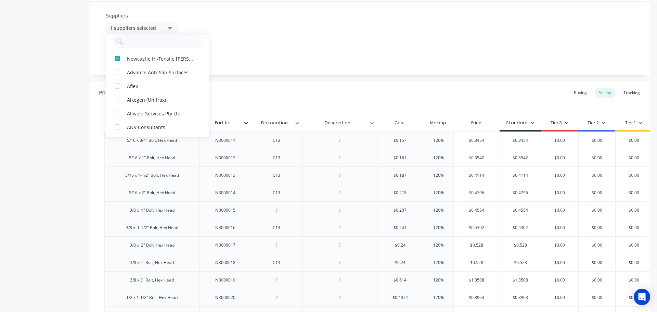
click at [233, 84] on div "Pricing Buying Selling Tracking" at bounding box center [370, 93] width 562 height 22
click at [170, 55] on icon "button" at bounding box center [170, 54] width 5 height 3
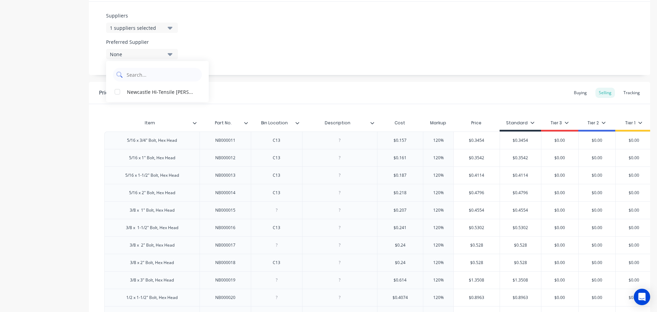
click at [153, 78] on Supplier "text" at bounding box center [162, 75] width 73 height 14
click at [143, 92] on div "Newcastle Hi-Tensile [PERSON_NAME]" at bounding box center [161, 91] width 68 height 7
type textarea "x"
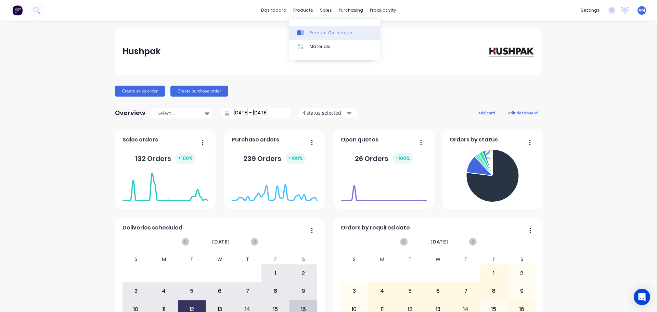
click at [321, 30] on div "Product Catalogue" at bounding box center [331, 33] width 42 height 6
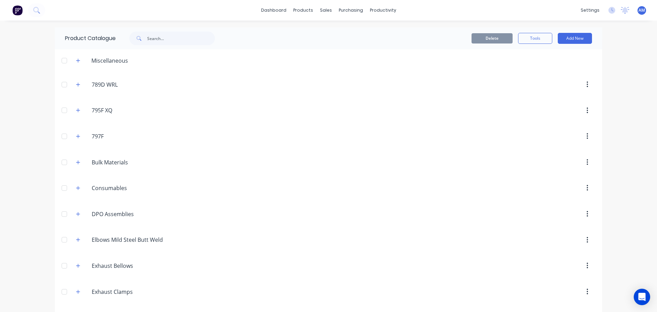
click at [81, 165] on div "Bulk.Materials Bulk Materials" at bounding box center [125, 162] width 108 height 12
click at [77, 163] on icon "button" at bounding box center [78, 162] width 4 height 5
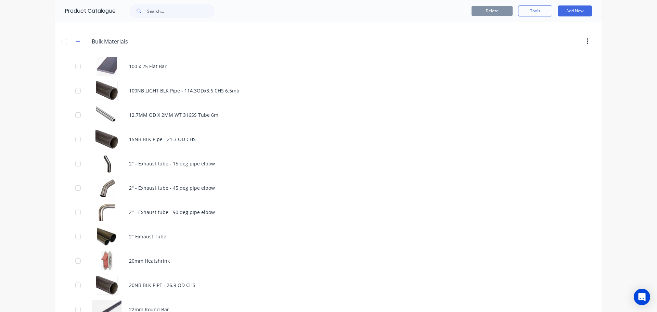
scroll to position [2, 0]
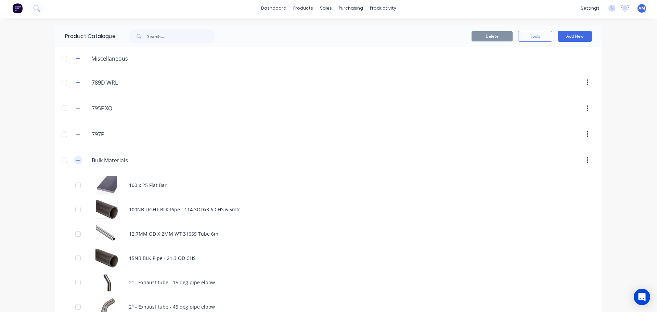
click at [76, 159] on icon "button" at bounding box center [78, 160] width 4 height 5
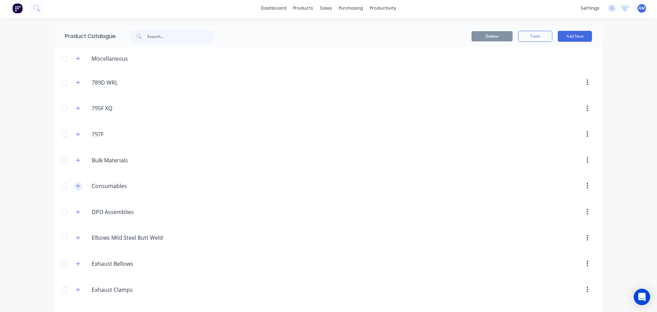
click at [77, 186] on icon "button" at bounding box center [78, 186] width 4 height 4
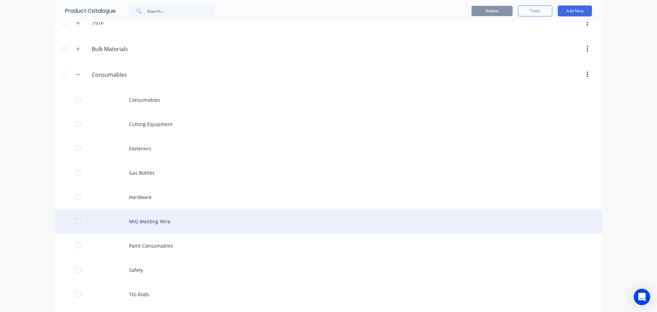
scroll to position [173, 0]
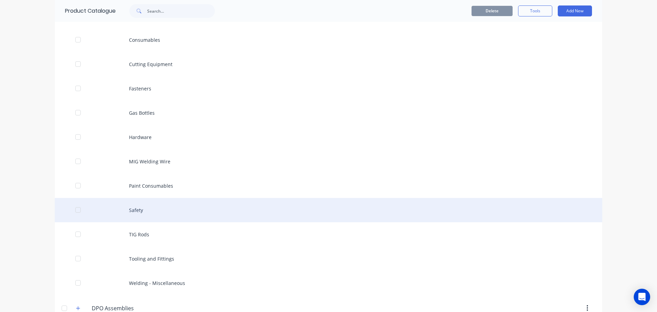
click at [137, 206] on div "Safety" at bounding box center [329, 210] width 548 height 24
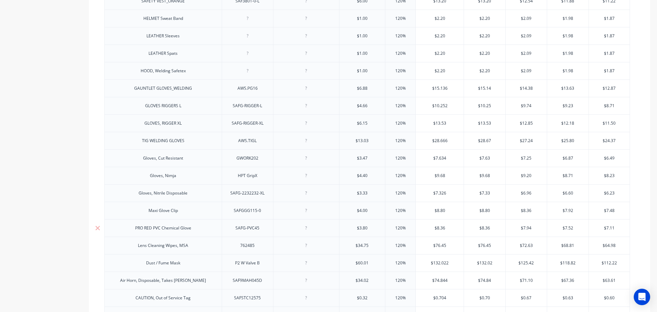
scroll to position [582, 0]
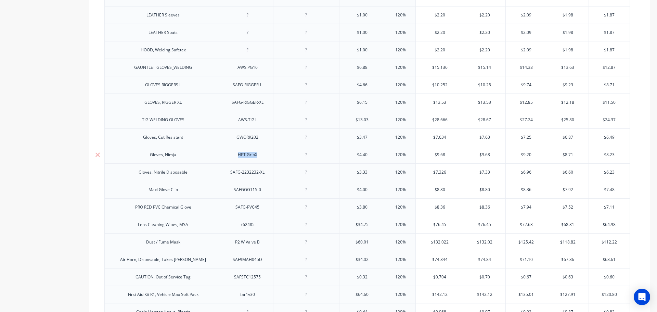
drag, startPoint x: 261, startPoint y: 156, endPoint x: 236, endPoint y: 155, distance: 25.4
click at [236, 155] on div "HPT GripX" at bounding box center [247, 154] width 34 height 9
copy div "HPT GripX"
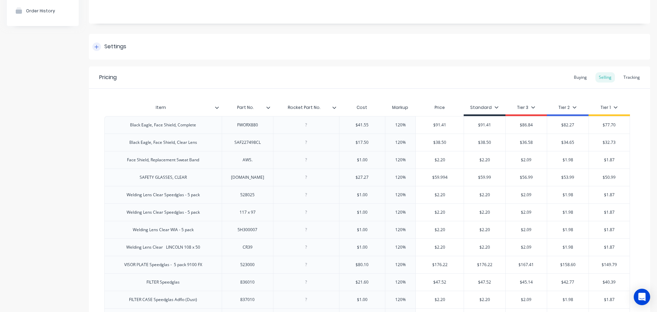
scroll to position [34, 0]
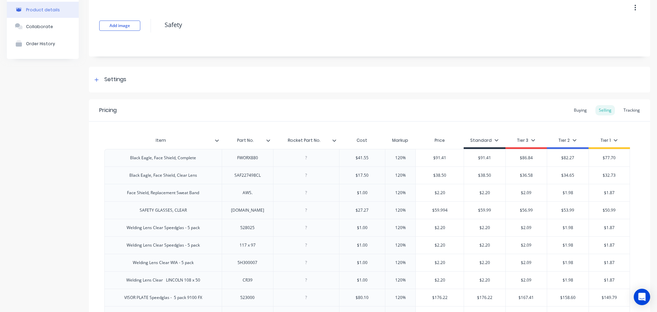
type textarea "x"
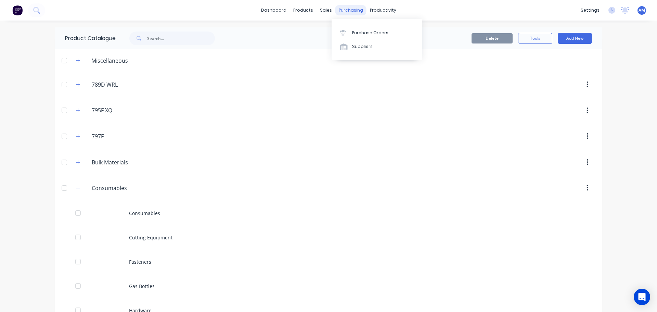
click at [352, 9] on div "purchasing" at bounding box center [351, 10] width 31 height 10
click at [363, 35] on div "Purchase Orders" at bounding box center [370, 33] width 36 height 6
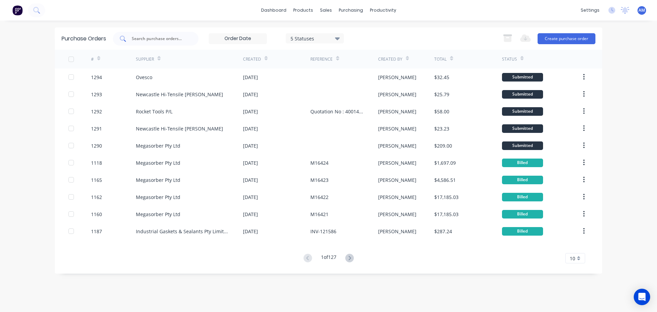
click at [149, 37] on input "text" at bounding box center [159, 38] width 57 height 7
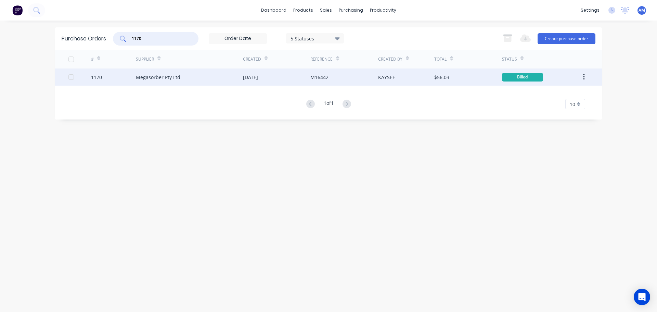
type input "1170"
click at [175, 76] on div "Megasorber Pty Ltd" at bounding box center [158, 77] width 45 height 7
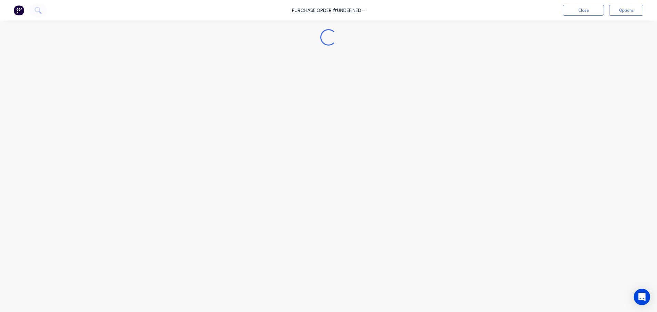
type textarea "x"
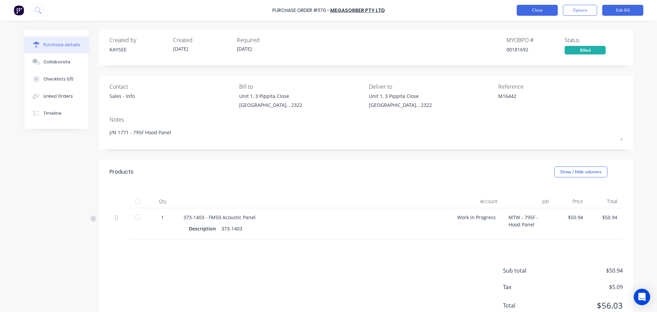
click at [541, 15] on button "Close" at bounding box center [537, 10] width 41 height 11
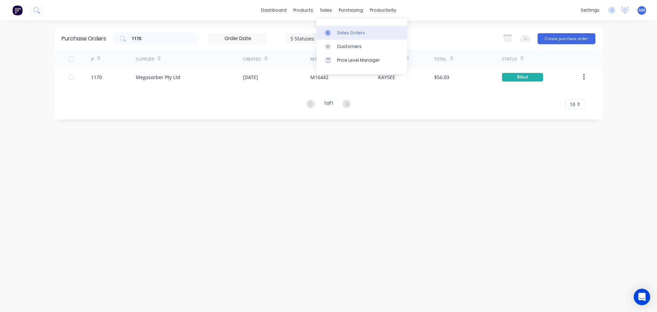
click at [341, 32] on div "Sales Orders" at bounding box center [351, 33] width 28 height 6
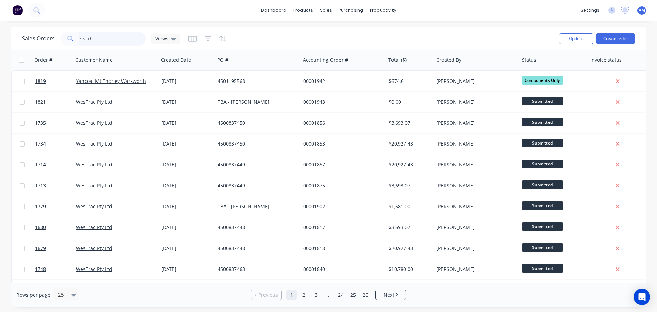
click at [94, 38] on input "text" at bounding box center [112, 39] width 67 height 14
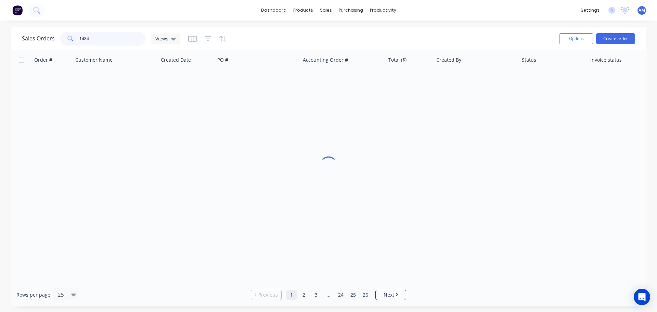
type input "1484"
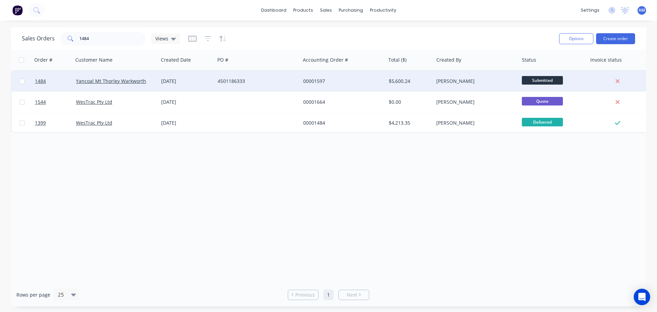
click at [225, 79] on div "4501186333" at bounding box center [256, 81] width 76 height 7
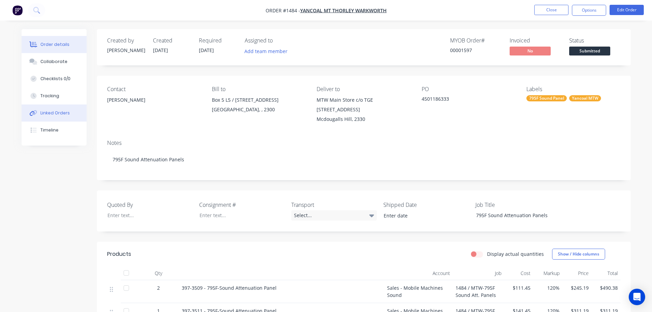
click at [60, 112] on div "Linked Orders" at bounding box center [54, 113] width 29 height 6
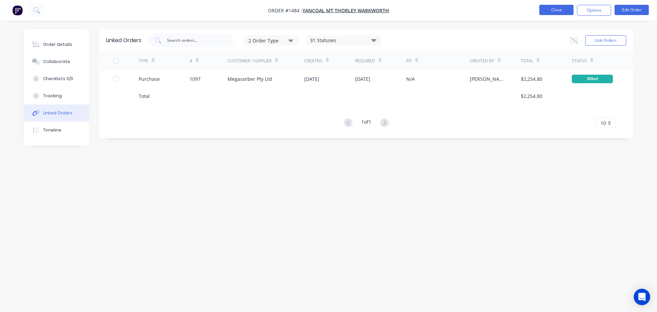
click at [558, 9] on button "Close" at bounding box center [557, 10] width 34 height 10
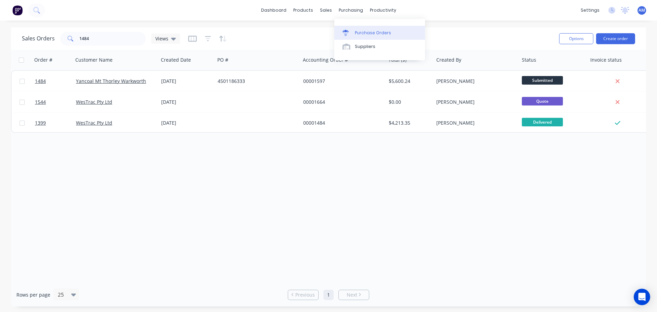
click at [370, 30] on div "Purchase Orders" at bounding box center [373, 33] width 36 height 6
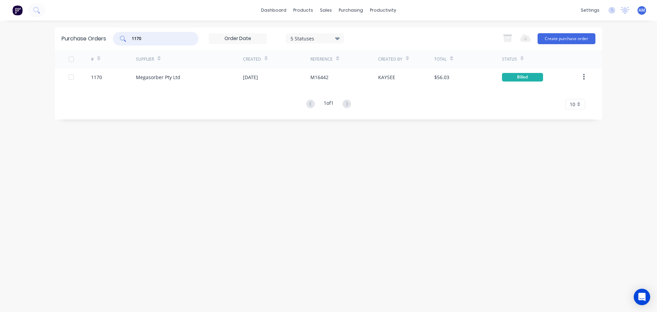
drag, startPoint x: 167, startPoint y: 37, endPoint x: 112, endPoint y: 33, distance: 55.0
click at [112, 33] on div "Purchase Orders 1170 5 Statuses 5 Statuses Export to Excel (XLSX) Create purcha…" at bounding box center [329, 38] width 548 height 22
type input "1228"
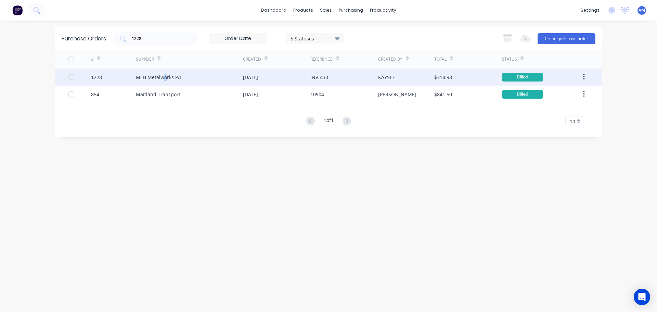
click at [165, 73] on div "MLH Metalworks P/L" at bounding box center [189, 76] width 107 height 17
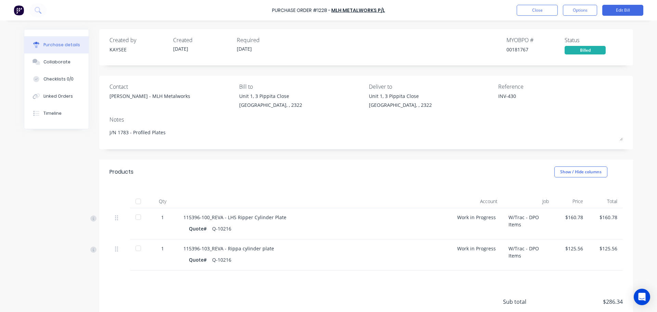
click at [137, 200] on div at bounding box center [138, 201] width 14 height 14
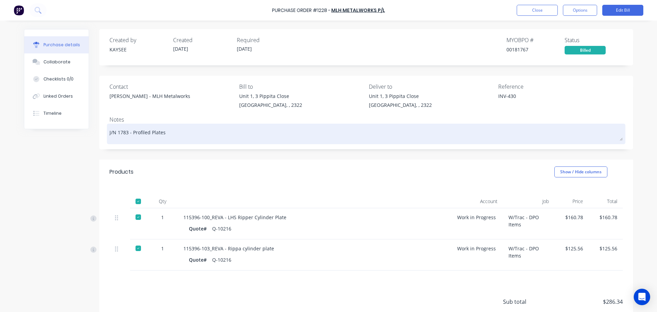
drag, startPoint x: 126, startPoint y: 132, endPoint x: 115, endPoint y: 131, distance: 11.7
click at [115, 131] on textarea "J/N 1783 - Profiled Plates" at bounding box center [367, 132] width 514 height 15
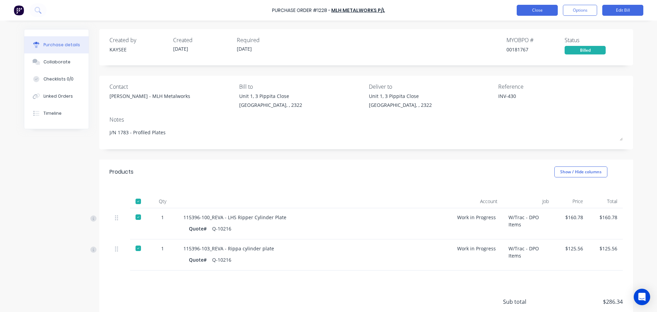
type textarea "x"
click at [535, 11] on button "Close" at bounding box center [537, 10] width 41 height 11
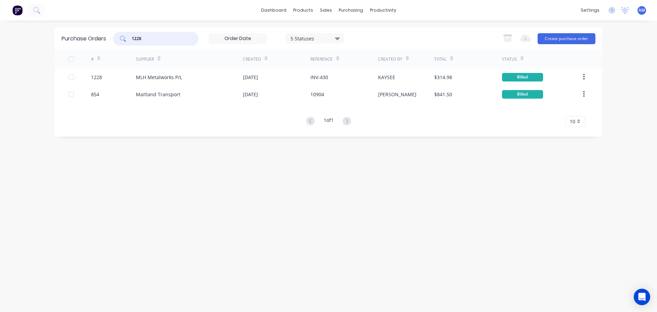
drag, startPoint x: 159, startPoint y: 36, endPoint x: 130, endPoint y: 35, distance: 28.8
click at [130, 35] on div "1228" at bounding box center [156, 39] width 86 height 14
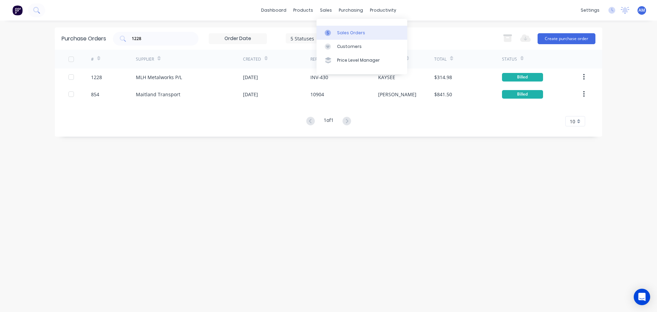
click at [346, 31] on div "Sales Orders" at bounding box center [351, 33] width 28 height 6
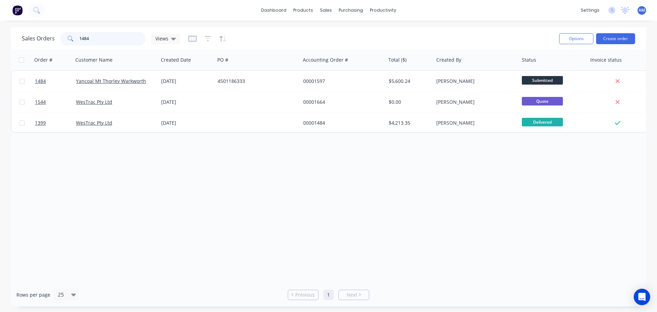
drag, startPoint x: 84, startPoint y: 41, endPoint x: 101, endPoint y: 39, distance: 16.7
click at [86, 41] on input "1484" at bounding box center [112, 39] width 67 height 14
drag, startPoint x: 96, startPoint y: 37, endPoint x: 73, endPoint y: 38, distance: 22.6
click at [73, 38] on div "1484" at bounding box center [103, 39] width 86 height 14
paste input "783"
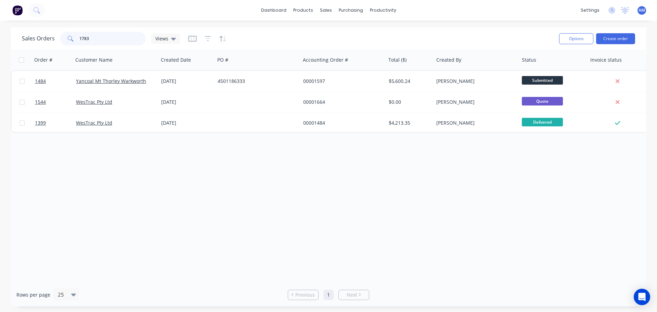
type input "1783"
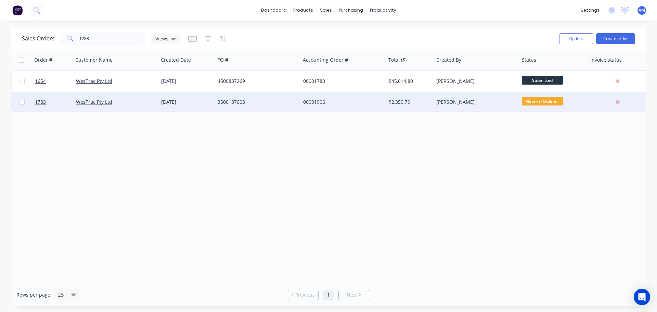
click at [182, 100] on div "[DATE]" at bounding box center [186, 102] width 51 height 7
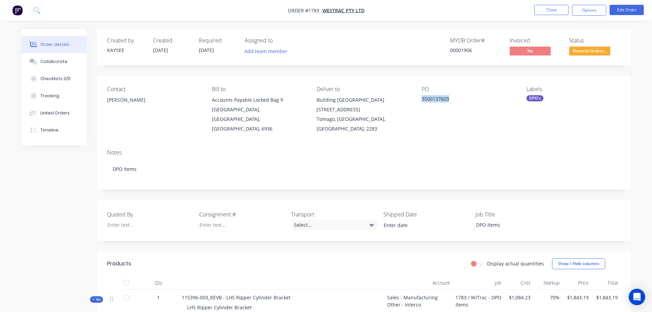
drag, startPoint x: 449, startPoint y: 98, endPoint x: 422, endPoint y: 98, distance: 27.0
click at [422, 98] on div "3500137603" at bounding box center [465, 100] width 86 height 10
copy div "3500137603"
drag, startPoint x: 224, startPoint y: 289, endPoint x: 290, endPoint y: 288, distance: 65.7
click at [290, 290] on div "115396-003_REVB - LHS Ripper Cylinder Bracket LHS Ripper Cylinder Bracket Descr…" at bounding box center [281, 309] width 205 height 38
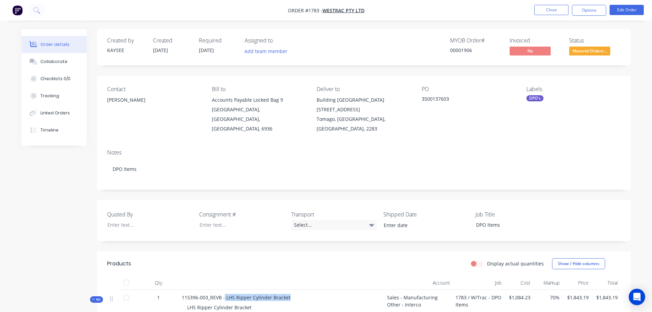
copy span "LHS Ripper Cylinder Bracket"
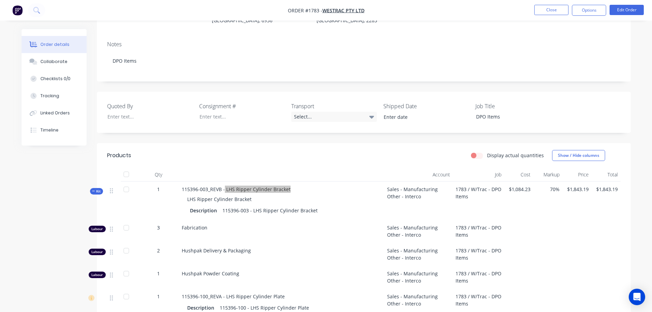
scroll to position [68, 0]
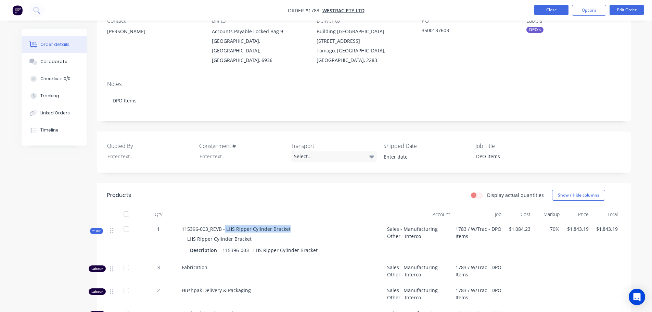
click at [547, 10] on button "Close" at bounding box center [551, 10] width 34 height 10
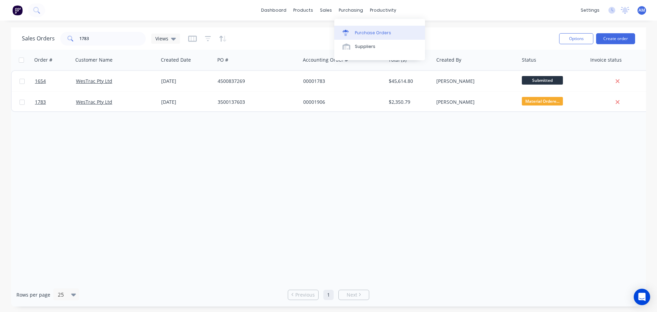
click at [361, 30] on div "Purchase Orders" at bounding box center [373, 33] width 36 height 6
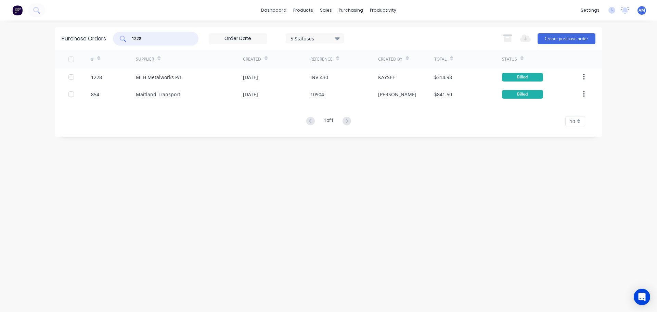
click at [153, 42] on input "1228" at bounding box center [159, 38] width 57 height 7
type input "1267"
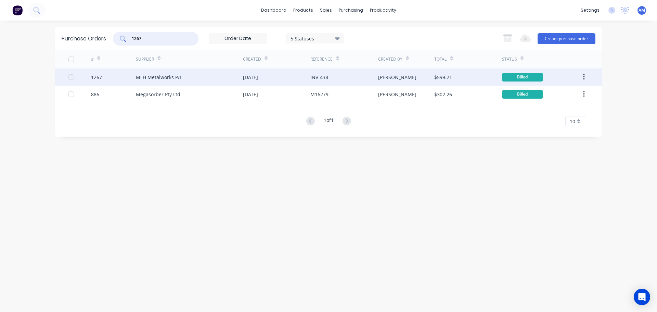
click at [157, 75] on div "MLH Metalworks P/L" at bounding box center [159, 77] width 46 height 7
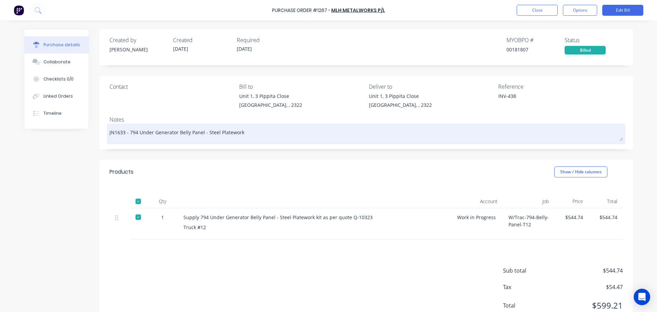
drag, startPoint x: 238, startPoint y: 132, endPoint x: 127, endPoint y: 133, distance: 111.3
click at [127, 133] on textarea "JN1633 - 794 Under Generator Belly Panel - Steel Platework" at bounding box center [367, 132] width 514 height 15
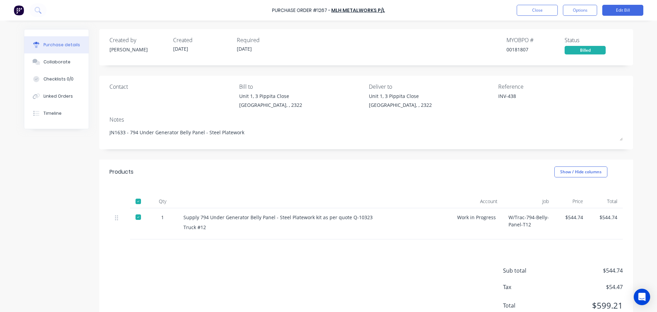
type textarea "x"
click at [547, 9] on button "Close" at bounding box center [537, 10] width 41 height 11
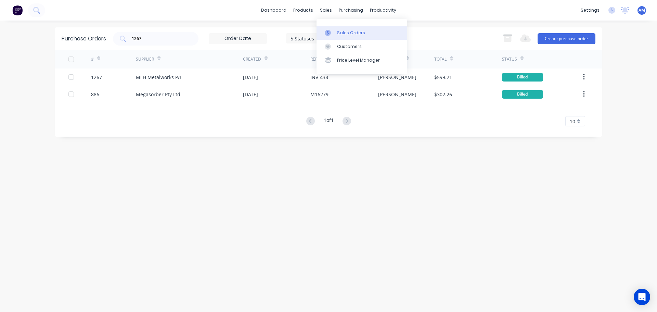
click at [343, 32] on div "Sales Orders" at bounding box center [351, 33] width 28 height 6
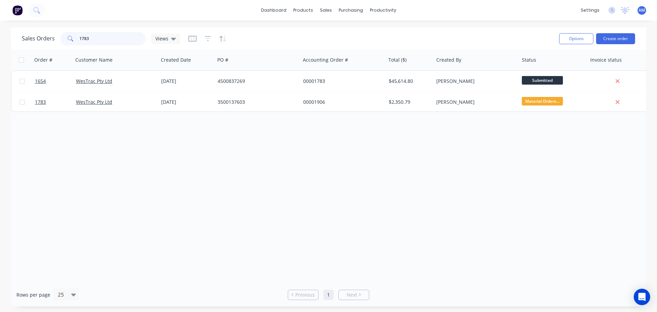
drag, startPoint x: 105, startPoint y: 41, endPoint x: 74, endPoint y: 41, distance: 31.2
click at [76, 40] on div "1783" at bounding box center [103, 39] width 86 height 14
type input "1569"
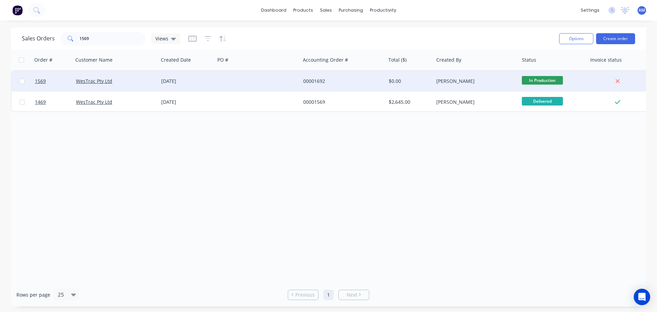
click at [177, 80] on div "[DATE]" at bounding box center [186, 81] width 51 height 7
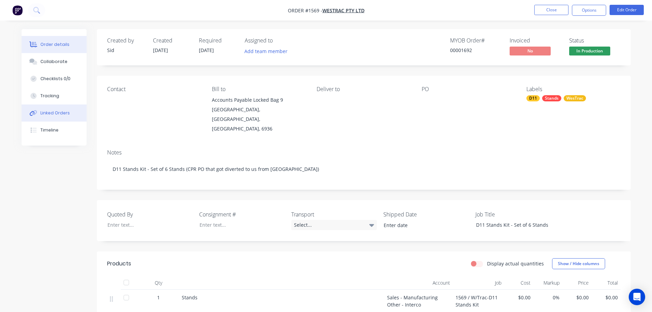
click at [51, 113] on div "Linked Orders" at bounding box center [54, 113] width 29 height 6
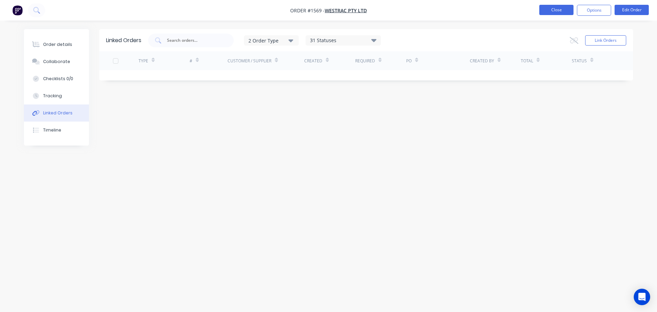
click at [553, 11] on button "Close" at bounding box center [557, 10] width 34 height 10
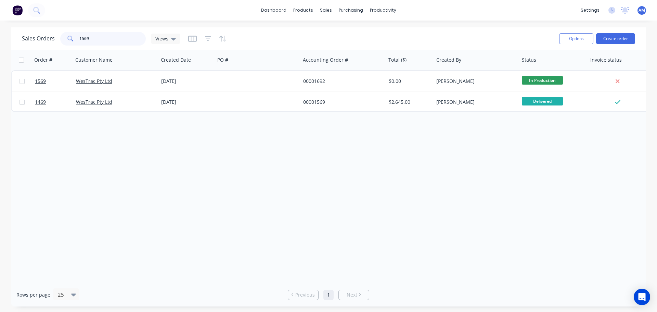
drag, startPoint x: 104, startPoint y: 39, endPoint x: 68, endPoint y: 42, distance: 36.8
click at [72, 41] on div "1569" at bounding box center [103, 39] width 86 height 14
click at [373, 32] on div "Purchase Orders" at bounding box center [373, 33] width 36 height 6
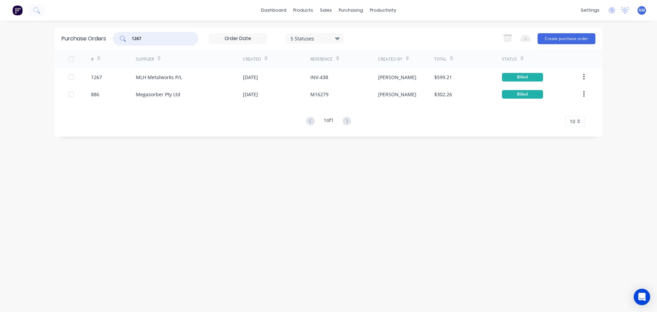
drag, startPoint x: 145, startPoint y: 38, endPoint x: 125, endPoint y: 39, distance: 20.2
click at [125, 39] on div "1267" at bounding box center [156, 39] width 86 height 14
type input "1273"
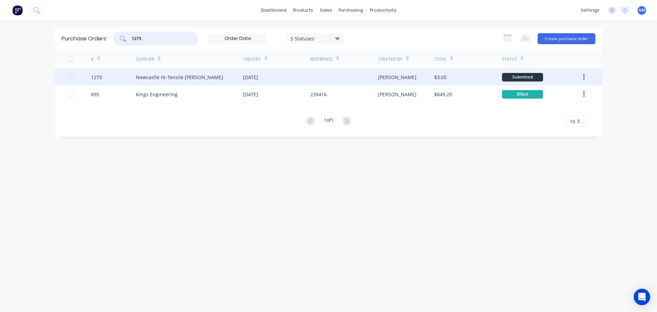
click at [176, 77] on div "Newcastle Hi-Tensile [PERSON_NAME]" at bounding box center [179, 77] width 87 height 7
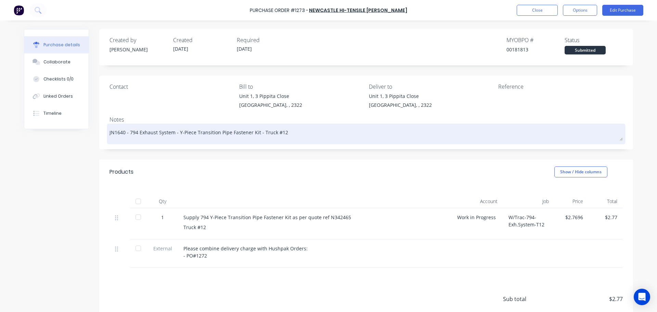
drag, startPoint x: 279, startPoint y: 132, endPoint x: 127, endPoint y: 135, distance: 152.4
click at [127, 135] on textarea "JN1640 - 794 Exhaust System - Y-Piece Transition Pipe Fastener Kit - Truck #12" at bounding box center [367, 132] width 514 height 15
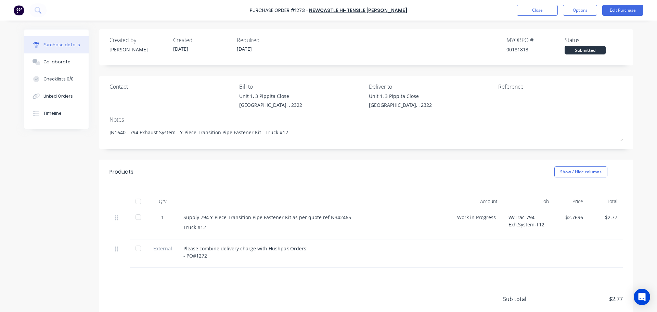
click at [135, 202] on div at bounding box center [138, 201] width 14 height 14
type textarea "x"
click at [526, 6] on button "Close" at bounding box center [537, 10] width 41 height 11
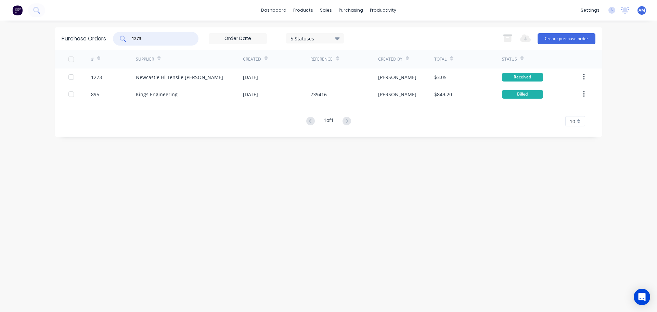
click at [151, 40] on input "1273" at bounding box center [159, 38] width 57 height 7
type input "1275"
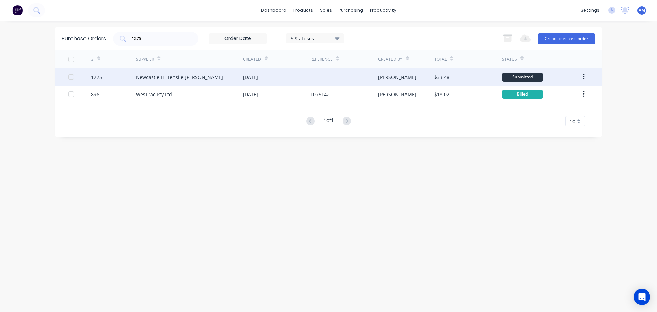
click at [189, 74] on div "Newcastle Hi-Tensile [PERSON_NAME]" at bounding box center [179, 77] width 87 height 7
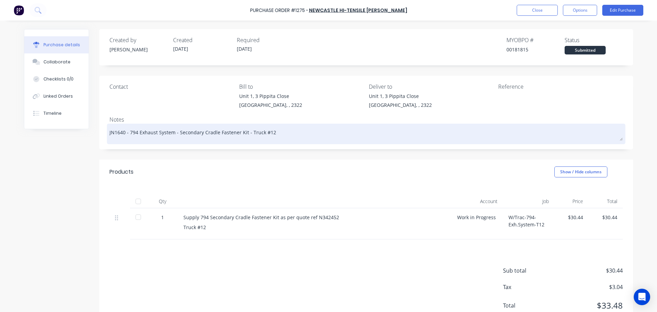
drag, startPoint x: 269, startPoint y: 131, endPoint x: 127, endPoint y: 133, distance: 142.8
click at [127, 133] on textarea "JN1640 - 794 Exhaust System - Secondary Cradle Fastener Kit - Truck #12" at bounding box center [367, 132] width 514 height 15
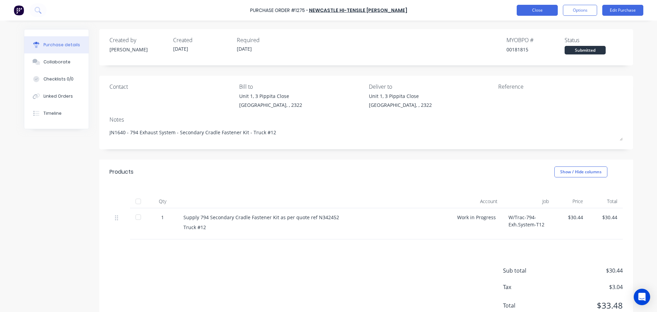
type textarea "x"
click at [533, 12] on button "Close" at bounding box center [537, 10] width 41 height 11
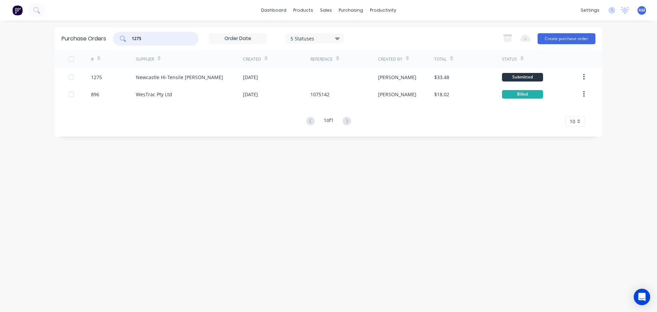
drag, startPoint x: 149, startPoint y: 37, endPoint x: 133, endPoint y: 40, distance: 16.1
click at [133, 40] on input "1275" at bounding box center [159, 38] width 57 height 7
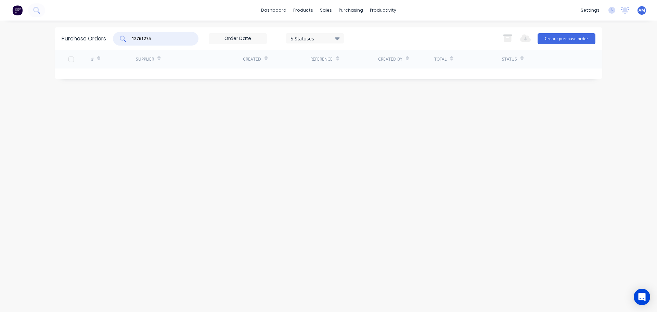
click at [154, 36] on input "12761275" at bounding box center [159, 38] width 57 height 7
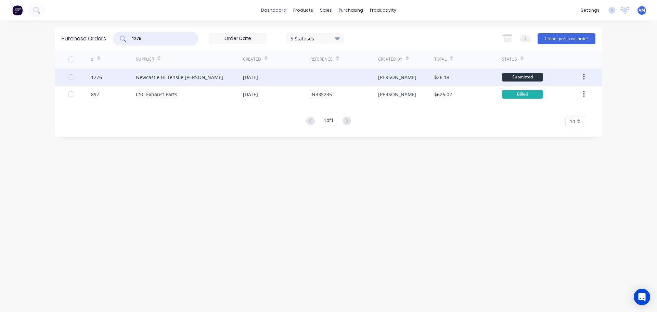
type input "1276"
click at [184, 77] on div "Newcastle Hi-Tensile [PERSON_NAME]" at bounding box center [179, 77] width 87 height 7
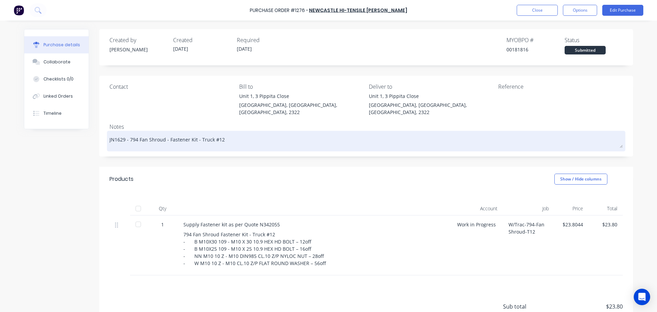
drag, startPoint x: 219, startPoint y: 132, endPoint x: 125, endPoint y: 133, distance: 93.5
click at [125, 133] on textarea "JN1629 - 794 Fan Shroud - Fastener Kit - Truck #12" at bounding box center [367, 140] width 514 height 15
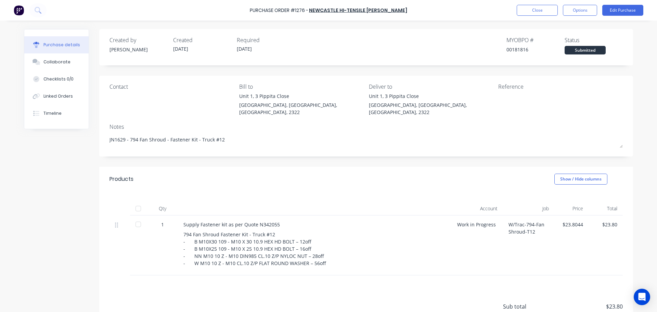
drag, startPoint x: 135, startPoint y: 202, endPoint x: 139, endPoint y: 204, distance: 4.9
click at [135, 202] on div at bounding box center [138, 209] width 14 height 14
type textarea "x"
click at [543, 10] on button "Close" at bounding box center [537, 10] width 41 height 11
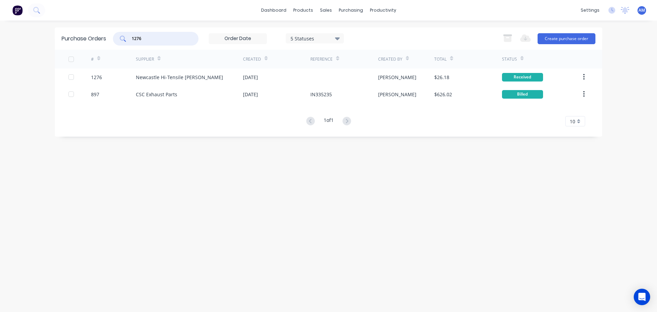
drag, startPoint x: 144, startPoint y: 38, endPoint x: 138, endPoint y: 38, distance: 5.8
click at [138, 38] on input "1276" at bounding box center [159, 38] width 57 height 7
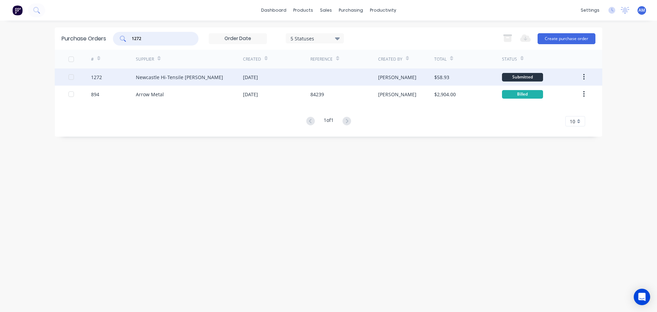
type input "1272"
click at [161, 75] on div "Newcastle Hi-Tensile [PERSON_NAME]" at bounding box center [179, 77] width 87 height 7
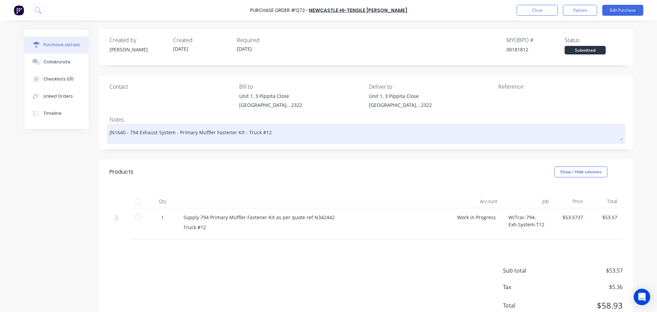
drag, startPoint x: 265, startPoint y: 133, endPoint x: 127, endPoint y: 134, distance: 138.0
click at [127, 134] on textarea "JN1640 - 794 Exhaust System - Primary Muffler Fastener Kit - Truck #12" at bounding box center [367, 132] width 514 height 15
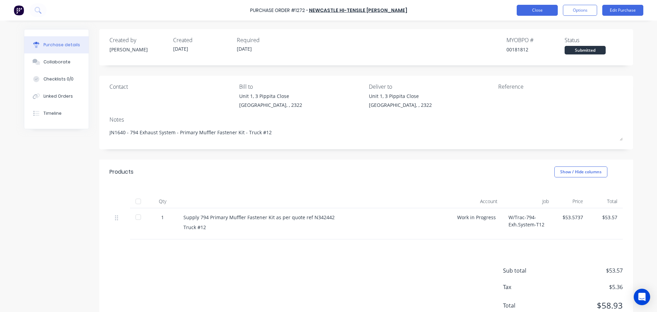
type textarea "x"
click at [533, 11] on button "Close" at bounding box center [537, 10] width 41 height 11
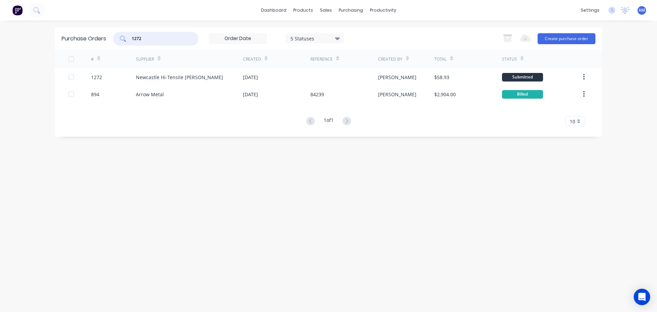
drag, startPoint x: 150, startPoint y: 38, endPoint x: 125, endPoint y: 40, distance: 25.4
click at [125, 40] on div "1272" at bounding box center [156, 39] width 86 height 14
type input "1261"
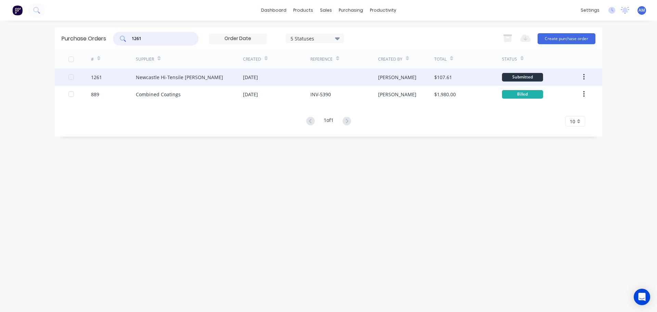
click at [199, 74] on div "Newcastle Hi-Tensile [PERSON_NAME]" at bounding box center [179, 77] width 87 height 7
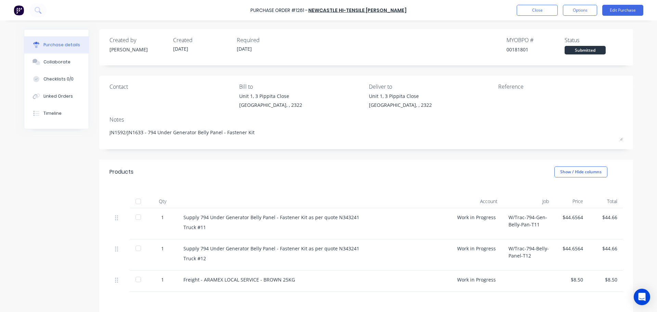
click at [136, 202] on div at bounding box center [138, 201] width 14 height 14
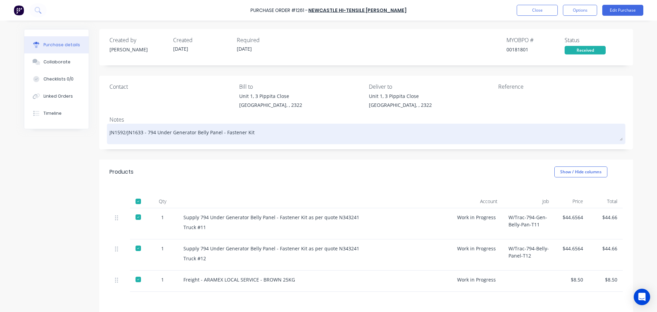
drag, startPoint x: 250, startPoint y: 132, endPoint x: 143, endPoint y: 134, distance: 106.8
click at [143, 134] on textarea "JN1592/JN1633 - 794 Under Generator Belly Panel - Fastener Kit" at bounding box center [367, 132] width 514 height 15
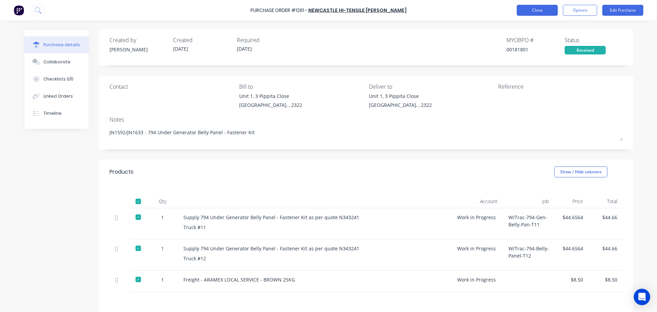
type textarea "x"
click at [530, 10] on button "Close" at bounding box center [537, 10] width 41 height 11
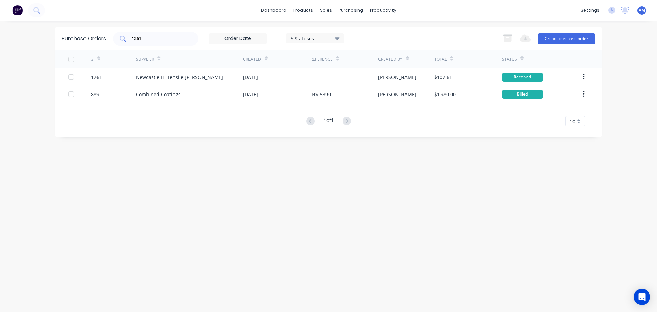
drag, startPoint x: 148, startPoint y: 42, endPoint x: 118, endPoint y: 39, distance: 30.2
click at [118, 39] on div "1261" at bounding box center [156, 39] width 86 height 14
drag, startPoint x: 144, startPoint y: 39, endPoint x: 130, endPoint y: 37, distance: 14.5
click at [130, 37] on div "1261" at bounding box center [156, 39] width 86 height 14
type input "1288"
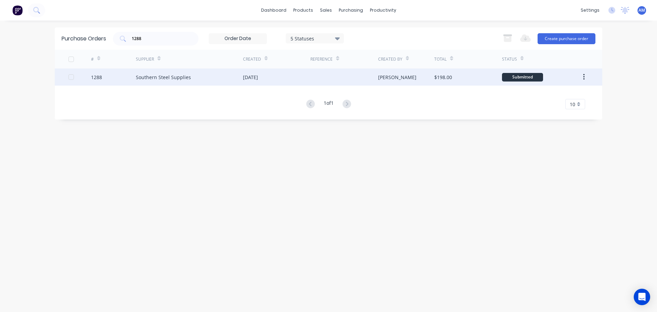
click at [183, 77] on div "Southern Steel Supplies" at bounding box center [163, 77] width 55 height 7
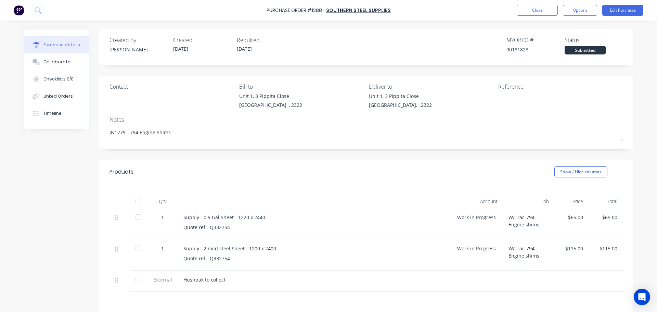
click at [138, 199] on div at bounding box center [138, 201] width 14 height 14
type textarea "x"
click at [530, 12] on button "Close" at bounding box center [537, 10] width 41 height 11
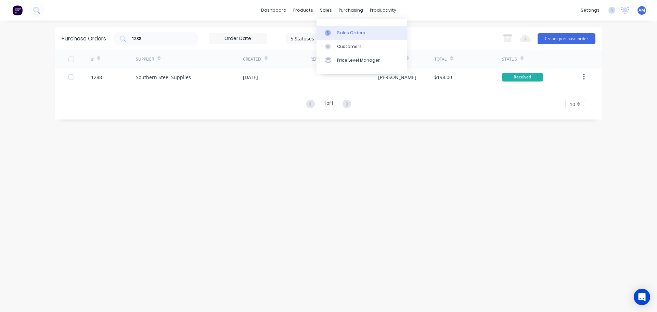
click at [344, 33] on div "Sales Orders" at bounding box center [351, 33] width 28 height 6
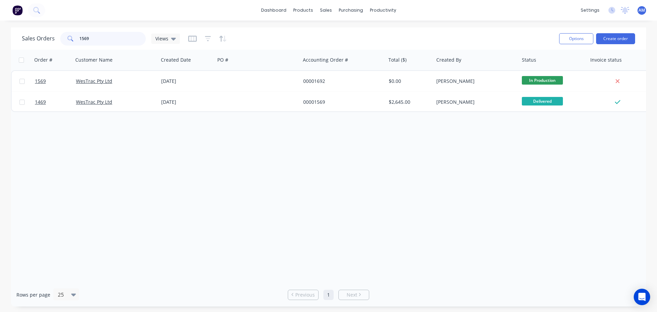
drag, startPoint x: 78, startPoint y: 40, endPoint x: 74, endPoint y: 40, distance: 3.8
click at [74, 40] on div "1569" at bounding box center [103, 39] width 86 height 14
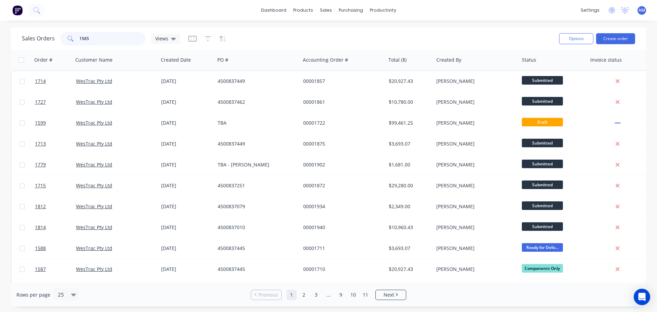
type input "1585"
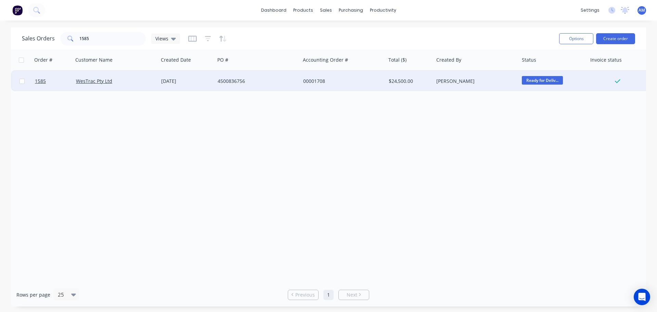
click at [238, 80] on div "4500836756" at bounding box center [256, 81] width 76 height 7
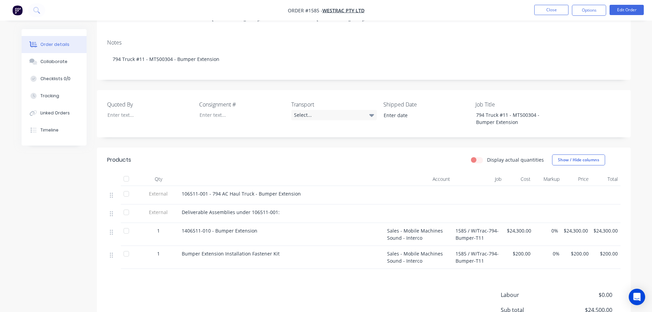
scroll to position [34, 0]
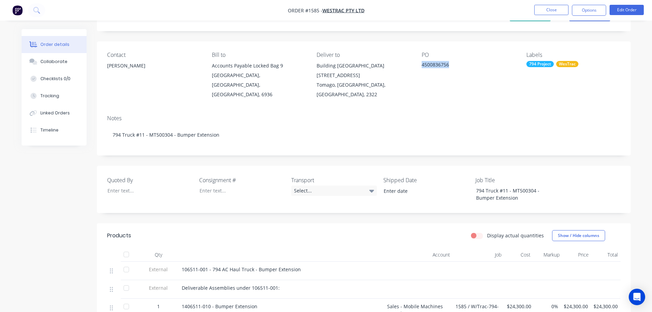
drag, startPoint x: 449, startPoint y: 64, endPoint x: 421, endPoint y: 66, distance: 27.1
click at [422, 66] on div "4500836756" at bounding box center [465, 66] width 86 height 10
click at [451, 65] on div "4500836756" at bounding box center [465, 66] width 86 height 10
drag, startPoint x: 450, startPoint y: 64, endPoint x: 421, endPoint y: 65, distance: 28.8
click at [422, 65] on div "4500836756" at bounding box center [465, 66] width 86 height 10
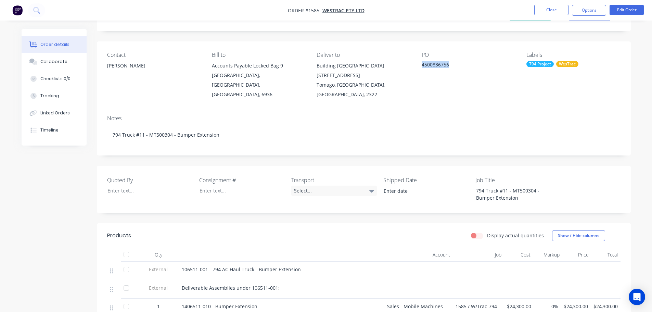
copy div "4500836756"
drag, startPoint x: 298, startPoint y: 260, endPoint x: 180, endPoint y: 260, distance: 117.8
click at [180, 262] on div "106511-001 - 794 AC Haul Truck - Bumper Extension" at bounding box center [281, 271] width 205 height 18
copy span "106511-001 - 794 AC Haul Truck - Bumper Extension"
click at [313, 186] on div "Select..." at bounding box center [334, 191] width 86 height 10
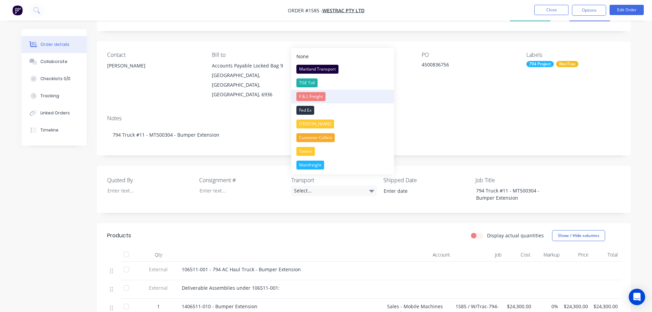
click at [312, 96] on div "F & L Freight" at bounding box center [311, 96] width 29 height 9
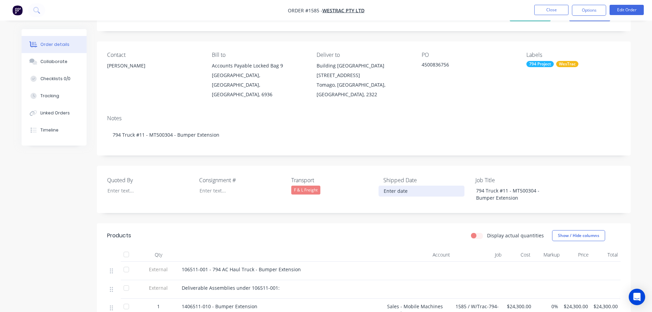
click at [406, 186] on input at bounding box center [421, 191] width 85 height 10
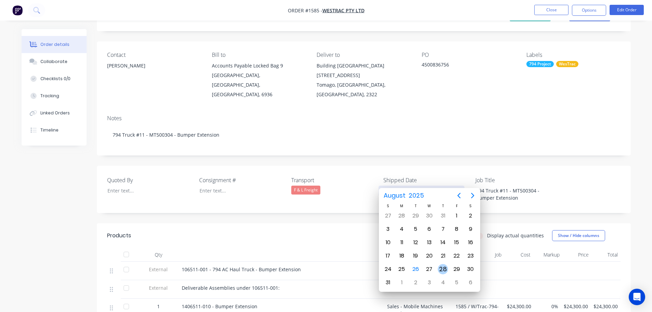
click at [443, 270] on div "28" at bounding box center [443, 269] width 10 height 10
type input "[DATE]"
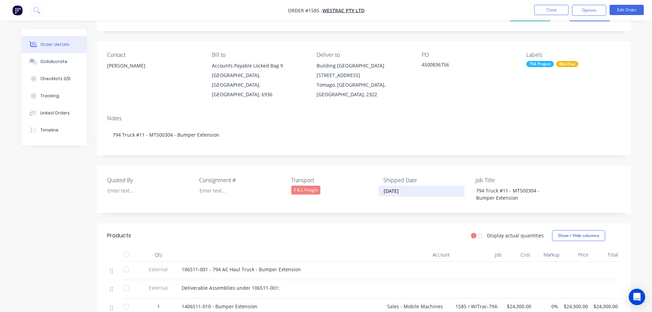
click at [317, 186] on div "F & L Freight" at bounding box center [305, 190] width 29 height 9
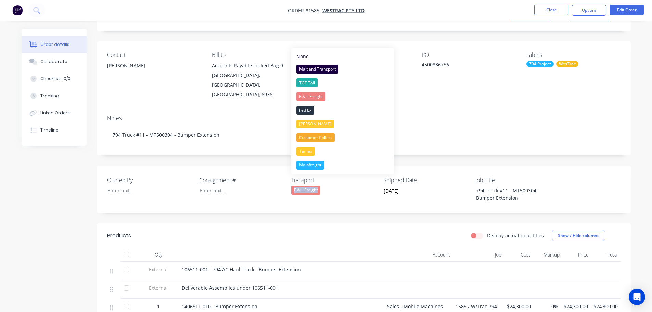
drag, startPoint x: 319, startPoint y: 182, endPoint x: 289, endPoint y: 181, distance: 29.8
click at [289, 181] on div "Quoted By Consignment # Transport F & L Freight Shipped Date [DATE] Job Title 7…" at bounding box center [364, 189] width 534 height 47
copy div "F & L Freight"
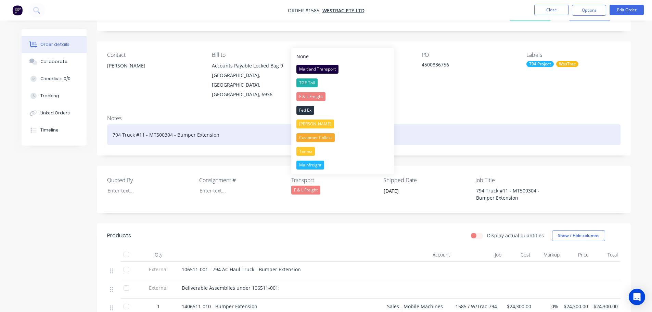
click at [237, 128] on div "794 Truck #11 - MT500304 - Bumper Extension" at bounding box center [364, 134] width 514 height 21
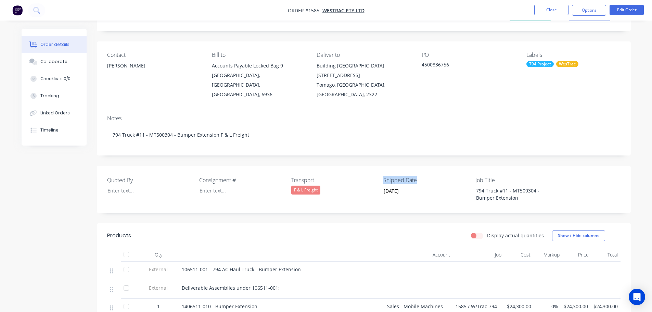
drag, startPoint x: 418, startPoint y: 171, endPoint x: 380, endPoint y: 171, distance: 38.0
click at [380, 171] on div "Quoted By Consignment # Transport F & L Freight Shipped Date [DATE] Job Title 7…" at bounding box center [364, 189] width 534 height 47
copy label "Shipped Date"
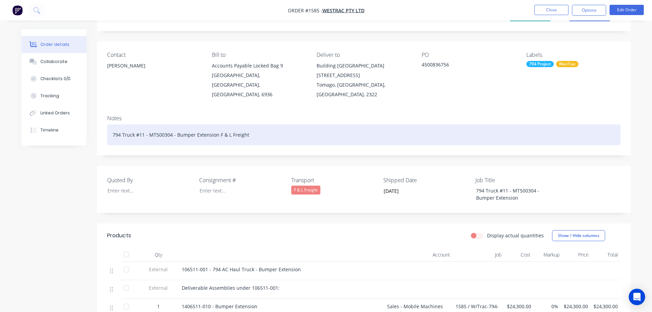
click at [255, 126] on div "794 Truck #11 - MT500304 - Bumper Extension F & L Freight" at bounding box center [364, 134] width 514 height 21
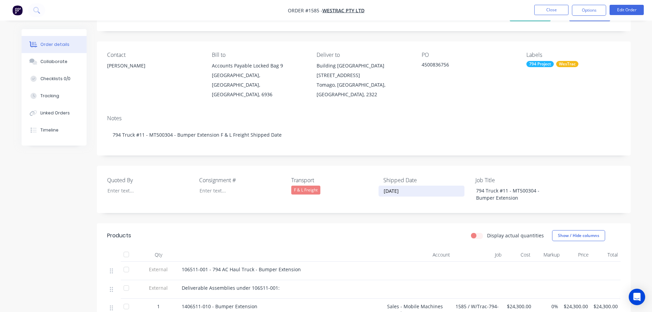
drag, startPoint x: 412, startPoint y: 181, endPoint x: 382, endPoint y: 181, distance: 29.8
click at [382, 186] on input "[DATE]" at bounding box center [421, 191] width 85 height 10
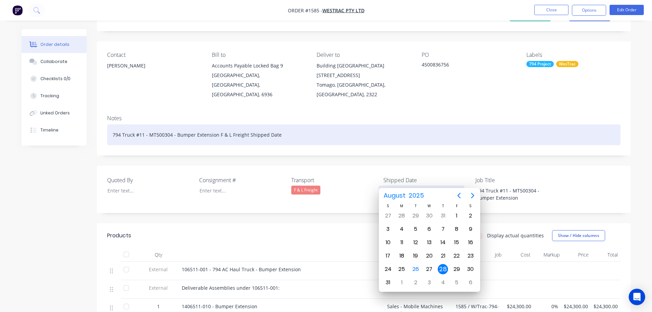
click at [291, 127] on div "794 Truck #11 - MT500304 - Bumper Extension F & L Freight Shipped Date" at bounding box center [364, 134] width 514 height 21
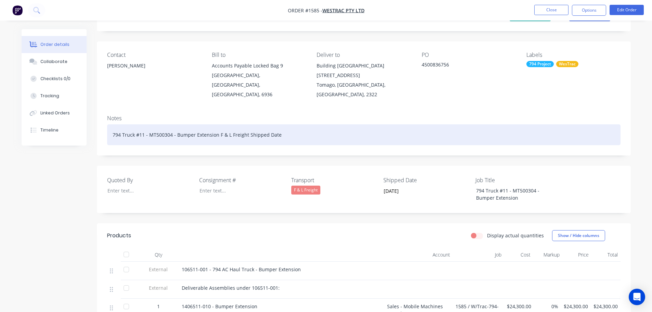
click at [290, 125] on div "794 Truck #11 - MT500304 - Bumper Extension F & L Freight Shipped Date" at bounding box center [364, 134] width 514 height 21
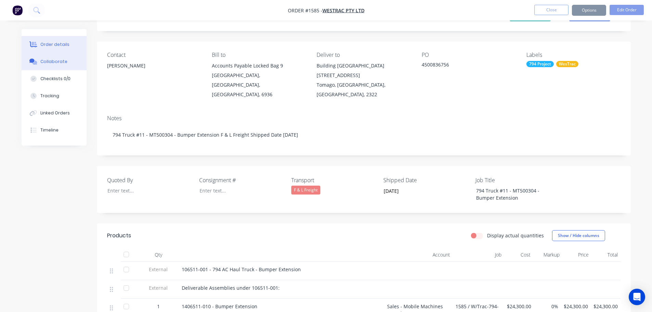
click at [53, 59] on div "Collaborate" at bounding box center [53, 62] width 27 height 6
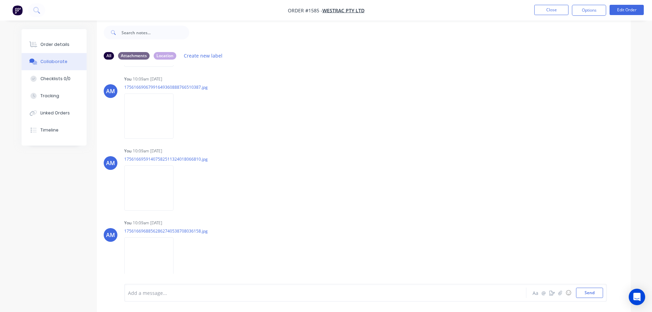
scroll to position [229, 0]
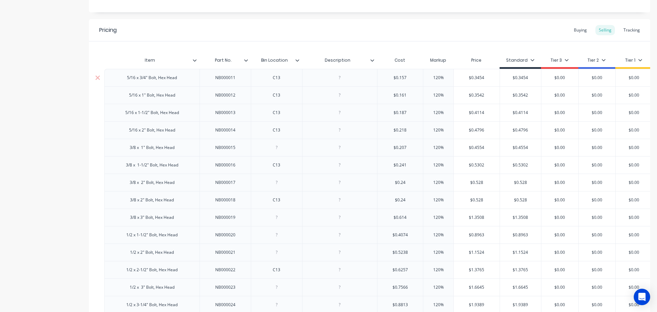
scroll to position [411, 0]
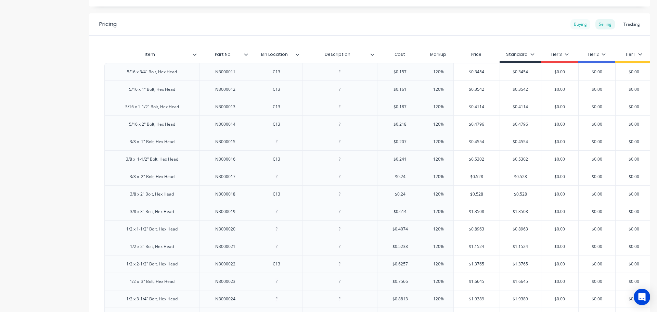
click at [578, 24] on div "Buying" at bounding box center [581, 24] width 20 height 10
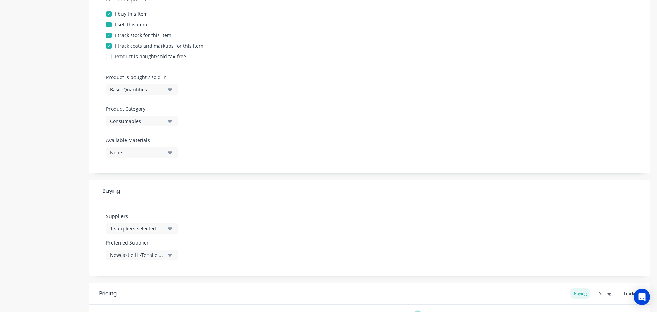
scroll to position [137, 0]
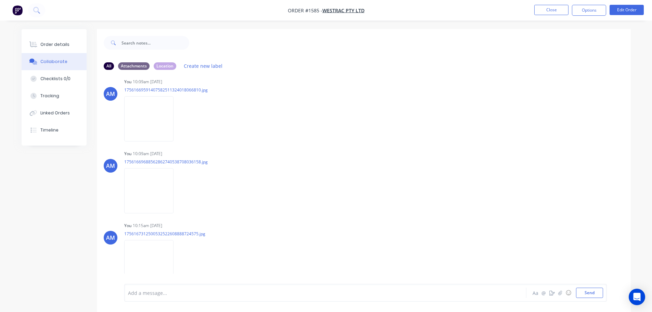
scroll to position [301, 0]
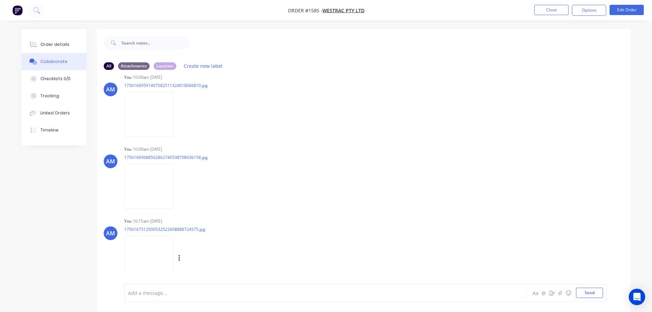
click at [154, 257] on img at bounding box center [148, 258] width 49 height 45
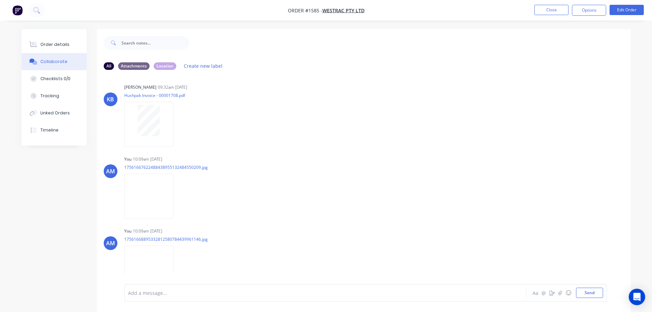
scroll to position [0, 0]
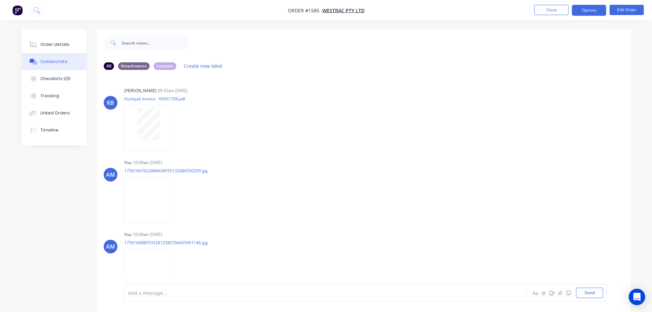
click at [589, 11] on button "Options" at bounding box center [589, 10] width 34 height 11
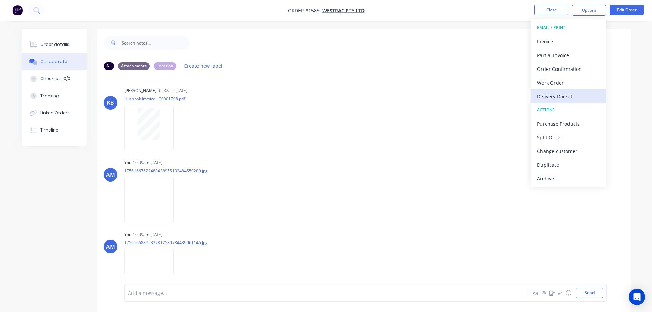
click at [556, 97] on div "Delivery Docket" at bounding box center [568, 96] width 63 height 10
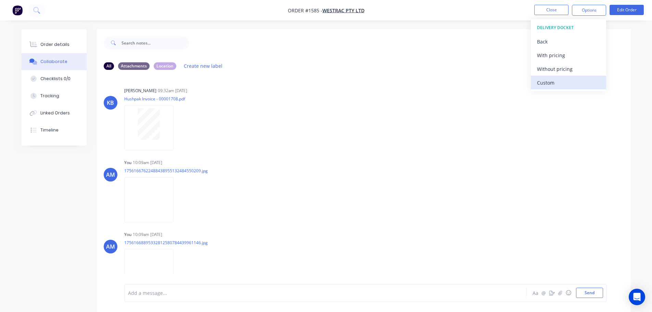
click at [554, 81] on div "Custom" at bounding box center [568, 83] width 63 height 10
click at [554, 68] on div "Without pricing" at bounding box center [568, 69] width 63 height 10
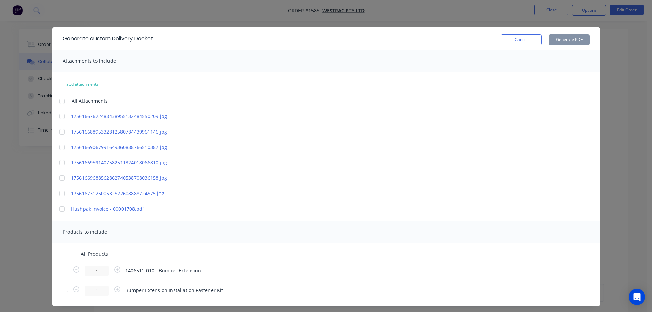
scroll to position [14, 0]
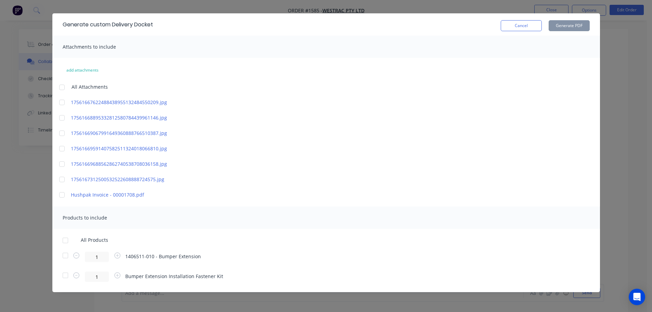
click at [62, 240] on div at bounding box center [66, 241] width 14 height 14
click at [566, 26] on button "Generate PDF" at bounding box center [569, 25] width 41 height 11
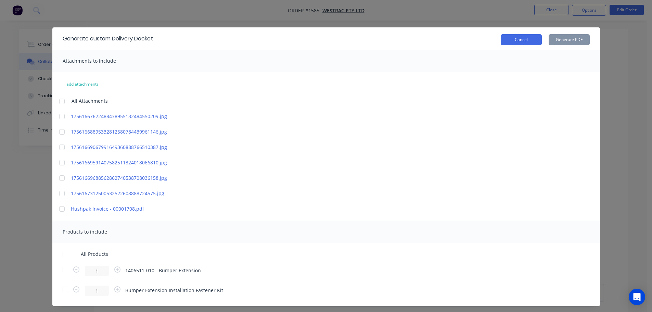
click at [522, 43] on button "Cancel" at bounding box center [521, 39] width 41 height 11
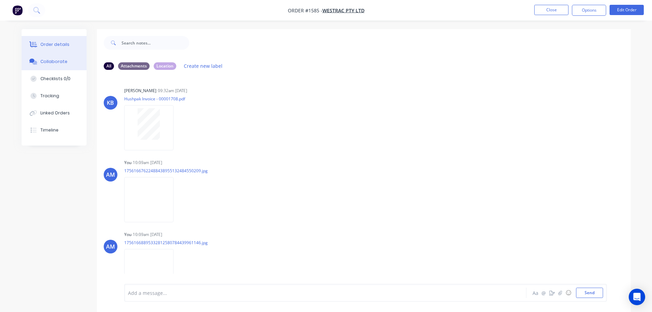
click at [53, 42] on div "Order details" at bounding box center [54, 44] width 29 height 6
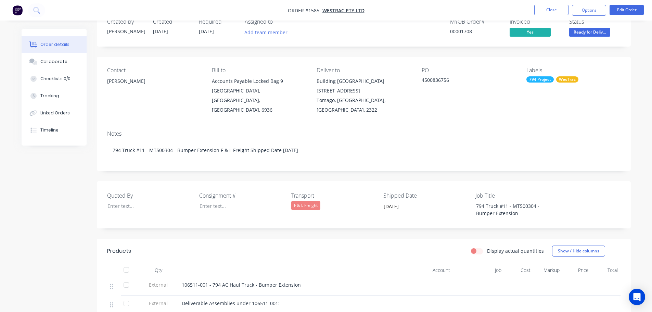
scroll to position [68, 0]
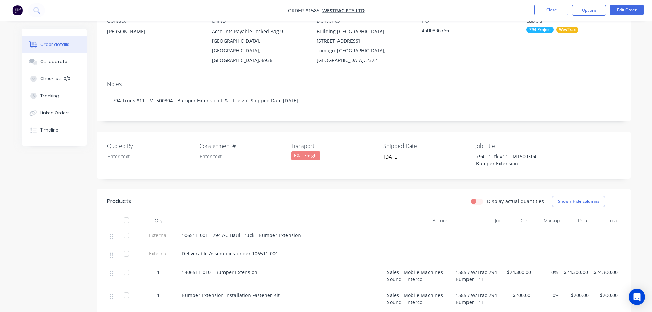
click at [126, 213] on div at bounding box center [126, 220] width 14 height 14
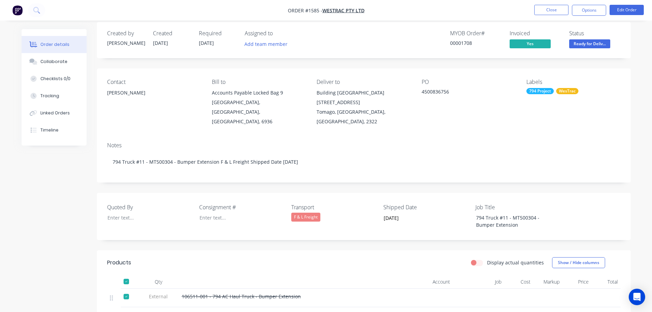
scroll to position [0, 0]
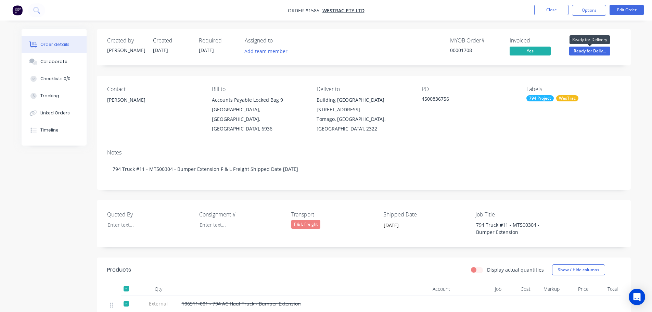
click at [584, 52] on span "Ready for Deliv..." at bounding box center [589, 51] width 41 height 9
click at [627, 94] on div "Contact Richard Lofberg Bill to Accounts Payable Locked Bag 9 MIDLAND, Western …" at bounding box center [364, 110] width 534 height 68
click at [558, 10] on button "Close" at bounding box center [551, 10] width 34 height 10
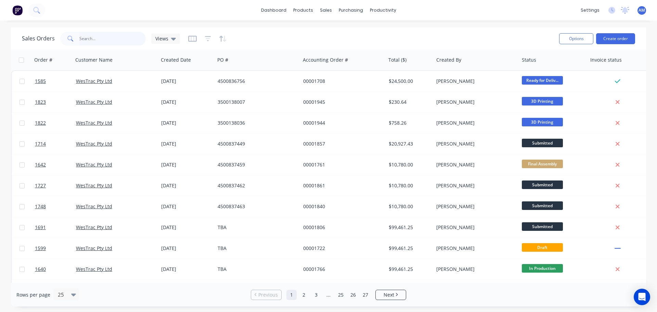
click at [106, 44] on input "text" at bounding box center [112, 39] width 67 height 14
type input "1590"
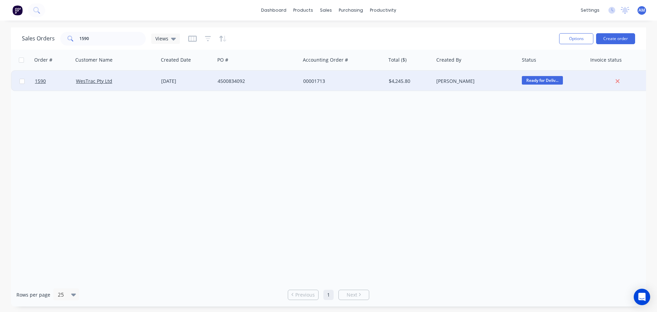
click at [236, 79] on div "4500834092" at bounding box center [256, 81] width 76 height 7
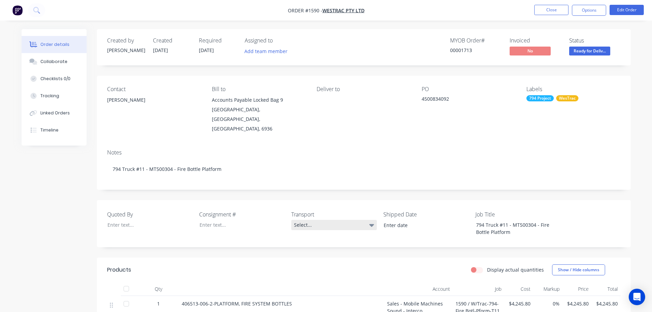
click at [308, 220] on div "Select..." at bounding box center [334, 225] width 86 height 10
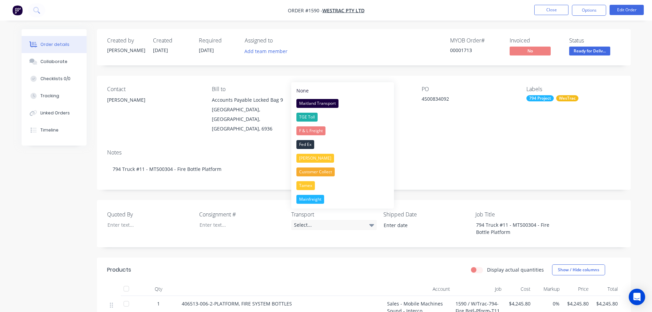
click at [315, 131] on div "F & L Freight" at bounding box center [311, 130] width 29 height 9
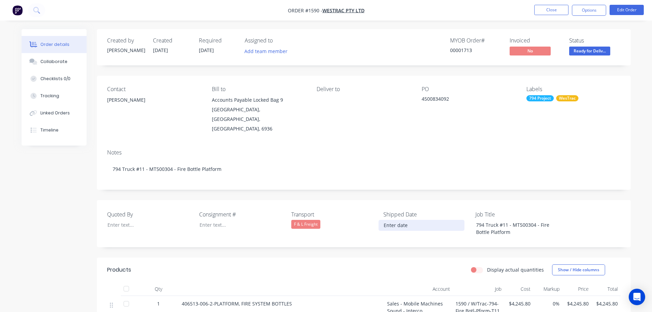
click at [403, 220] on input at bounding box center [421, 225] width 85 height 10
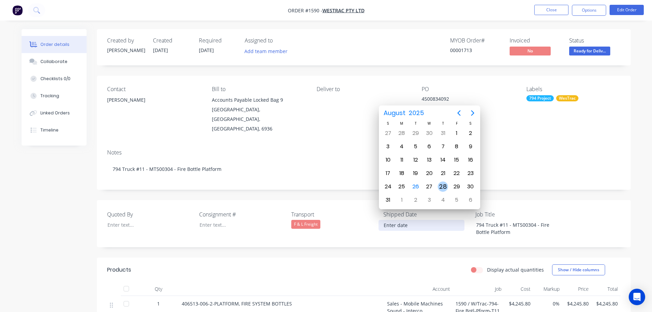
click at [444, 185] on div "28" at bounding box center [443, 186] width 10 height 10
type input "28/08/2025"
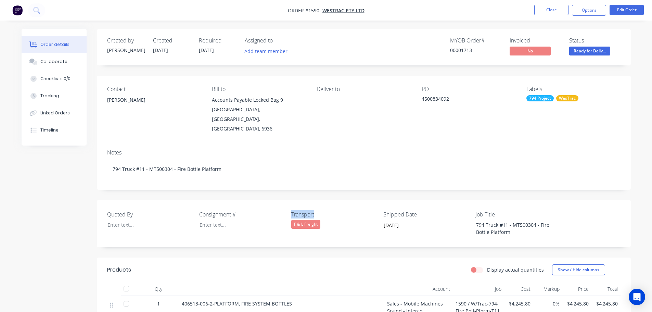
drag, startPoint x: 321, startPoint y: 207, endPoint x: 287, endPoint y: 207, distance: 34.9
click at [287, 207] on div "Quoted By Consignment # Transport F & L Freight Shipped Date 28/08/2025 Job Tit…" at bounding box center [364, 223] width 534 height 47
copy div "Transport"
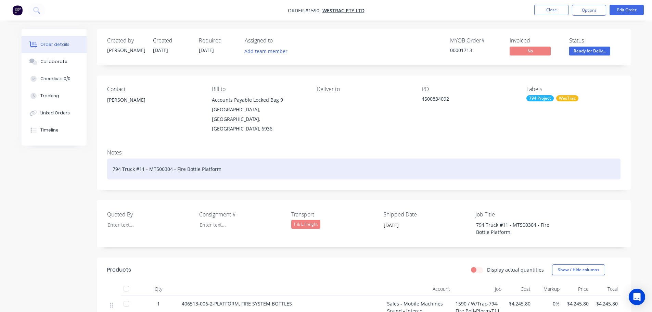
click at [237, 159] on div "794 Truck #11 - MT500304 - Fire Bottle Platform" at bounding box center [364, 169] width 514 height 21
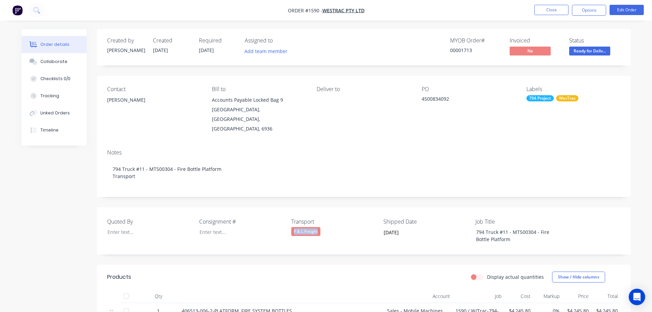
drag, startPoint x: 325, startPoint y: 223, endPoint x: 288, endPoint y: 222, distance: 37.3
click at [290, 223] on div "Quoted By Consignment # Transport F & L Freight Shipped Date 28/08/2025 Job Tit…" at bounding box center [364, 230] width 534 height 47
copy div "F & L Freight"
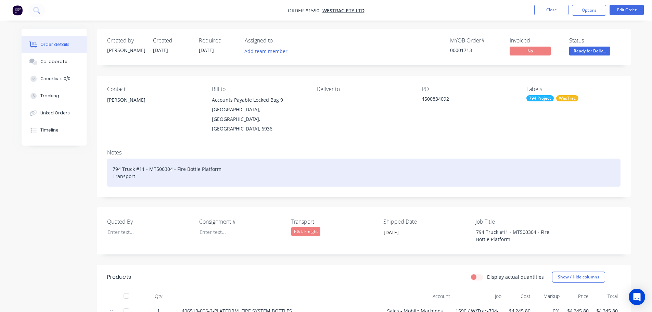
click at [147, 167] on div "794 Truck #11 - MT500304 - Fire Bottle Platform Transport" at bounding box center [364, 173] width 514 height 28
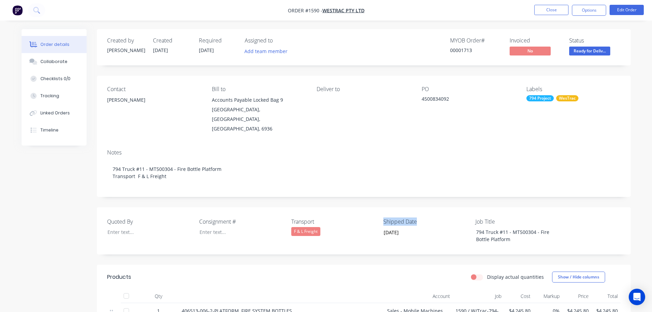
drag, startPoint x: 417, startPoint y: 213, endPoint x: 384, endPoint y: 211, distance: 33.6
click at [384, 217] on label "Shipped Date" at bounding box center [426, 221] width 86 height 8
copy label "Shipped Date"
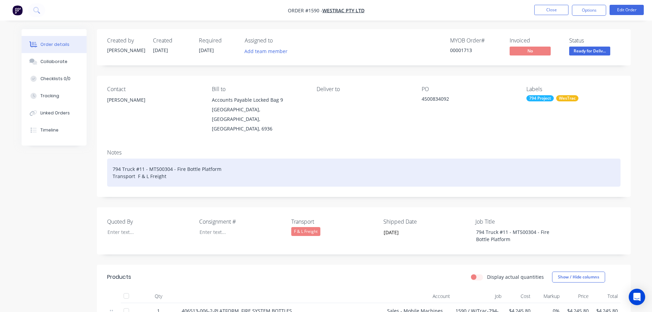
click at [188, 170] on div "794 Truck #11 - MT500304 - Fire Bottle Platform Transport F & L Freight" at bounding box center [364, 173] width 514 height 28
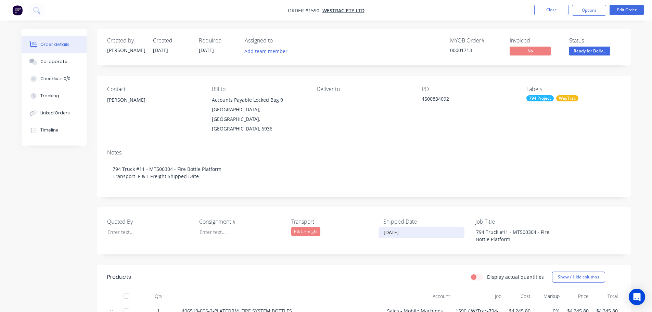
drag, startPoint x: 410, startPoint y: 222, endPoint x: 375, endPoint y: 222, distance: 34.6
click at [375, 222] on div "Quoted By Consignment # Transport F & L Freight Shipped Date 28/08/2025 Job Tit…" at bounding box center [364, 230] width 534 height 47
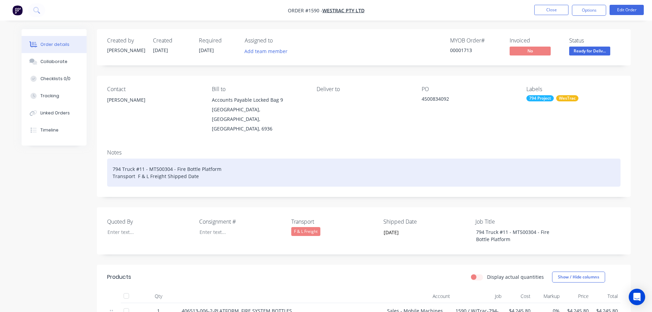
click at [209, 168] on div "794 Truck #11 - MT500304 - Fire Bottle Platform Transport F & L Freight Shipped…" at bounding box center [364, 173] width 514 height 28
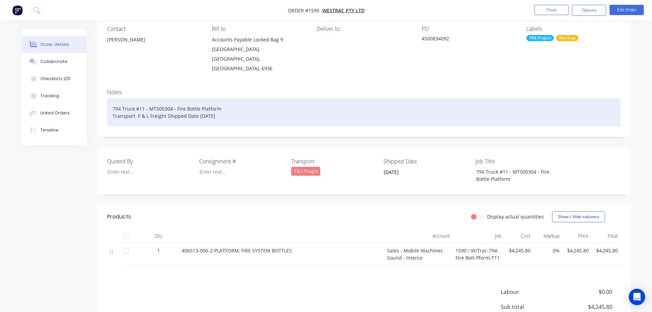
scroll to position [68, 0]
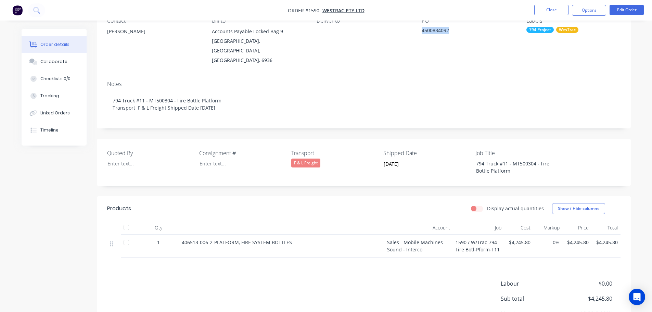
drag, startPoint x: 450, startPoint y: 30, endPoint x: 423, endPoint y: 29, distance: 27.1
click at [423, 29] on div "4500834092" at bounding box center [465, 32] width 86 height 10
copy div "4500834092"
drag, startPoint x: 290, startPoint y: 232, endPoint x: 178, endPoint y: 234, distance: 112.0
click at [178, 235] on div "1 406513-006-2-PLATFORM, FIRE SYSTEM BOTTLES Sales - Mobile Machines Sound - In…" at bounding box center [364, 246] width 514 height 23
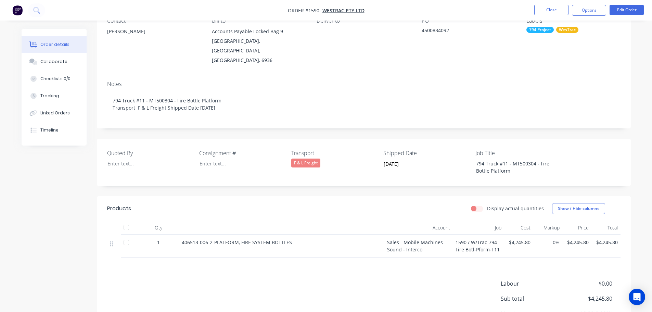
click at [249, 196] on header "Products Display actual quantities Show / Hide columns" at bounding box center [364, 208] width 534 height 25
click at [590, 11] on button "Options" at bounding box center [589, 10] width 34 height 11
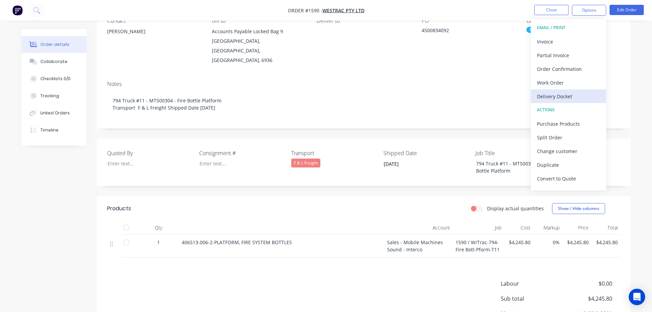
click at [552, 96] on div "Delivery Docket" at bounding box center [568, 96] width 63 height 10
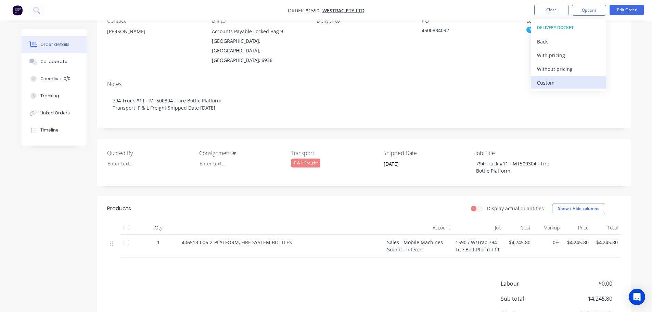
click at [549, 82] on div "Custom" at bounding box center [568, 83] width 63 height 10
click at [551, 68] on div "Without pricing" at bounding box center [568, 69] width 63 height 10
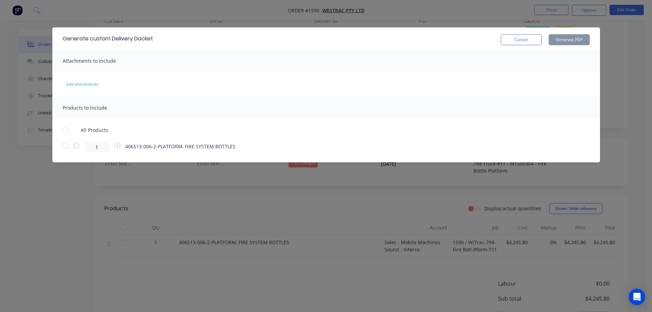
click at [68, 129] on div at bounding box center [66, 131] width 14 height 14
click at [571, 40] on button "Generate PDF" at bounding box center [569, 39] width 41 height 11
click at [513, 41] on button "Cancel" at bounding box center [521, 39] width 41 height 11
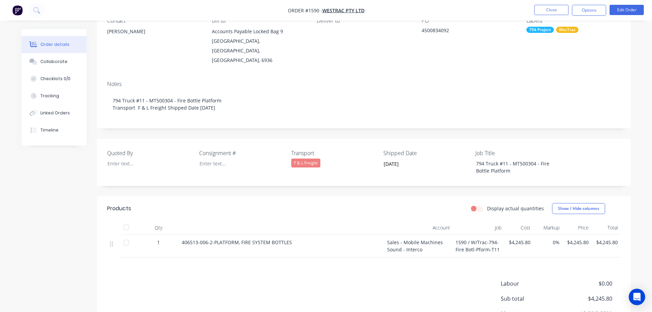
click at [128, 220] on div at bounding box center [126, 227] width 14 height 14
click at [552, 11] on button "Close" at bounding box center [551, 10] width 34 height 10
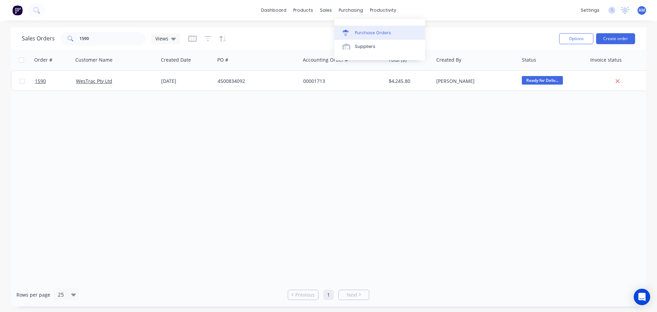
click at [362, 30] on div "Purchase Orders" at bounding box center [373, 33] width 36 height 6
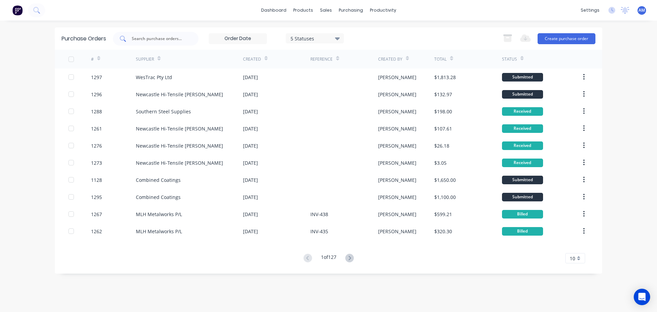
click at [163, 39] on input "text" at bounding box center [159, 38] width 57 height 7
type input "1225"
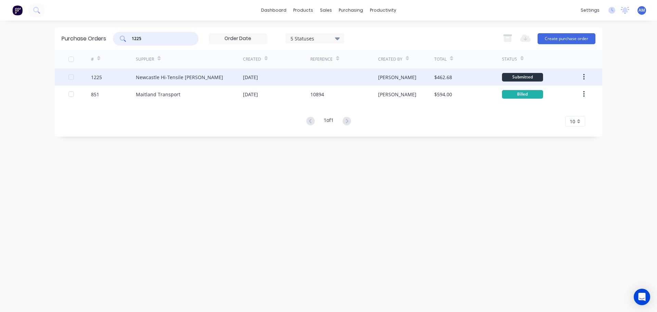
click at [170, 76] on div "Newcastle Hi-Tensile [PERSON_NAME]" at bounding box center [179, 77] width 87 height 7
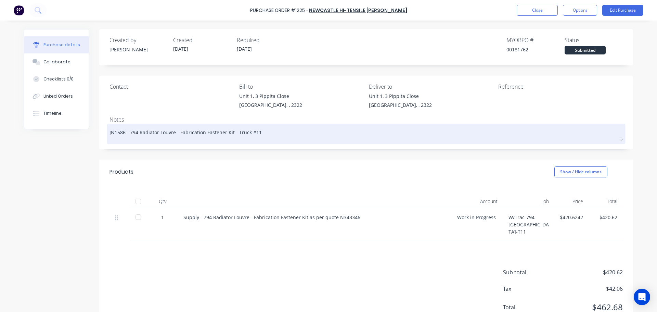
drag, startPoint x: 254, startPoint y: 133, endPoint x: 126, endPoint y: 131, distance: 128.4
click at [126, 131] on textarea "JN1586 - 794 Radiator Louvre - Fabrication Fastener Kit - Truck #11" at bounding box center [367, 132] width 514 height 15
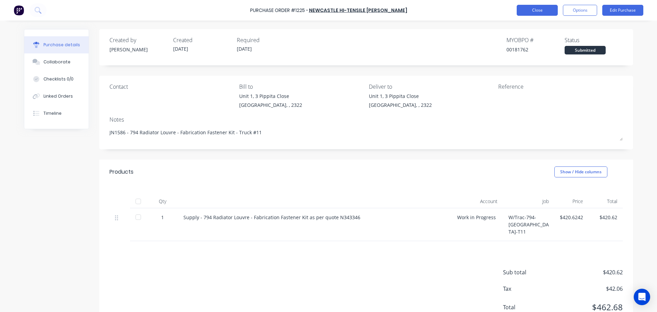
type textarea "x"
click at [528, 9] on button "Close" at bounding box center [537, 10] width 41 height 11
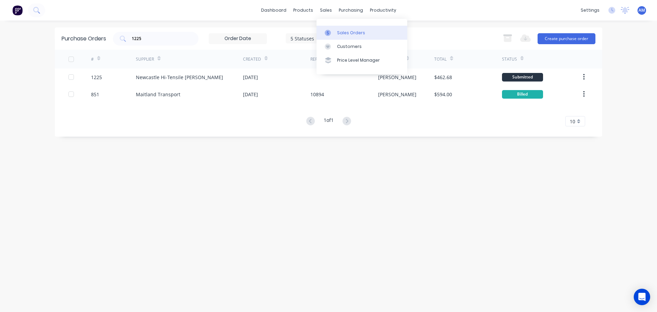
click at [344, 31] on div "Sales Orders" at bounding box center [351, 33] width 28 height 6
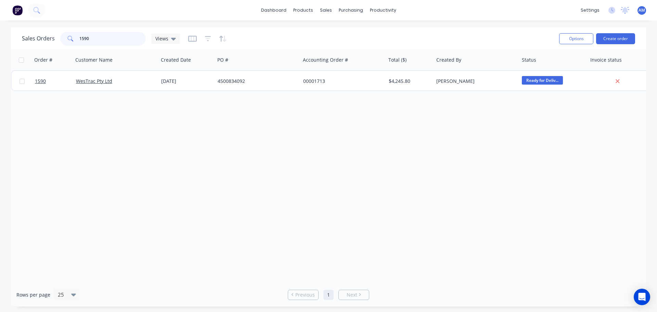
drag, startPoint x: 97, startPoint y: 39, endPoint x: 83, endPoint y: 37, distance: 13.9
click at [83, 37] on input "1590" at bounding box center [112, 39] width 67 height 14
type input "1586"
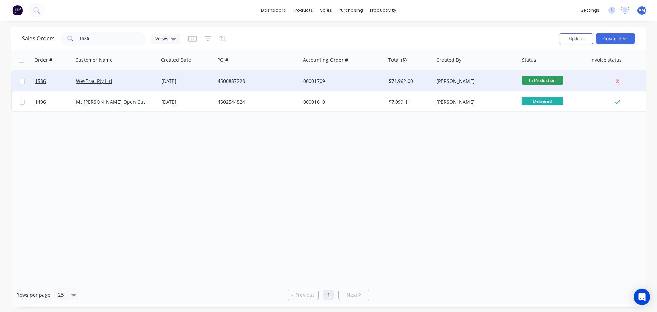
drag, startPoint x: 245, startPoint y: 80, endPoint x: 208, endPoint y: 78, distance: 37.4
click at [208, 78] on div "1586 WesTrac Pty Ltd 16 Jul 2025 4500837228 00001709 $71,962.00 Greg Rawe In Pr…" at bounding box center [538, 81] width 1052 height 21
copy div "4500837228"
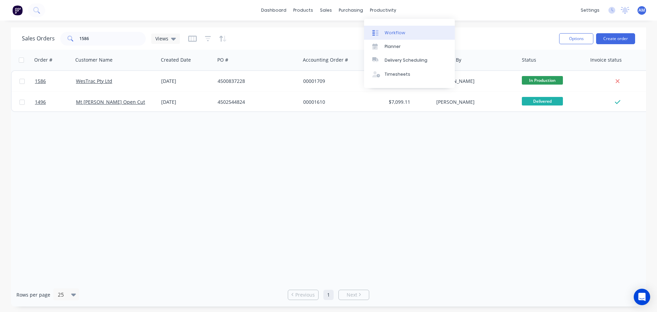
click at [394, 30] on div "Workflow" at bounding box center [395, 33] width 21 height 6
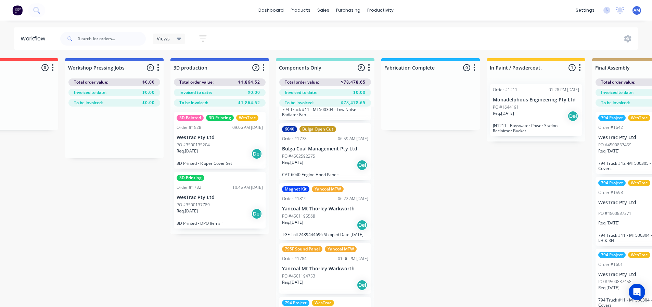
scroll to position [240, 0]
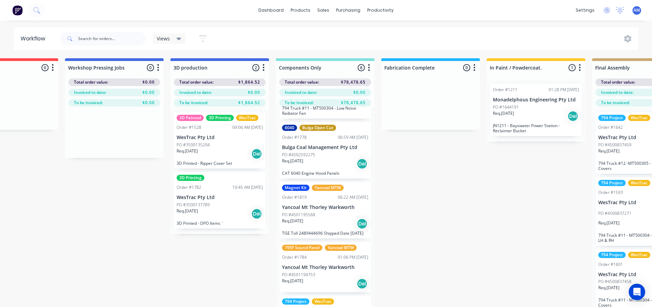
click at [331, 228] on div "Req. 07/09/25 Del" at bounding box center [325, 224] width 86 height 12
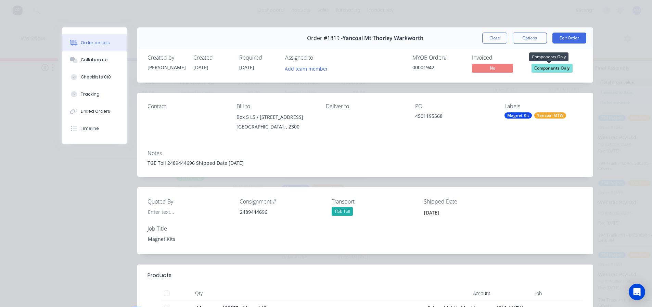
click at [553, 70] on span "Components Only" at bounding box center [552, 68] width 41 height 9
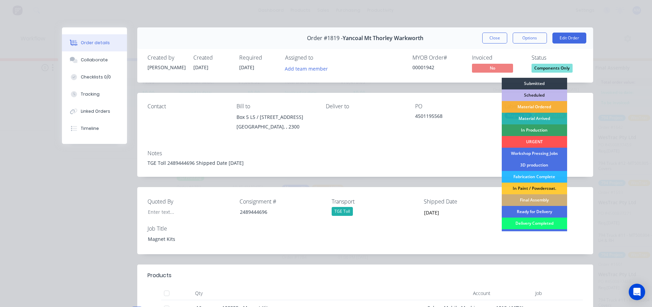
click at [518, 220] on div "Delivery Completed" at bounding box center [534, 223] width 65 height 12
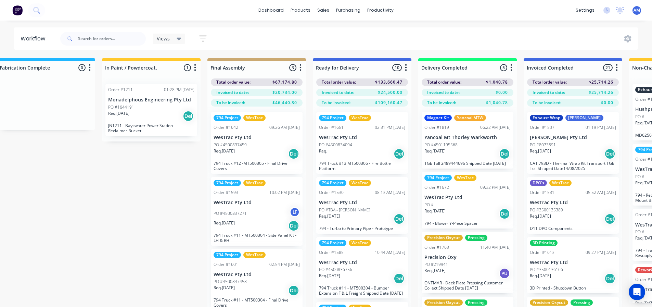
scroll to position [0, 986]
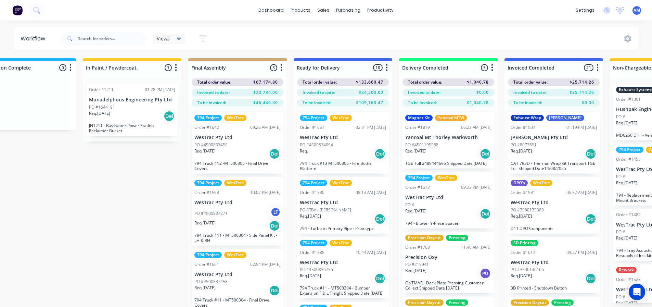
click at [448, 157] on div "Req. 07/09/25 Del" at bounding box center [448, 154] width 86 height 12
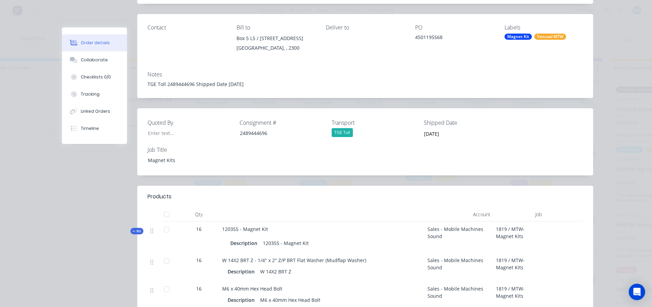
scroll to position [103, 0]
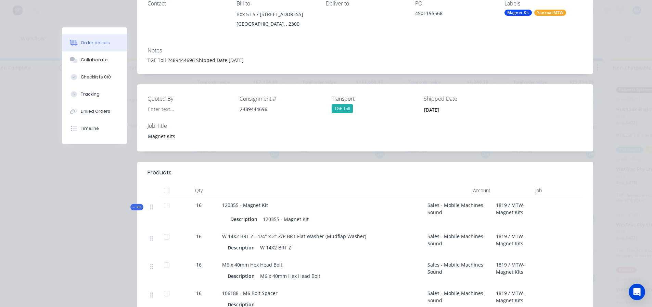
click at [162, 191] on div at bounding box center [167, 191] width 14 height 14
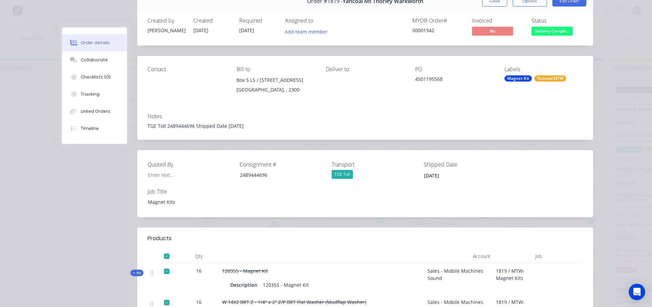
scroll to position [0, 0]
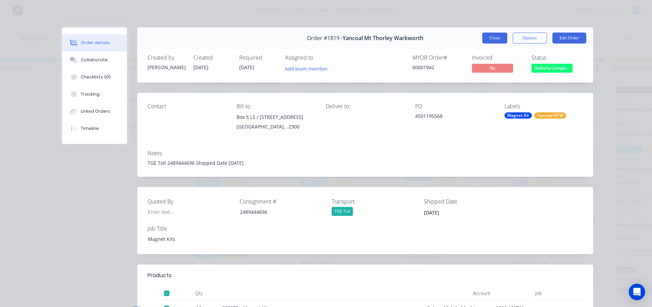
click at [488, 38] on button "Close" at bounding box center [494, 38] width 25 height 11
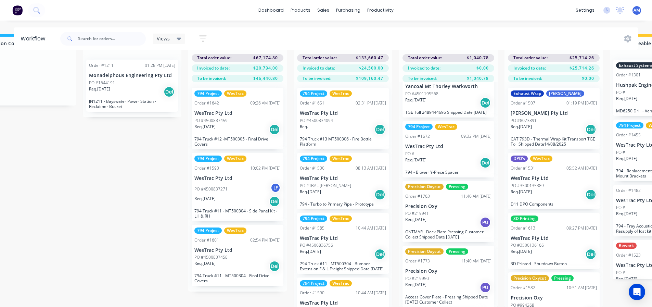
scroll to position [24, 0]
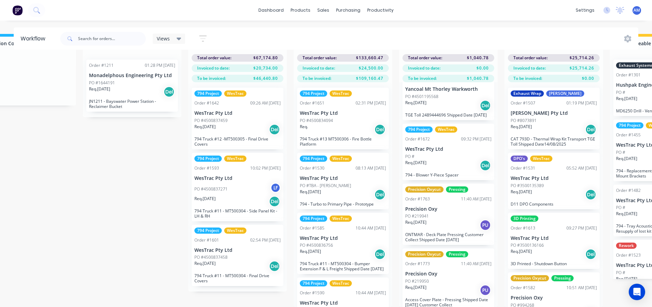
click at [428, 169] on div "Req. 28/07/25 Del" at bounding box center [448, 166] width 86 height 12
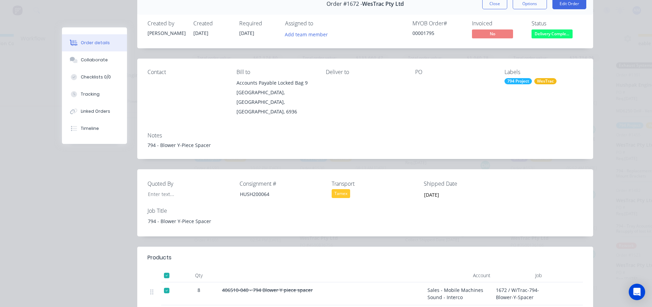
scroll to position [0, 0]
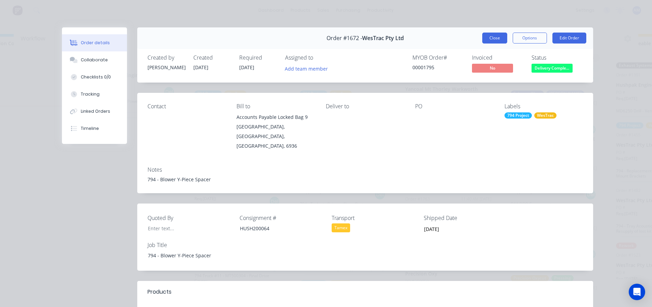
click at [495, 38] on button "Close" at bounding box center [494, 38] width 25 height 11
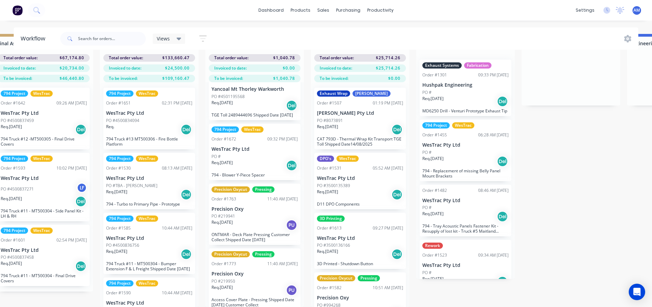
scroll to position [29, 1217]
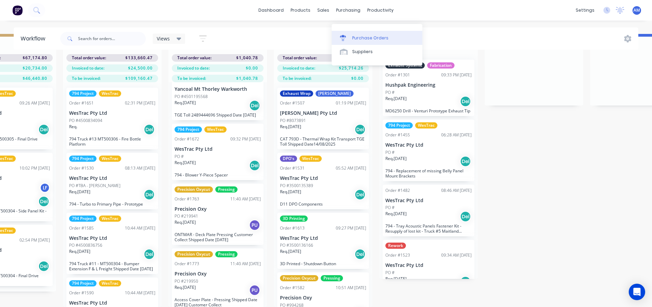
click at [364, 35] on div "Purchase Orders" at bounding box center [370, 38] width 36 height 6
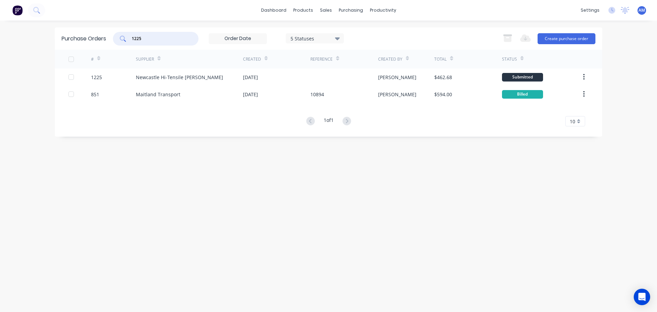
drag, startPoint x: 149, startPoint y: 38, endPoint x: 124, endPoint y: 35, distance: 24.9
click at [124, 35] on div "1225" at bounding box center [156, 39] width 86 height 14
type input "1274"
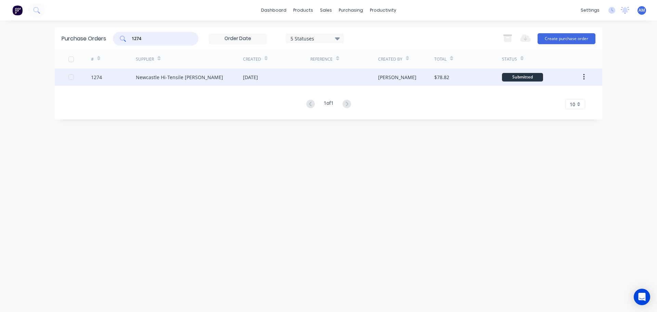
click at [210, 79] on div "Newcastle Hi-Tensile [PERSON_NAME]" at bounding box center [189, 76] width 107 height 17
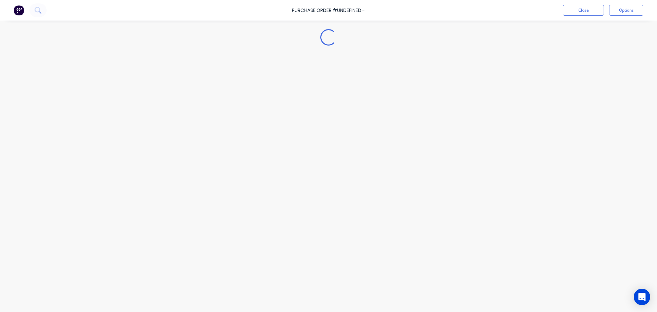
type textarea "x"
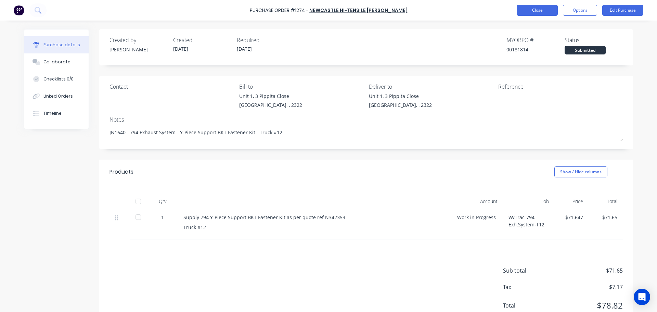
click at [538, 13] on button "Close" at bounding box center [537, 10] width 41 height 11
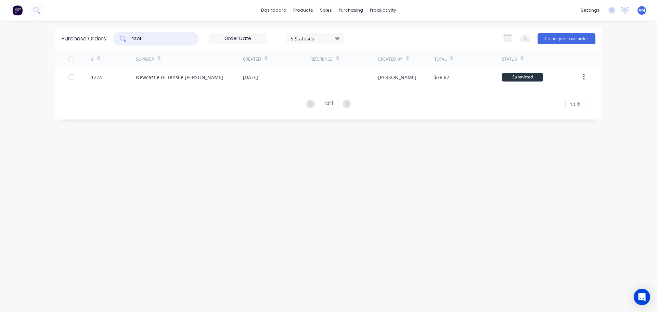
click at [124, 38] on div "1274" at bounding box center [156, 39] width 86 height 14
type input "1251"
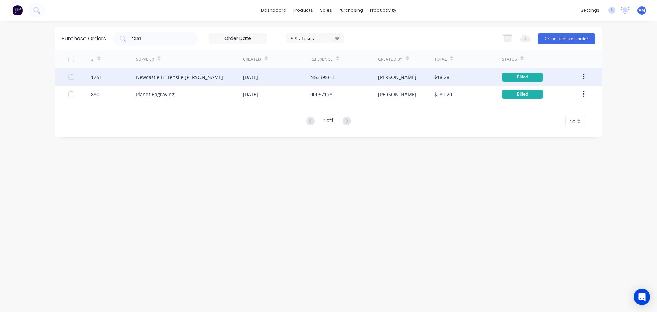
click at [320, 74] on div "N533956-1" at bounding box center [323, 77] width 25 height 7
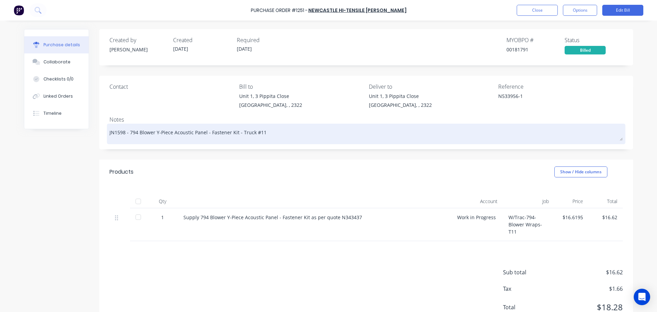
drag, startPoint x: 258, startPoint y: 132, endPoint x: 128, endPoint y: 138, distance: 130.6
click at [128, 138] on textarea "JN1598 - 794 Blower Y-Piece Acoustic Panel - Fastener Kit - Truck #11" at bounding box center [367, 132] width 514 height 15
drag, startPoint x: 123, startPoint y: 132, endPoint x: 113, endPoint y: 131, distance: 10.3
click at [113, 131] on textarea "JN1598 - 794 Blower Y-Piece Acoustic Panel - Fastener Kit - Truck #11" at bounding box center [367, 132] width 514 height 15
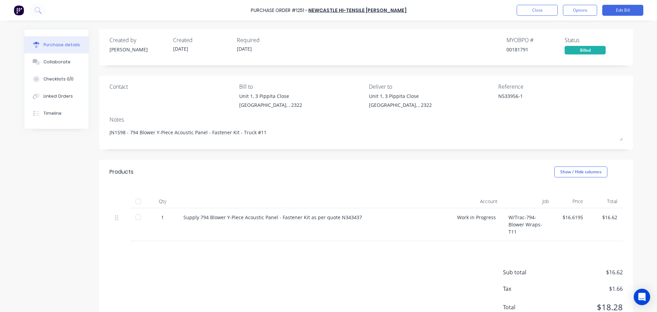
click at [136, 202] on div at bounding box center [138, 201] width 14 height 14
type textarea "x"
click at [539, 11] on button "Close" at bounding box center [537, 10] width 41 height 11
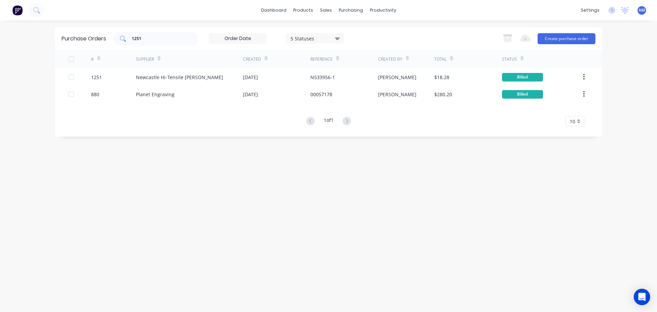
click at [156, 34] on div "1251" at bounding box center [156, 39] width 86 height 14
type input "1252"
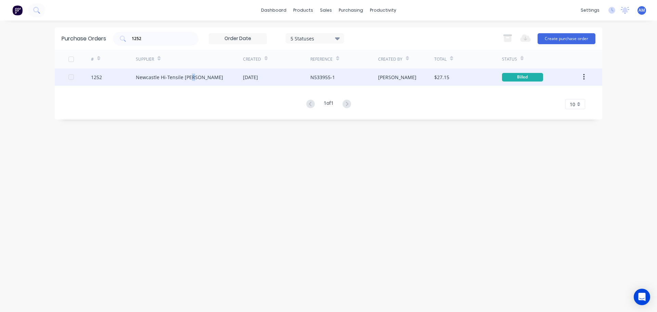
click at [191, 77] on div "Newcastle Hi-Tensile [PERSON_NAME]" at bounding box center [179, 77] width 87 height 7
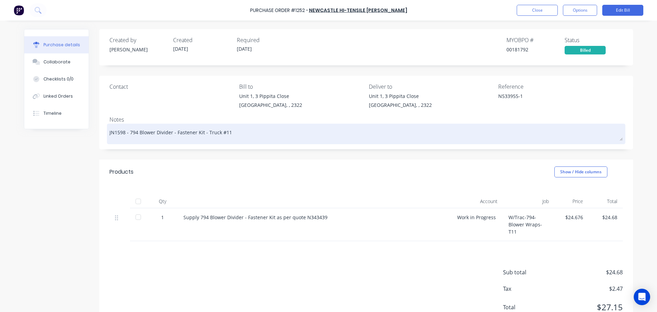
drag, startPoint x: 224, startPoint y: 132, endPoint x: 212, endPoint y: 131, distance: 11.7
click at [212, 131] on textarea "JN1598 - 794 Blower Divider - Fastener Kit - Truck #11" at bounding box center [367, 132] width 514 height 15
drag, startPoint x: 226, startPoint y: 134, endPoint x: 128, endPoint y: 131, distance: 98.3
click at [128, 131] on textarea "JN1598 - 794 Blower Divider - Fastener Kit - Truck #11" at bounding box center [367, 132] width 514 height 15
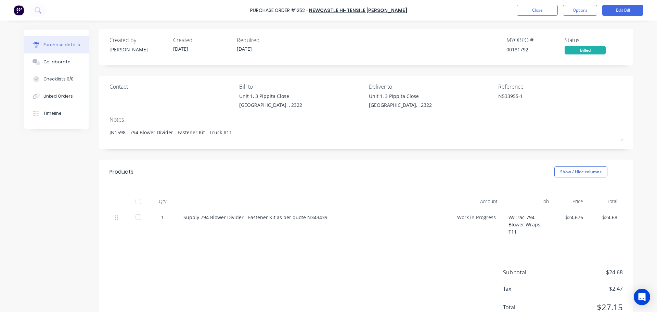
click at [135, 204] on div at bounding box center [138, 201] width 14 height 14
type textarea "x"
click at [526, 13] on button "Close" at bounding box center [537, 10] width 41 height 11
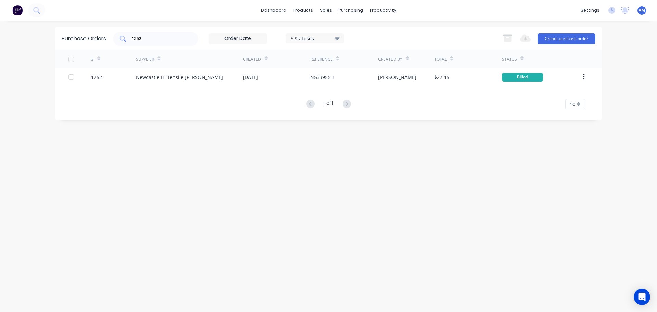
click at [173, 35] on div "1252" at bounding box center [156, 39] width 86 height 14
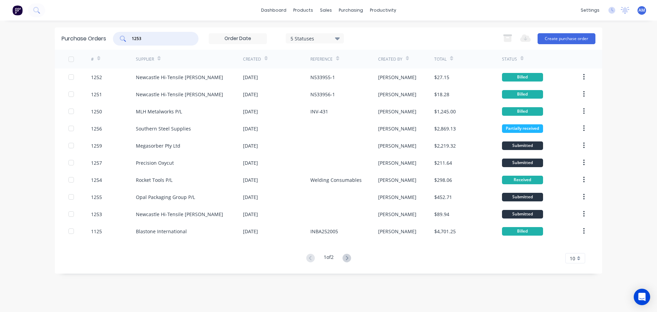
type input "1253"
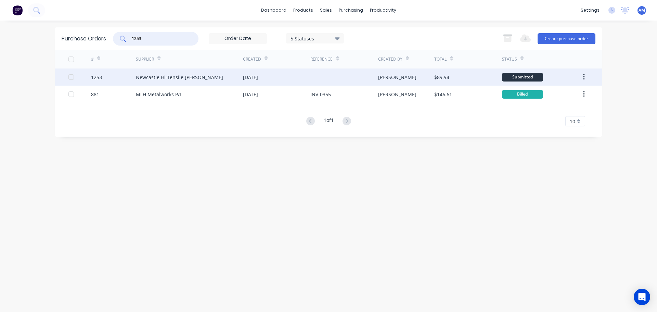
click at [172, 77] on div "Newcastle Hi-Tensile [PERSON_NAME]" at bounding box center [179, 77] width 87 height 7
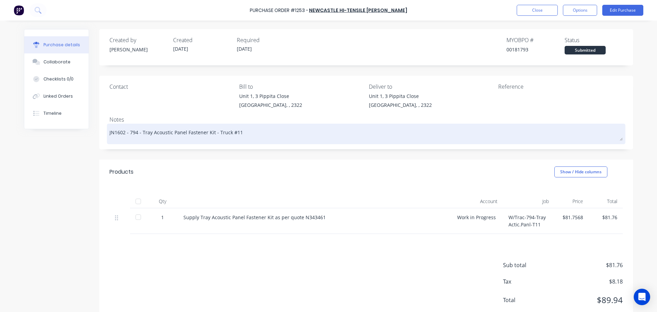
drag, startPoint x: 235, startPoint y: 133, endPoint x: 139, endPoint y: 134, distance: 95.9
click at [139, 134] on textarea "JN1602 - 794 - Tray Acoustic Panel Fastener Kit - Truck #11" at bounding box center [367, 132] width 514 height 15
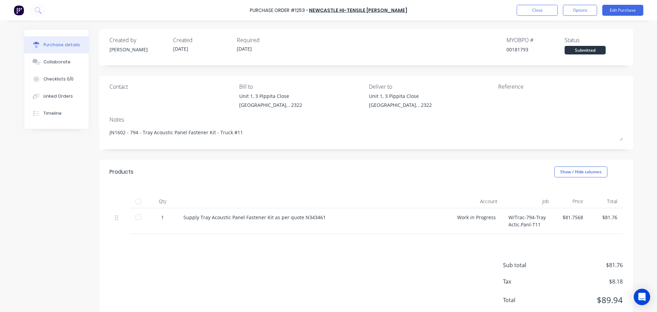
type textarea "x"
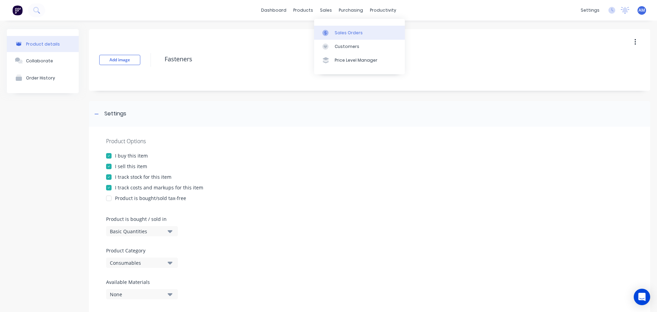
click at [346, 34] on div "Sales Orders" at bounding box center [349, 33] width 28 height 6
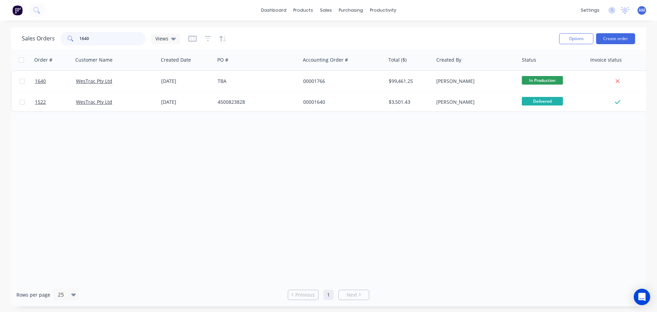
drag, startPoint x: 106, startPoint y: 39, endPoint x: 66, endPoint y: 39, distance: 40.1
click at [67, 40] on div "1640" at bounding box center [103, 39] width 86 height 14
paste input "598"
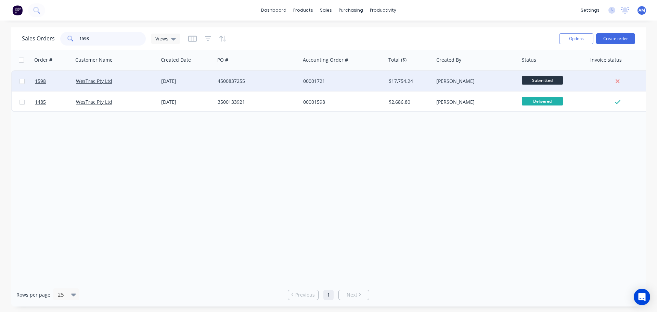
type input "1598"
drag, startPoint x: 246, startPoint y: 81, endPoint x: 218, endPoint y: 81, distance: 27.4
click at [218, 81] on div "4500837255" at bounding box center [256, 81] width 76 height 7
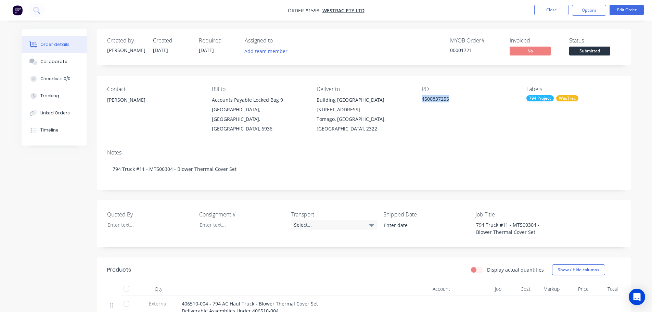
drag, startPoint x: 451, startPoint y: 98, endPoint x: 421, endPoint y: 99, distance: 29.8
click at [421, 99] on div "Contact [PERSON_NAME] [PERSON_NAME] to Accounts Payable Locked Bag [STREET_ADDR…" at bounding box center [364, 110] width 534 height 68
copy div "4500837255"
click at [547, 14] on button "Close" at bounding box center [551, 10] width 34 height 10
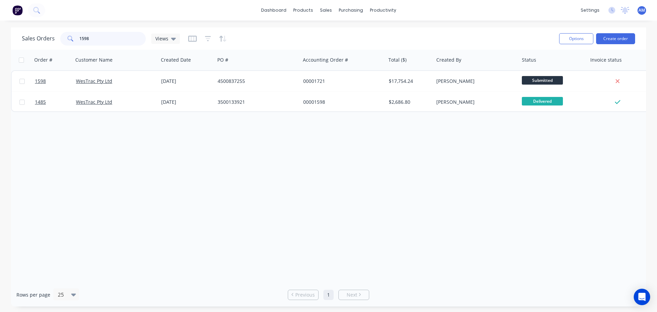
drag, startPoint x: 99, startPoint y: 40, endPoint x: 78, endPoint y: 39, distance: 21.2
click at [78, 39] on div "1598" at bounding box center [103, 39] width 86 height 14
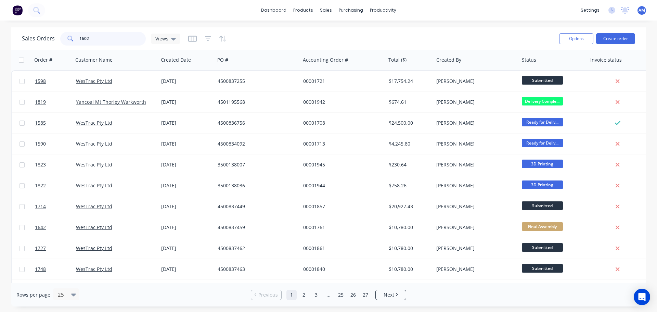
type input "1602"
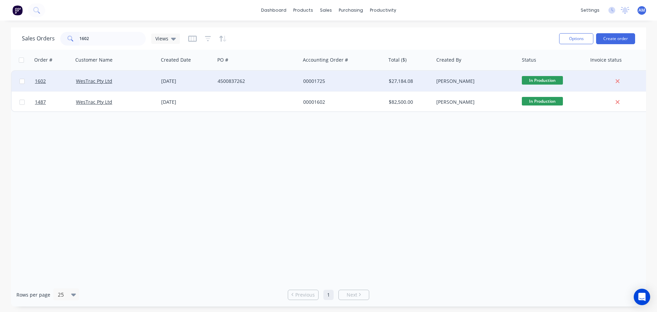
click at [224, 79] on div "4500837262" at bounding box center [256, 81] width 76 height 7
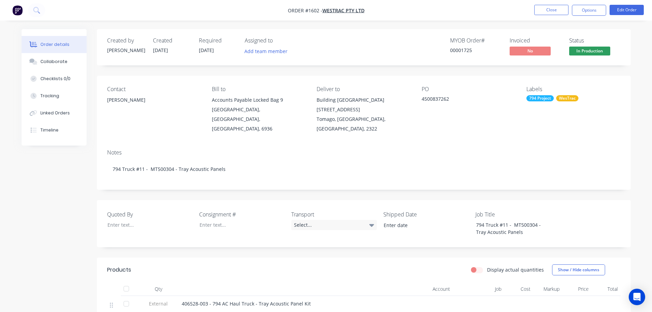
drag, startPoint x: 451, startPoint y: 99, endPoint x: 423, endPoint y: 100, distance: 27.8
click at [423, 100] on div "4500837262" at bounding box center [465, 100] width 86 height 10
copy div "4500837262"
